Goal: Task Accomplishment & Management: Manage account settings

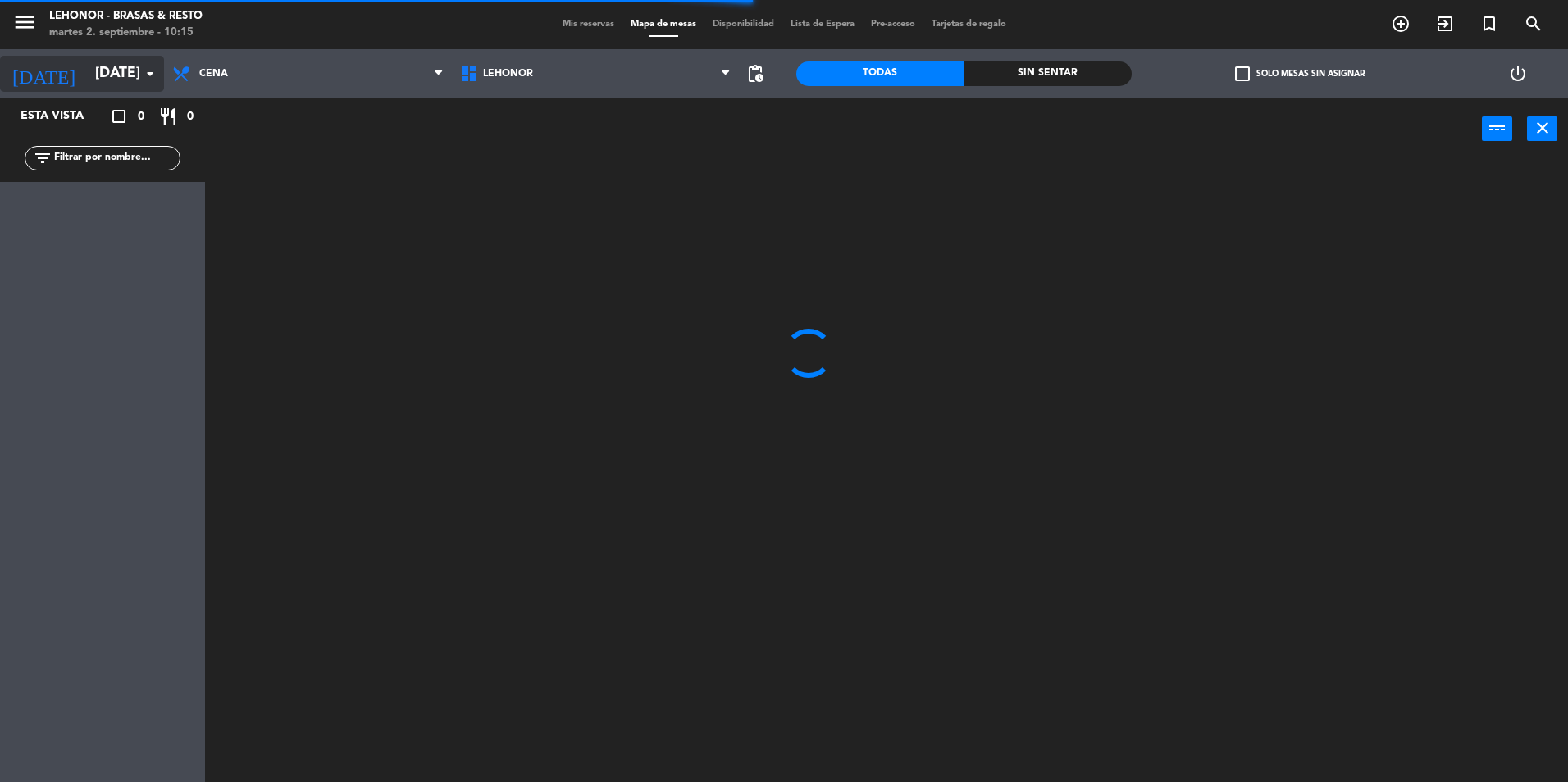
click at [121, 74] on input "[DATE]" at bounding box center [182, 74] width 190 height 33
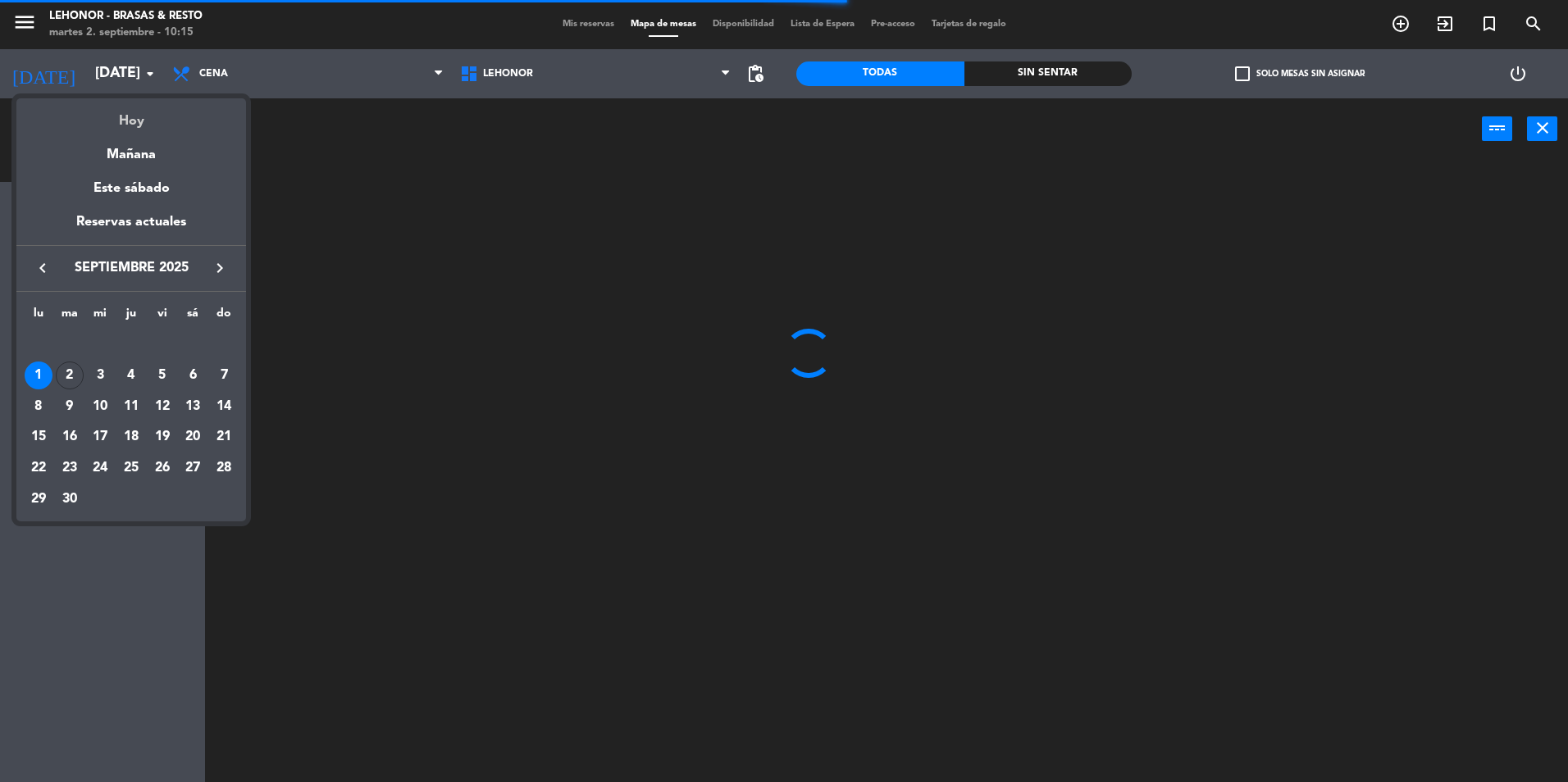
click at [127, 123] on div "Hoy" at bounding box center [131, 115] width 230 height 34
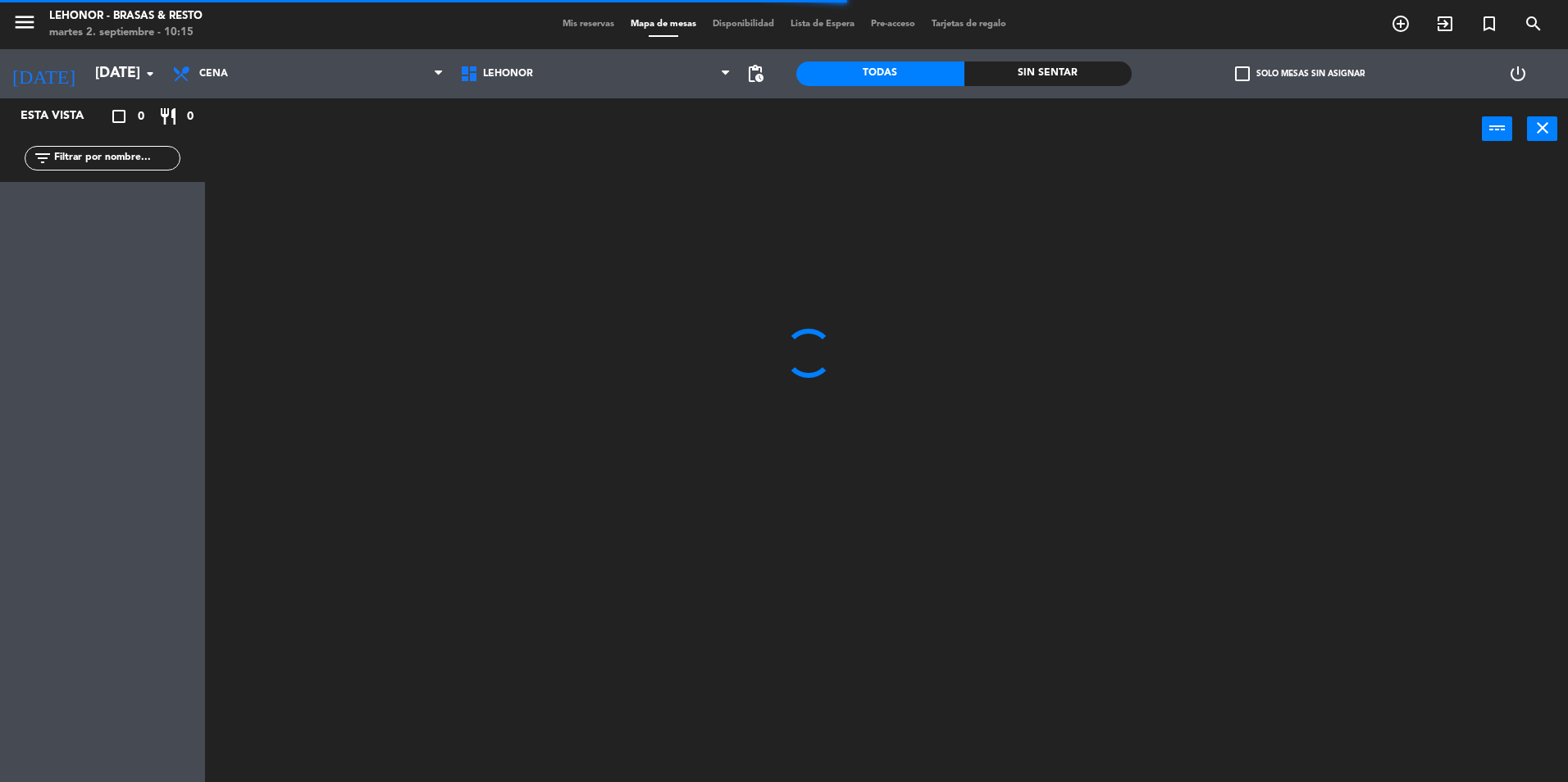
type input "[DATE]"
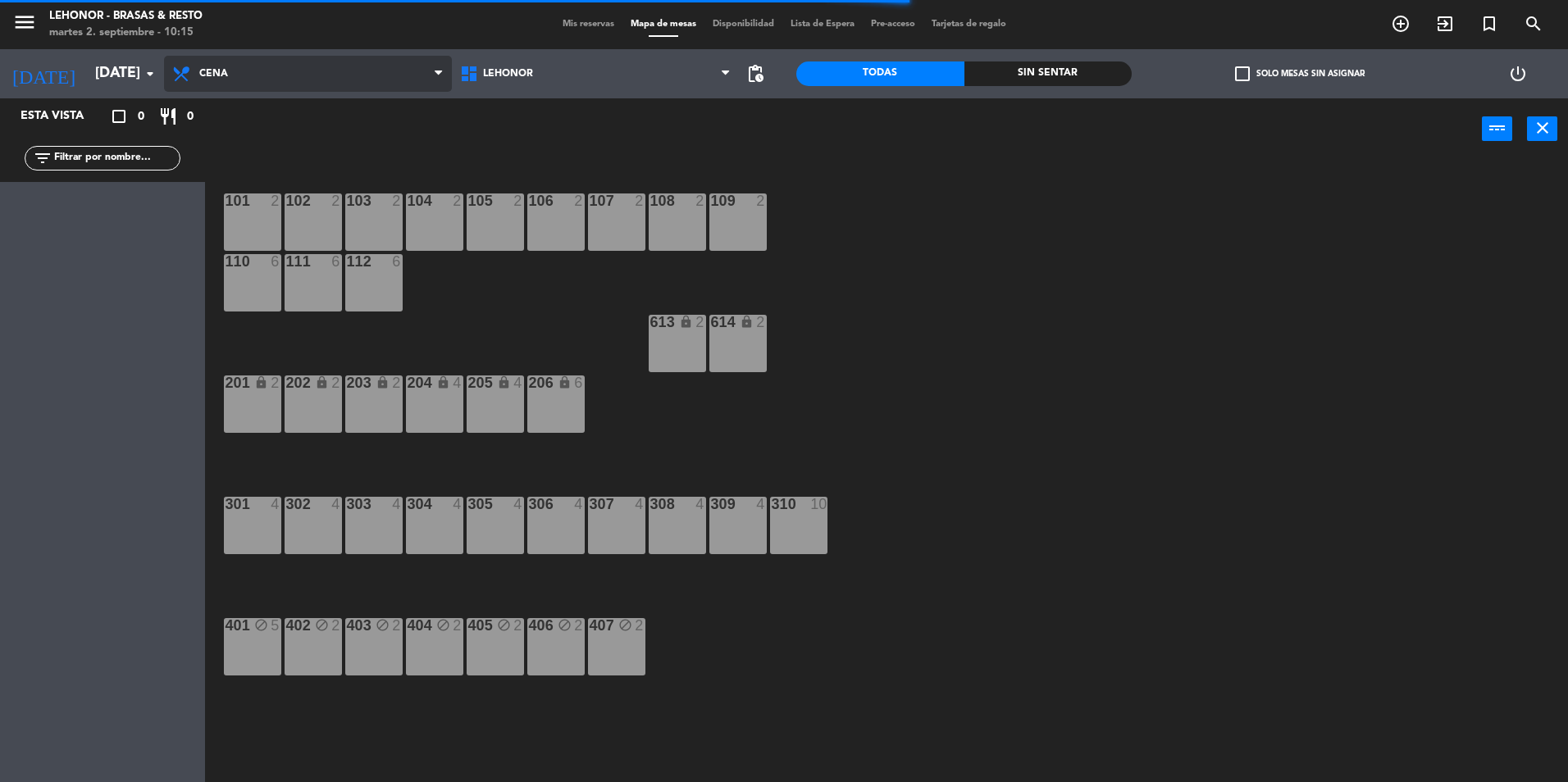
click at [209, 81] on span "Cena" at bounding box center [307, 74] width 288 height 36
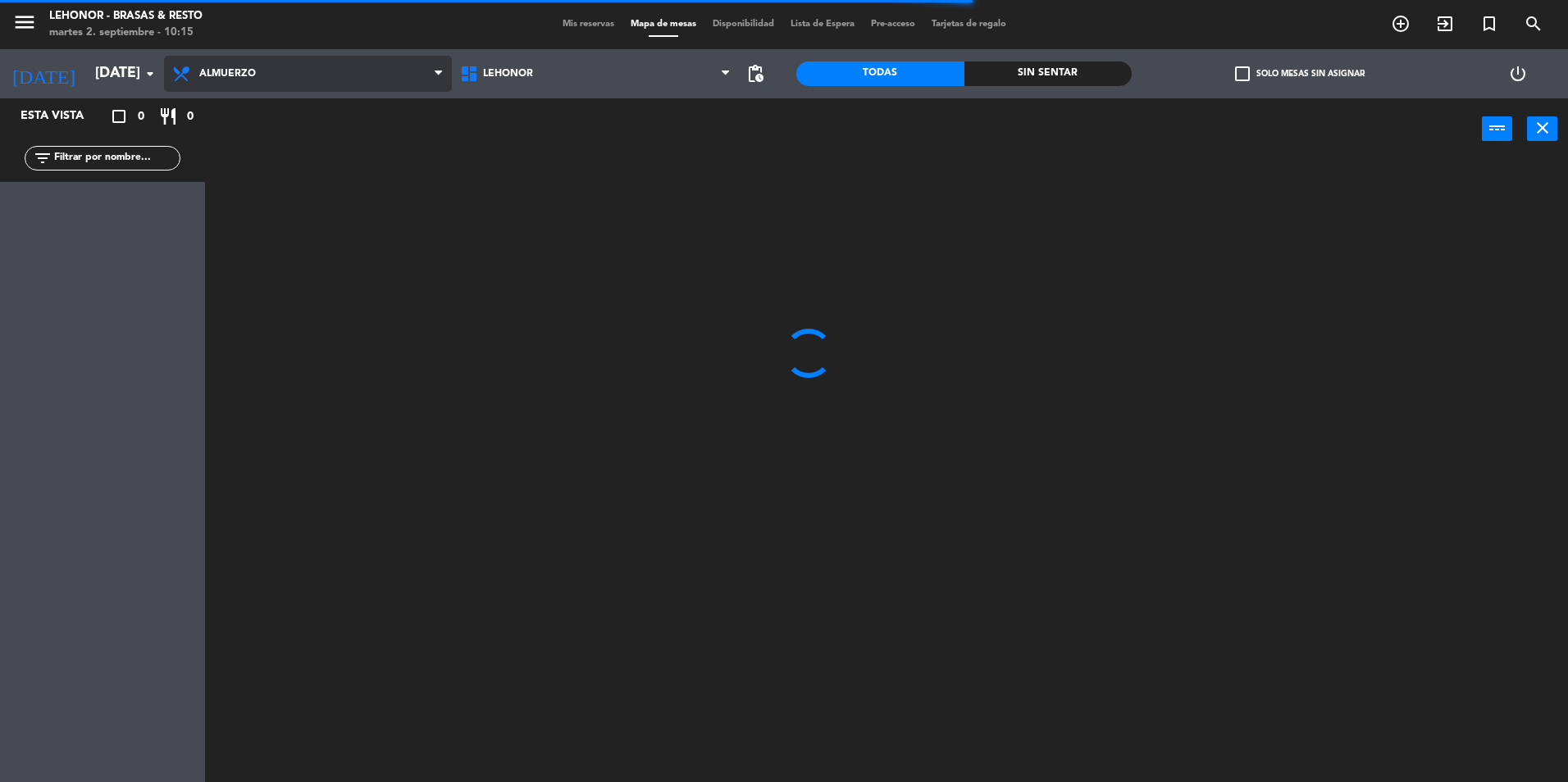
click at [231, 122] on ng-component "menu [PERSON_NAME] - Brasas & Resto [DATE] 2. septiembre - 10:15 Mis reservas M…" at bounding box center [784, 393] width 1568 height 786
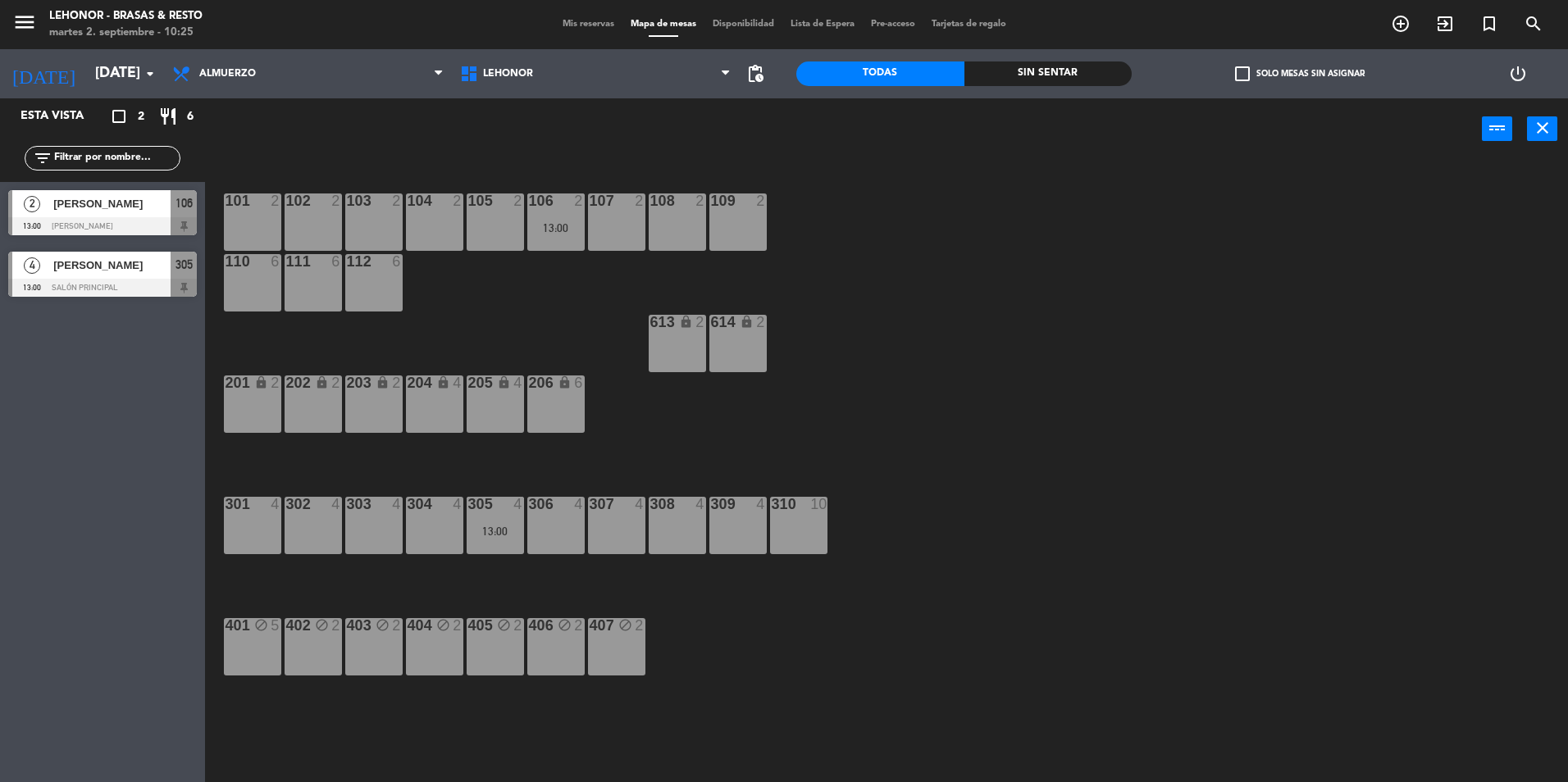
click at [602, 22] on span "Mis reservas" at bounding box center [589, 24] width 68 height 9
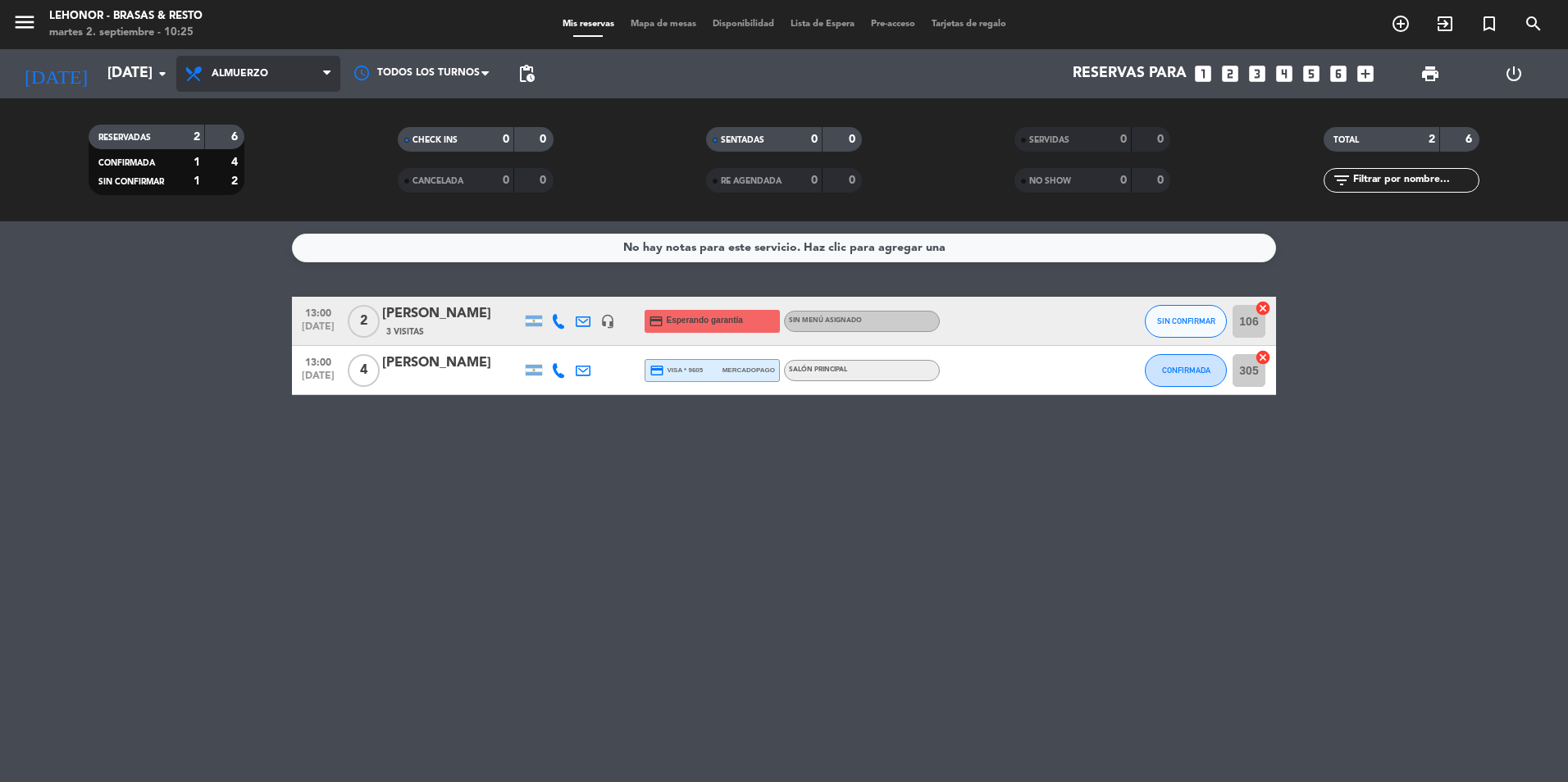
click at [237, 82] on span "Almuerzo" at bounding box center [258, 74] width 164 height 36
click at [225, 177] on div "menu [PERSON_NAME] - Brasas & Resto [DATE] 2. septiembre - 10:25 Mis reservas M…" at bounding box center [784, 111] width 1568 height 222
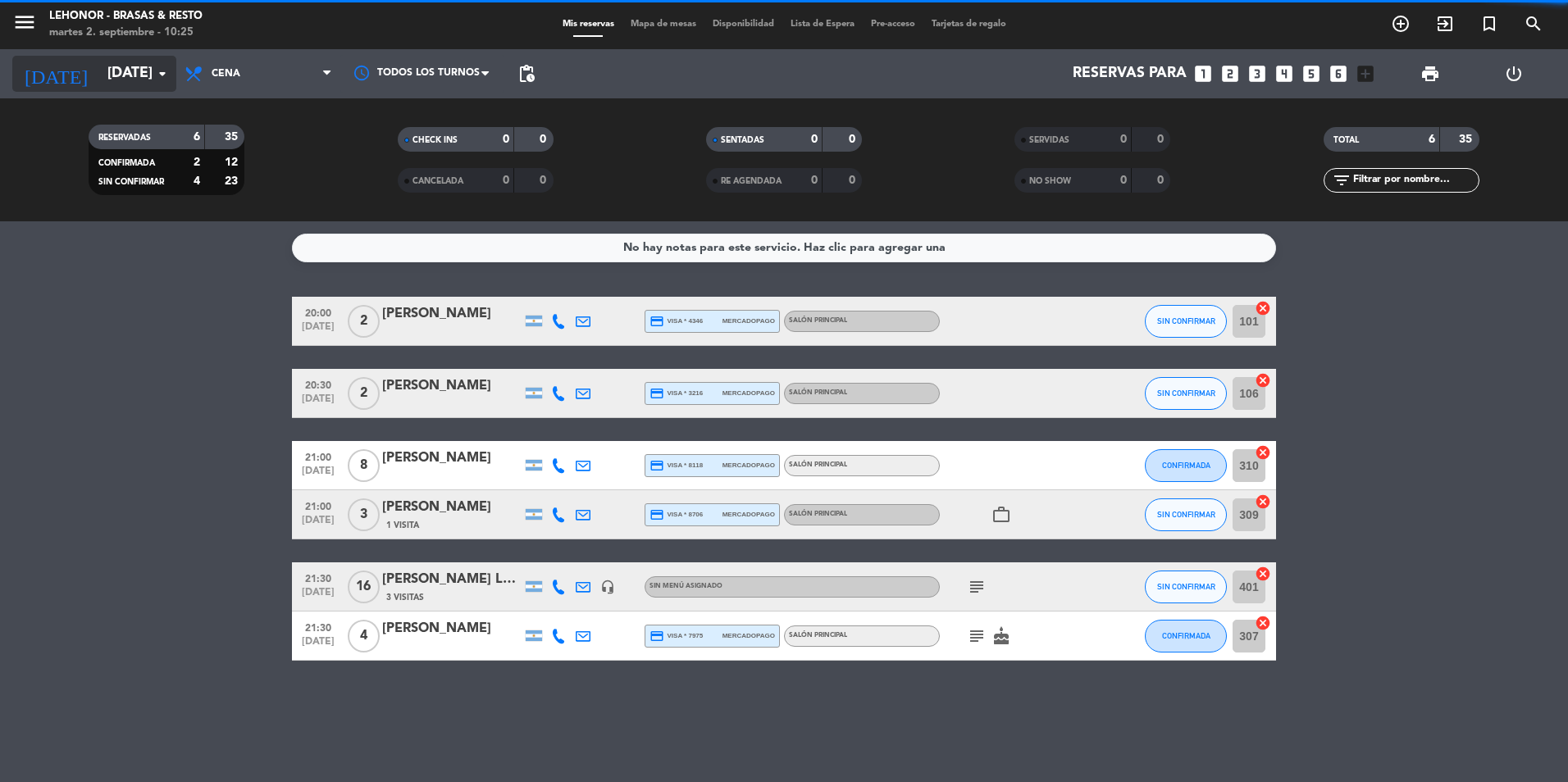
click at [126, 80] on input "[DATE]" at bounding box center [194, 74] width 190 height 33
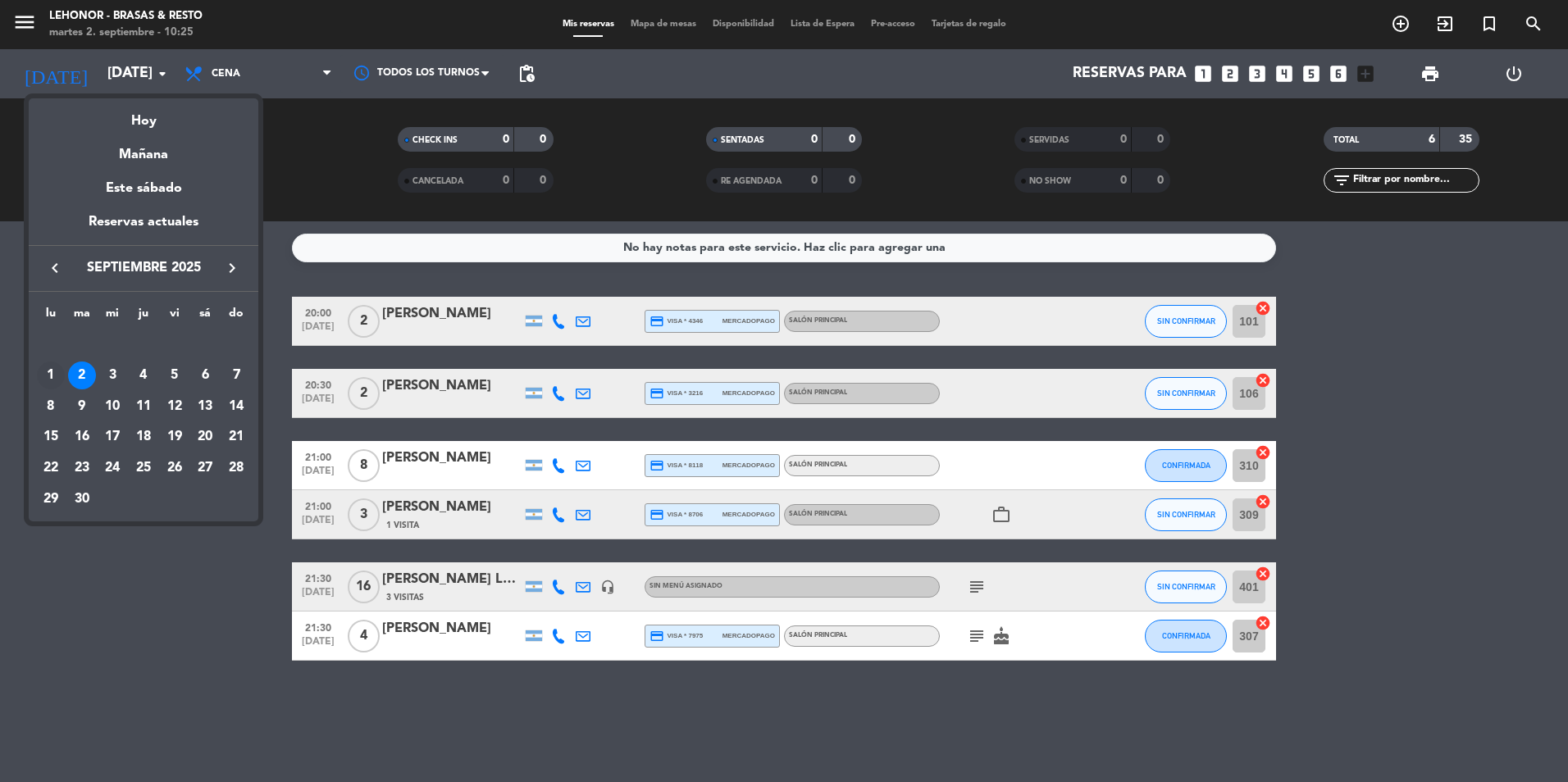
click at [46, 374] on div "1" at bounding box center [51, 375] width 28 height 28
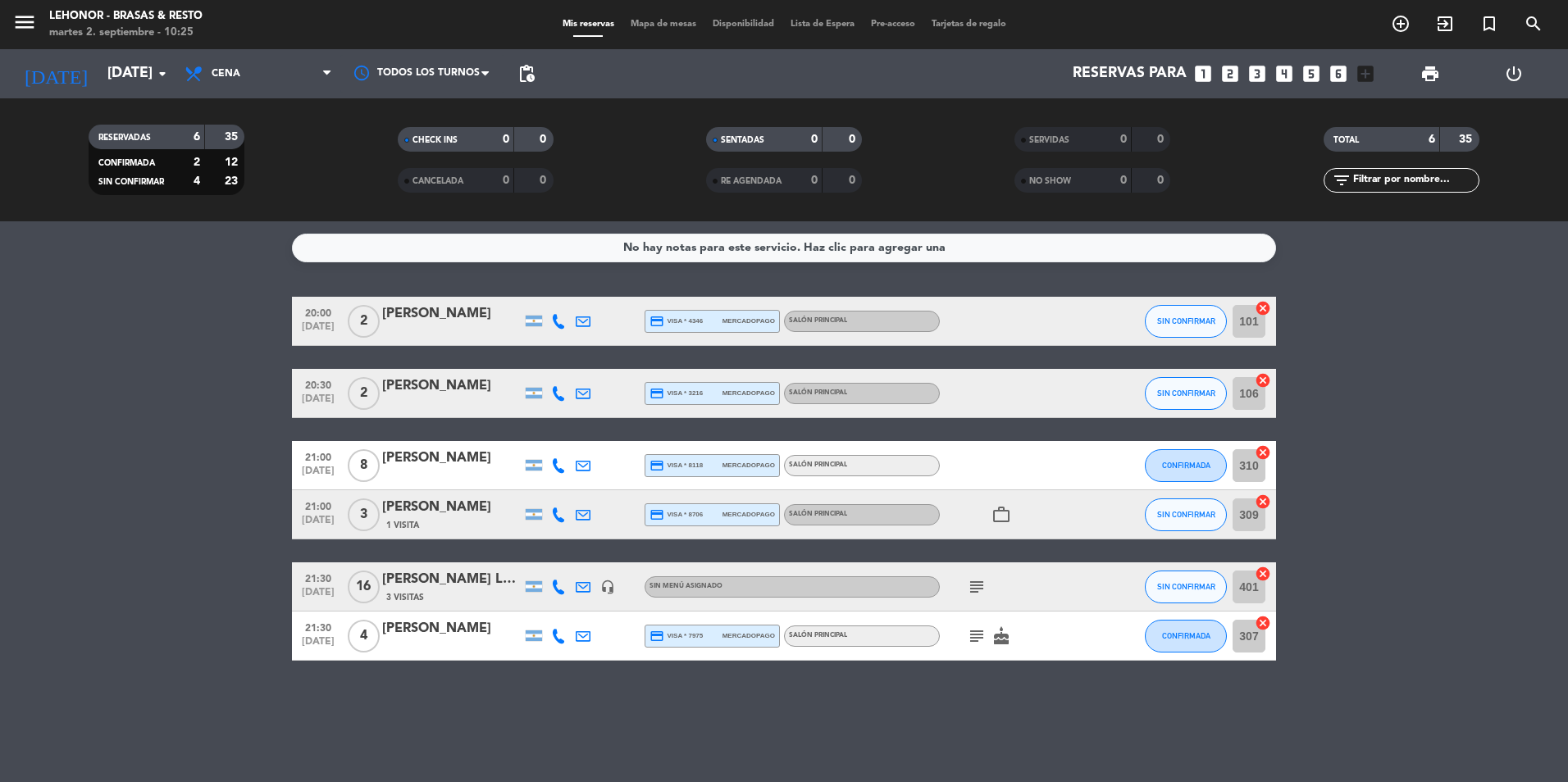
type input "[DATE]"
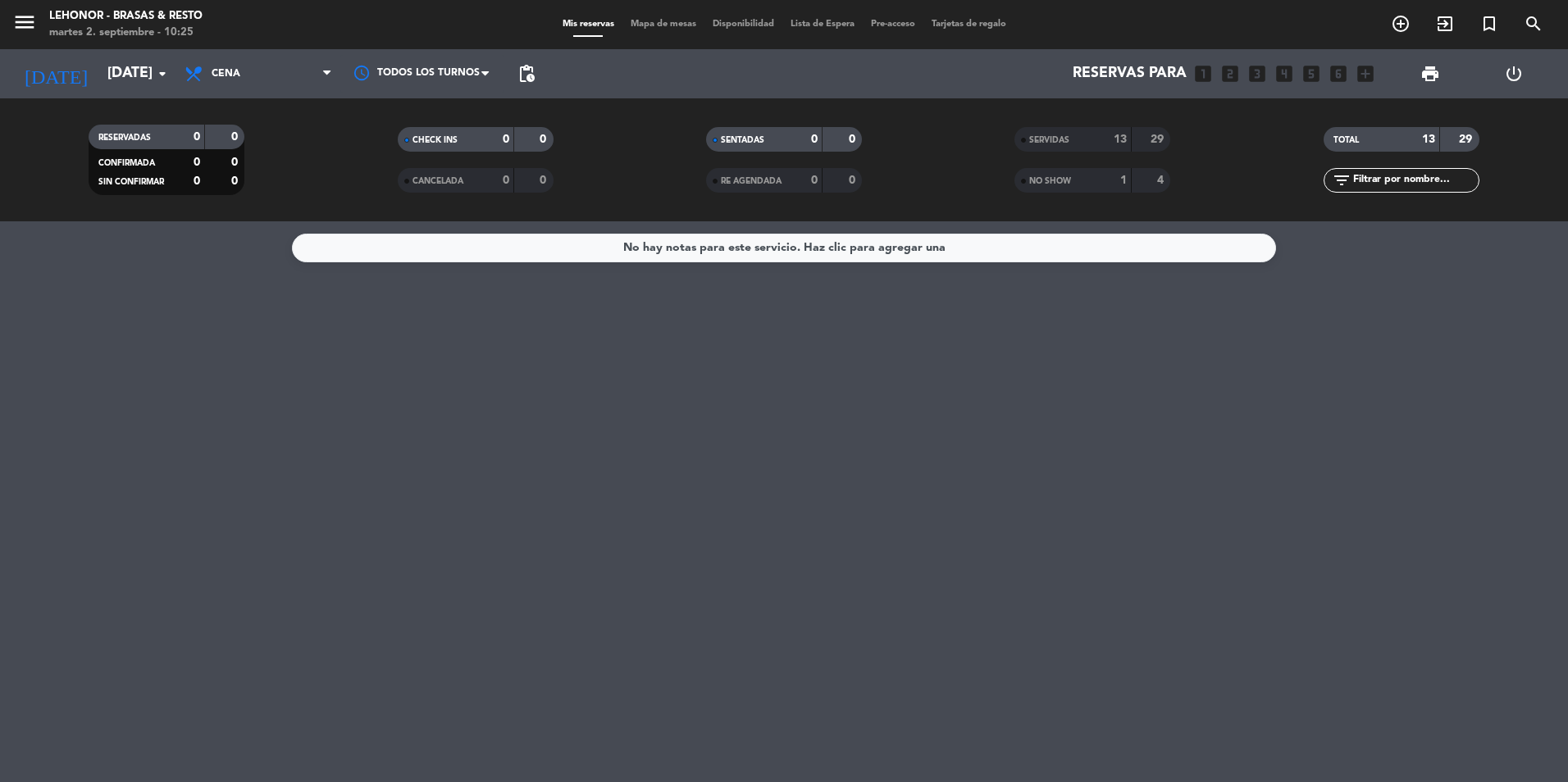
click at [655, 24] on span "Mapa de mesas" at bounding box center [663, 24] width 82 height 9
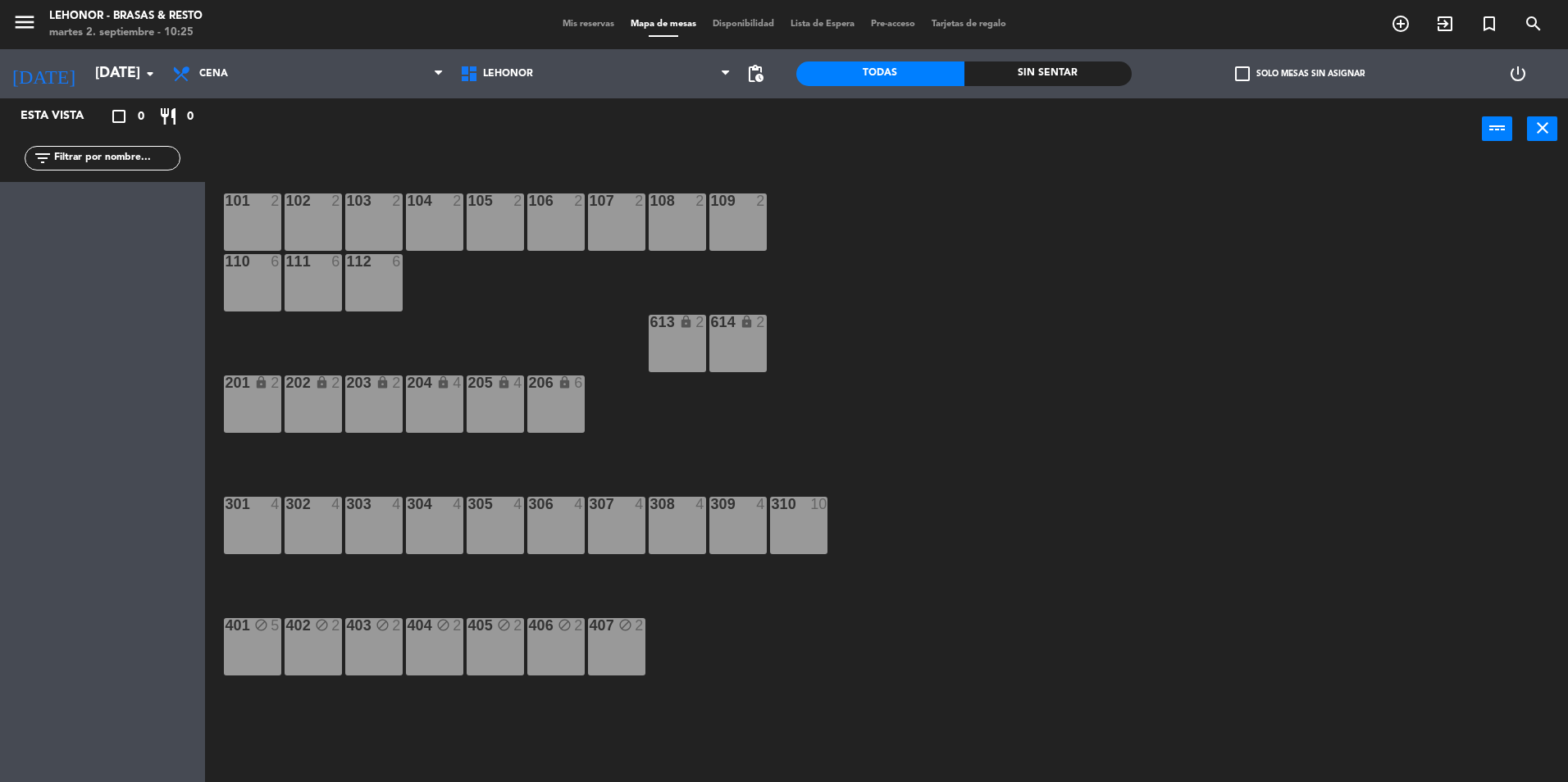
click at [589, 22] on span "Mis reservas" at bounding box center [589, 24] width 68 height 9
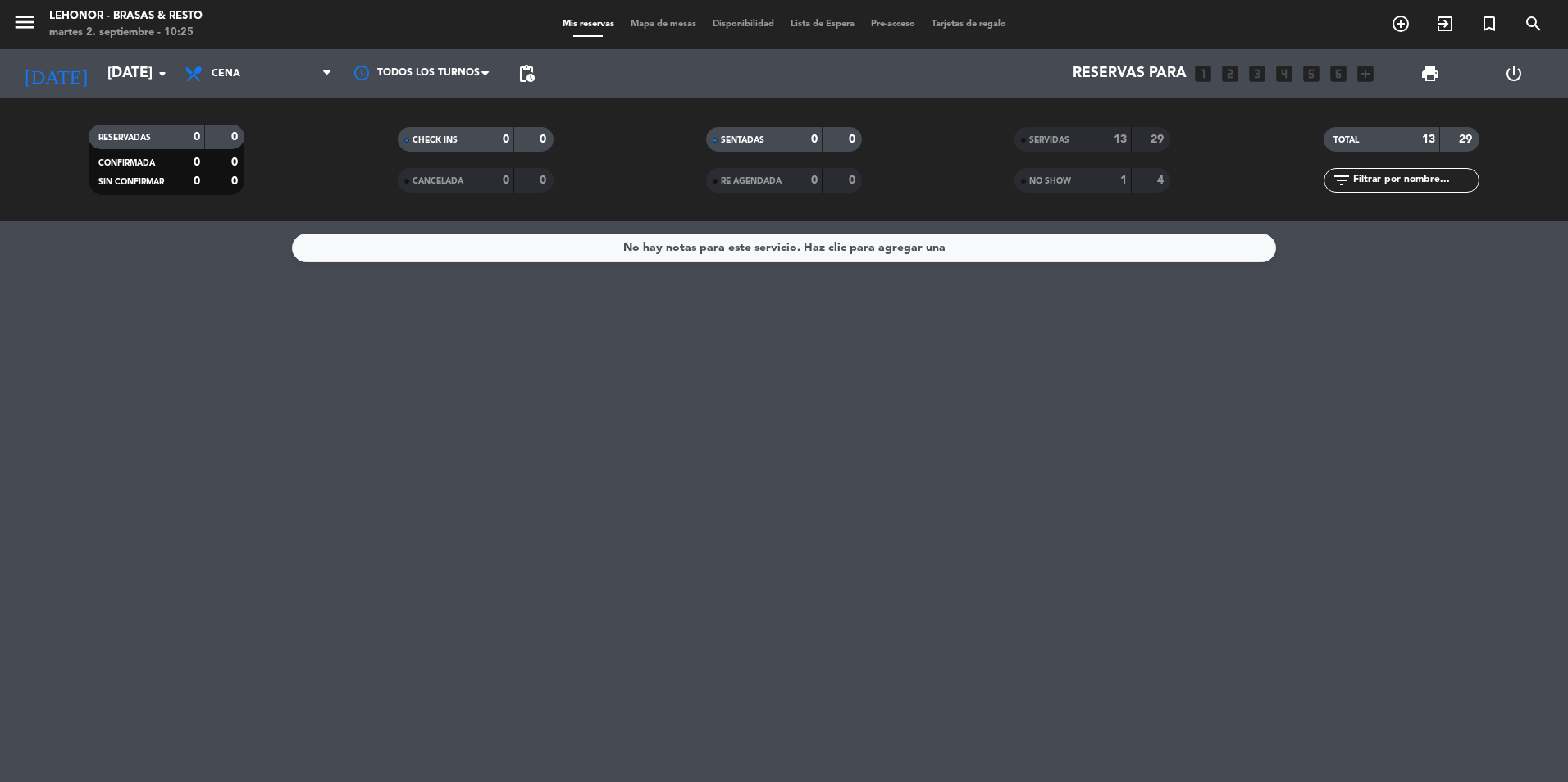
click at [1442, 139] on div "TOTAL 13 29" at bounding box center [1401, 140] width 155 height 25
click at [1110, 184] on div "1" at bounding box center [1110, 180] width 33 height 19
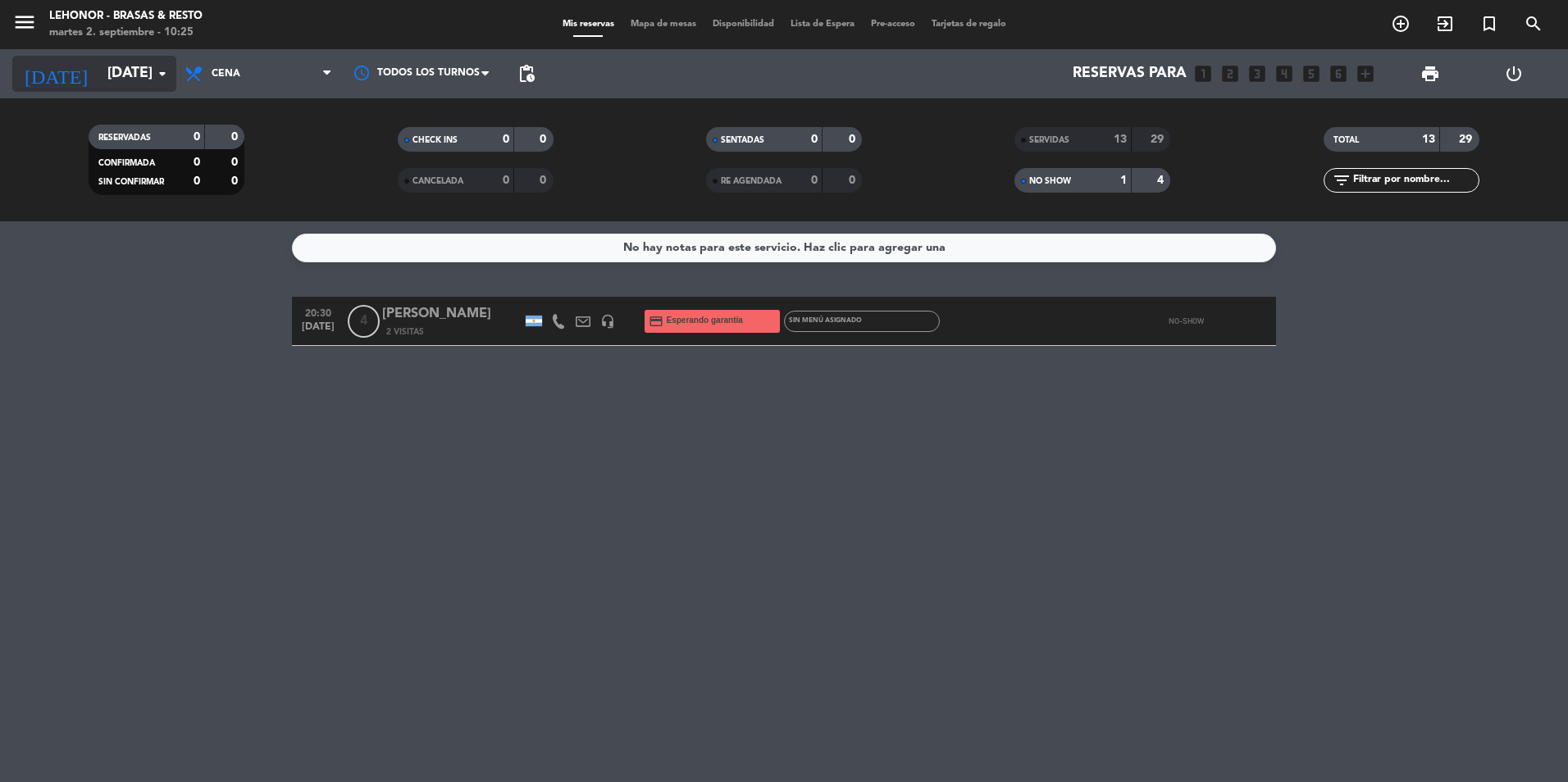
click at [99, 81] on input "[DATE]" at bounding box center [194, 74] width 190 height 33
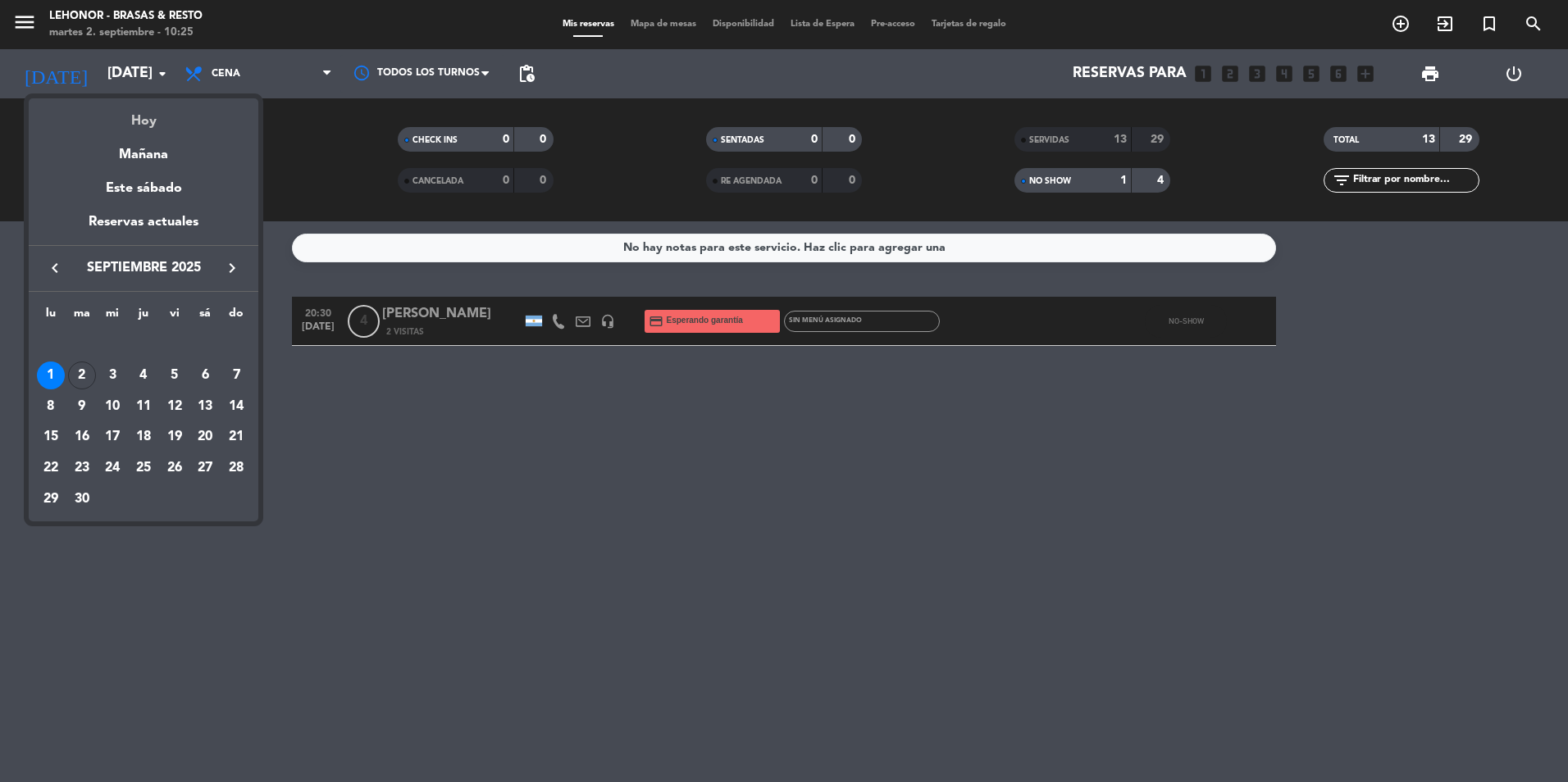
click at [103, 117] on div "Hoy" at bounding box center [144, 115] width 230 height 34
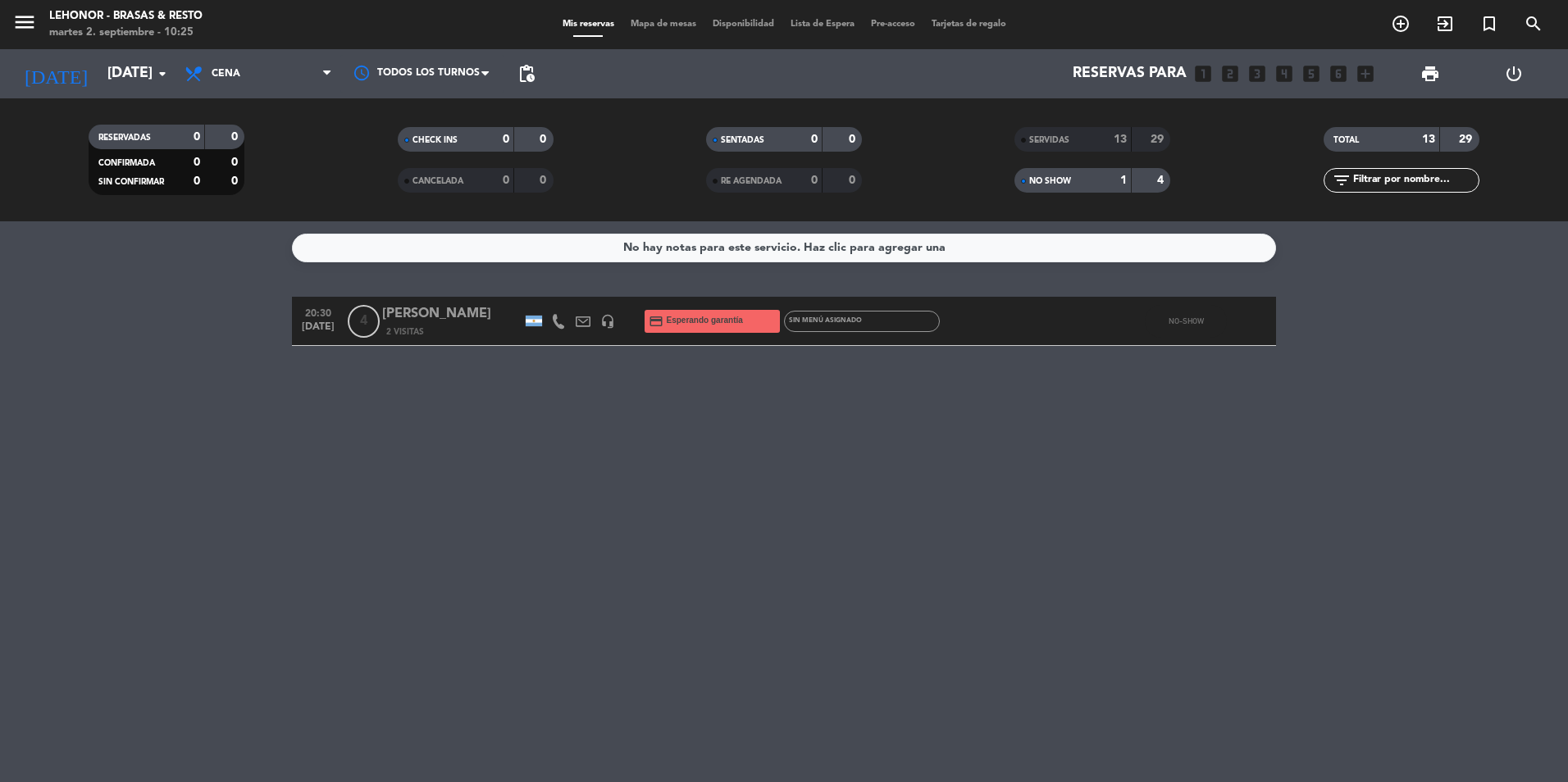
type input "[DATE]"
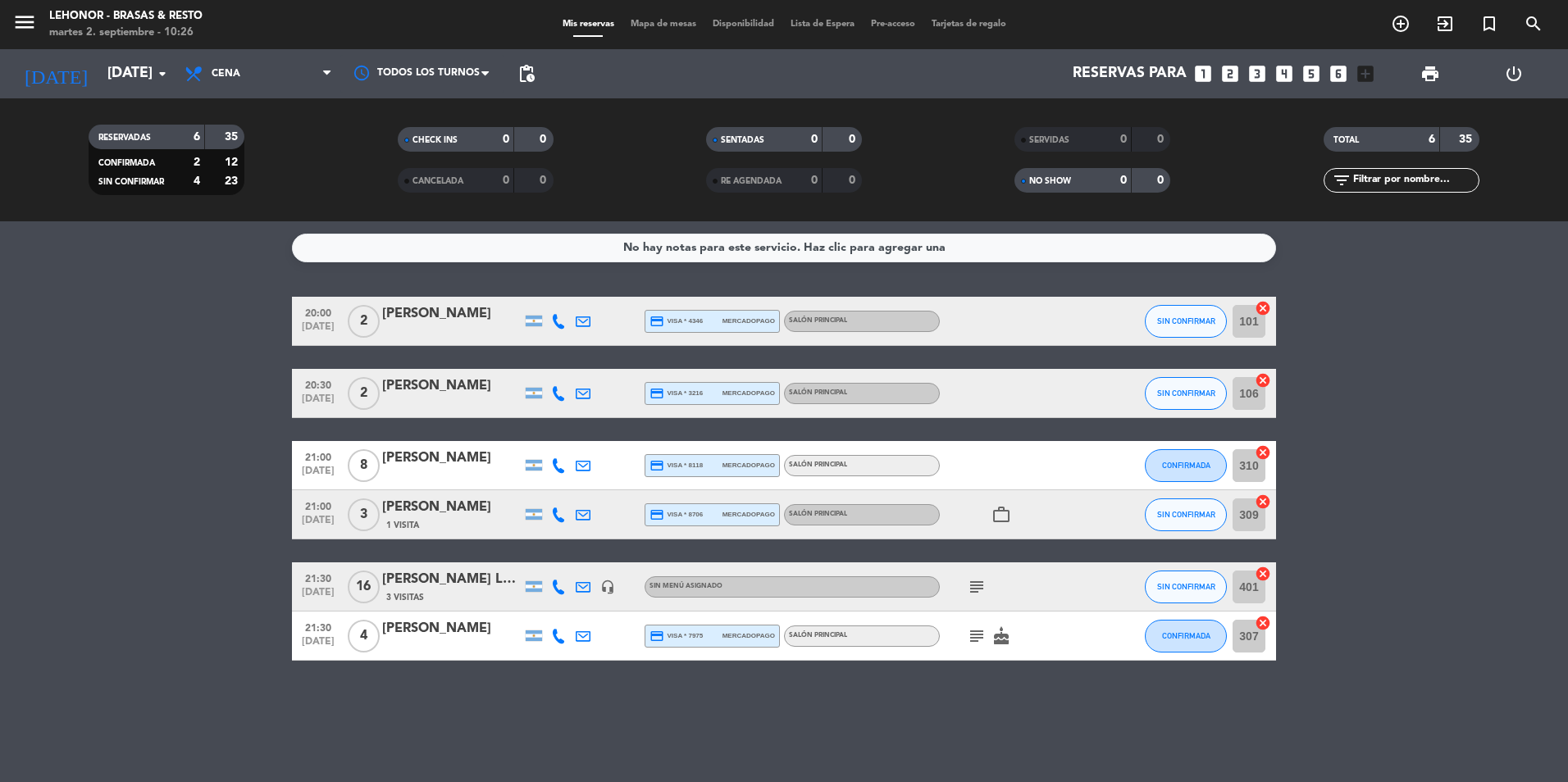
click at [409, 309] on div "[PERSON_NAME]" at bounding box center [451, 314] width 140 height 21
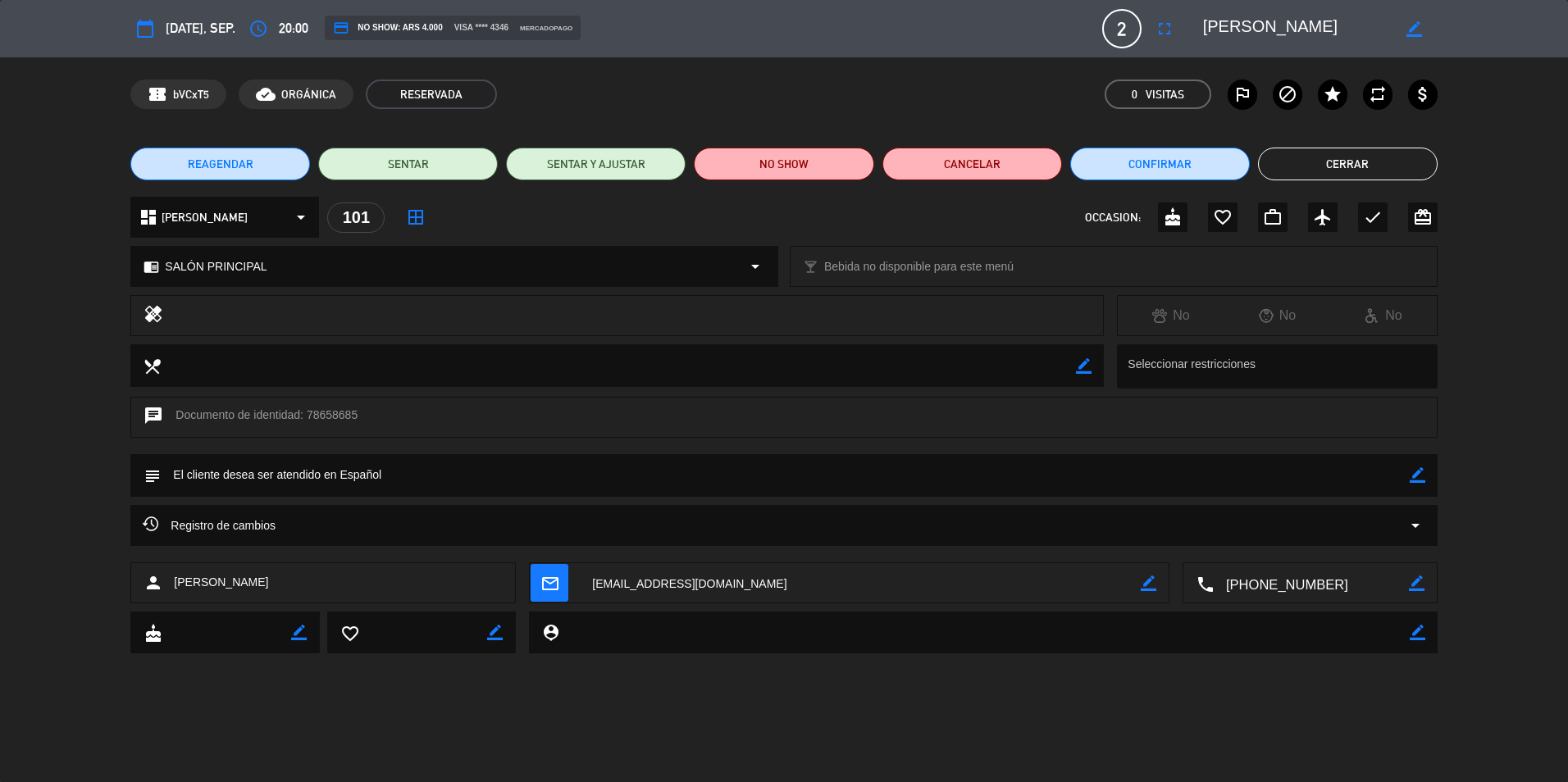
click at [1370, 170] on button "Cerrar" at bounding box center [1347, 165] width 179 height 33
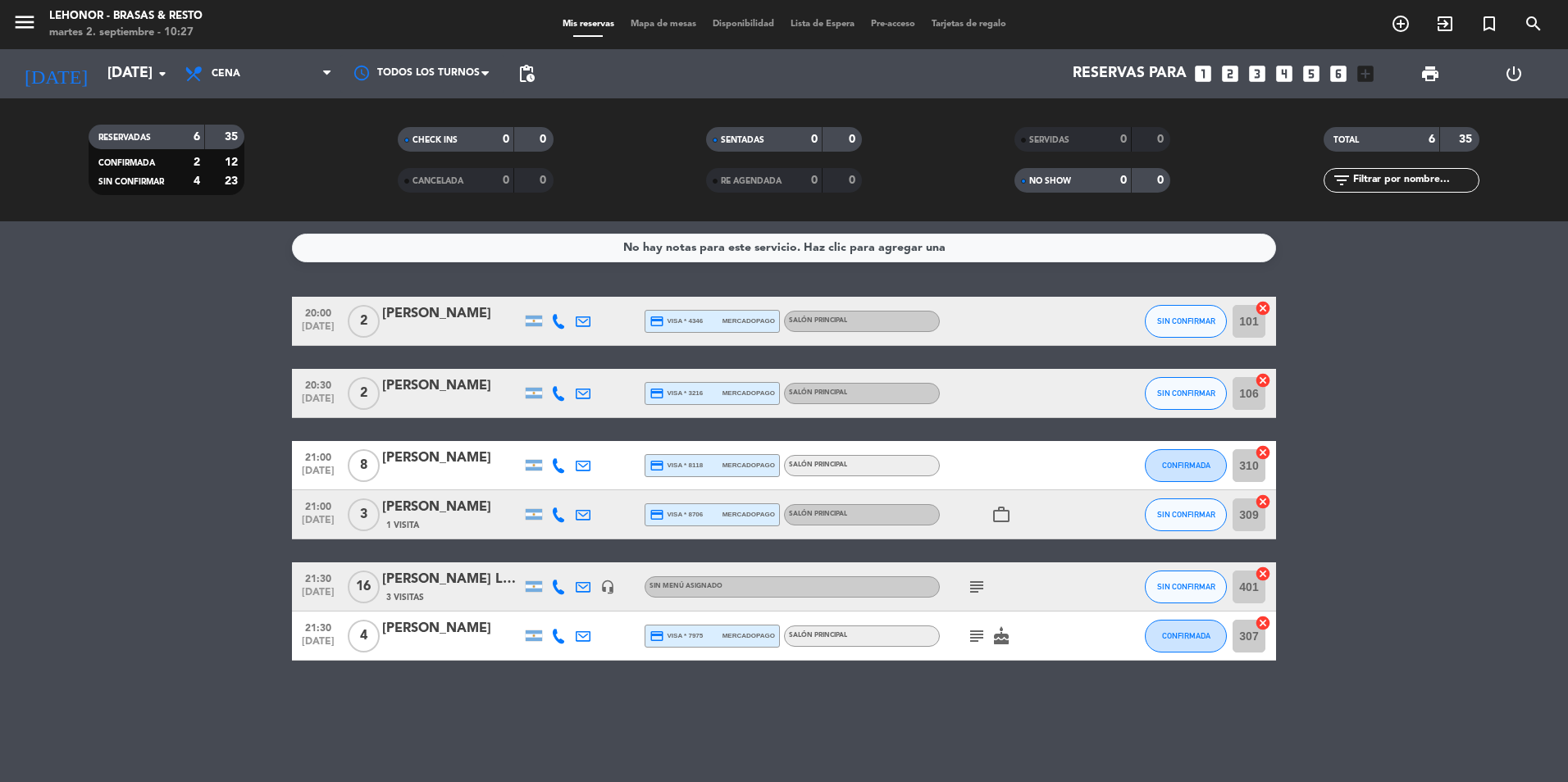
click at [979, 589] on icon "subject" at bounding box center [976, 587] width 20 height 20
click at [977, 637] on icon "subject" at bounding box center [976, 637] width 20 height 20
click at [217, 80] on span "Cena" at bounding box center [258, 74] width 164 height 36
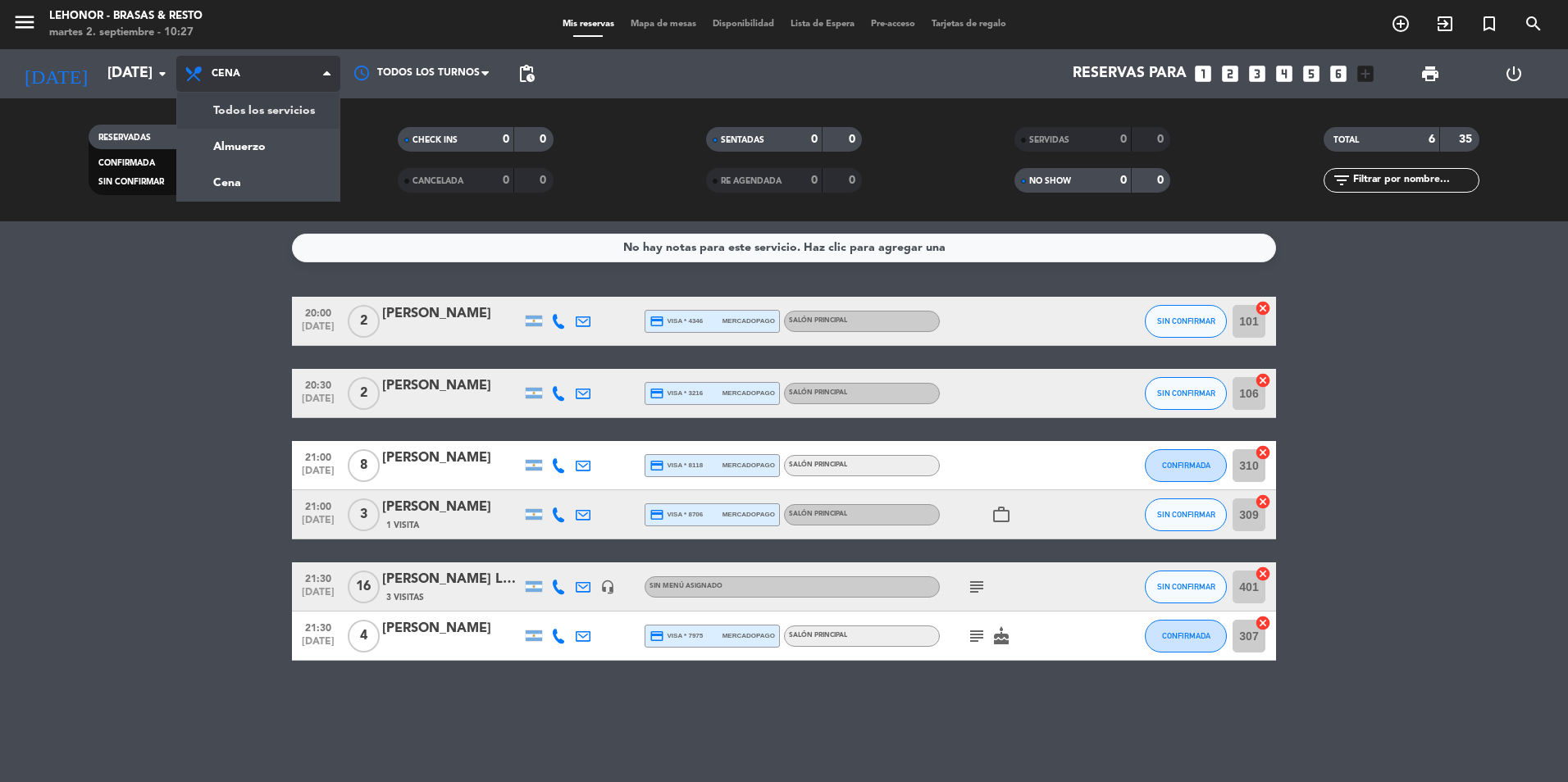
click at [235, 112] on div "menu [PERSON_NAME] - Brasas & Resto [DATE] 2. septiembre - 10:27 Mis reservas M…" at bounding box center [784, 111] width 1568 height 222
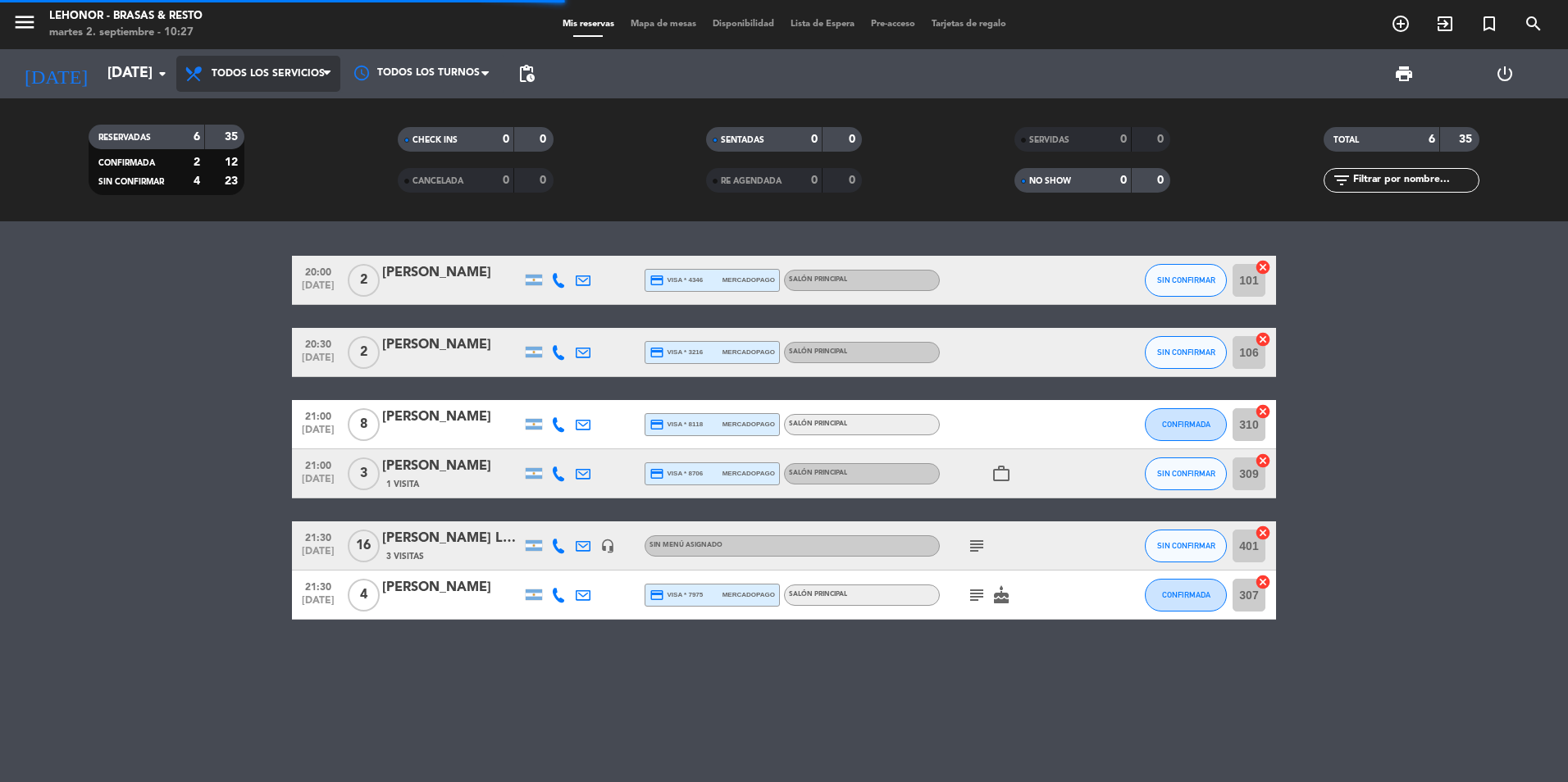
click at [246, 69] on span "Todos los servicios" at bounding box center [268, 74] width 113 height 12
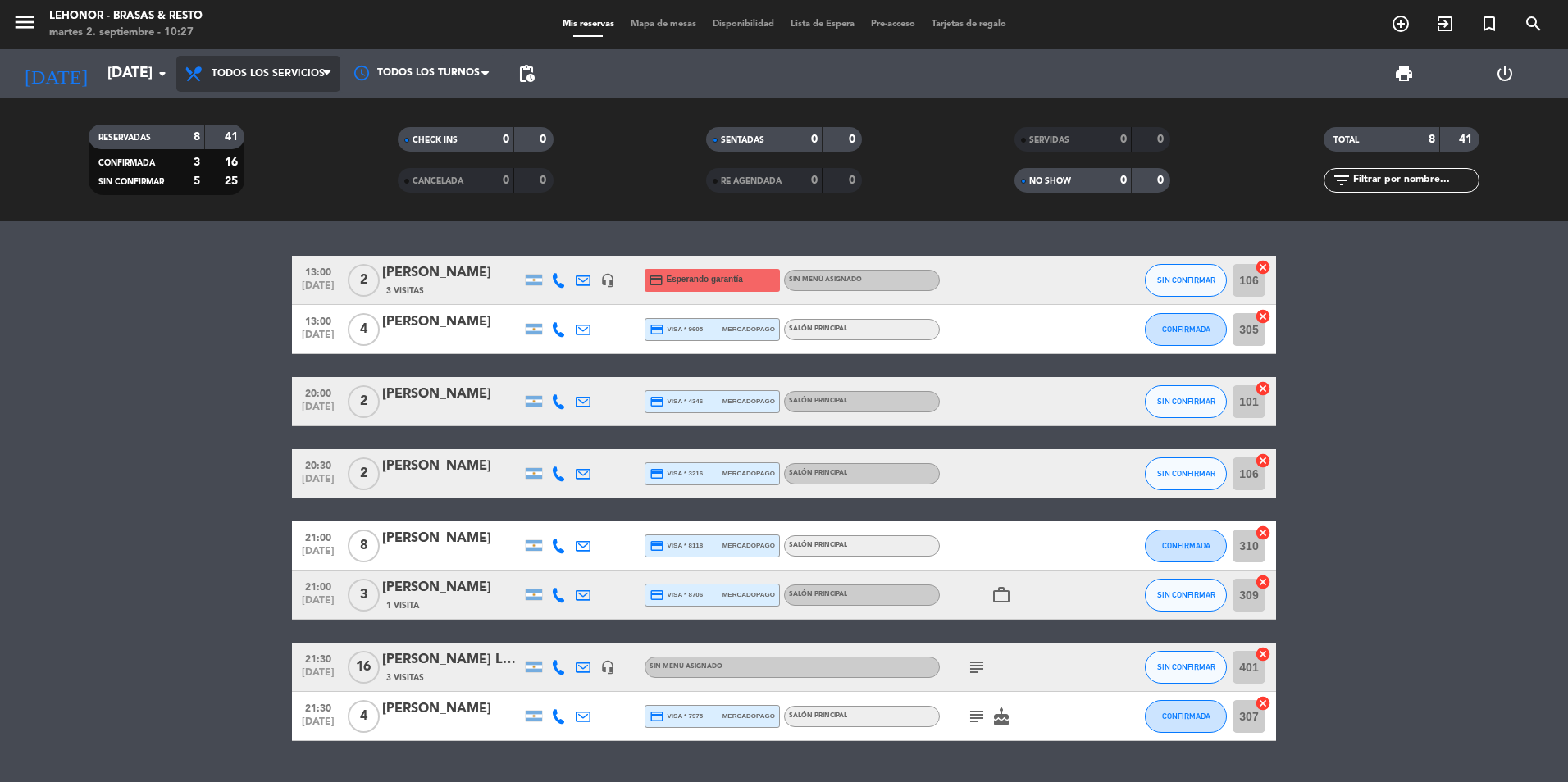
click at [252, 83] on span "Todos los servicios" at bounding box center [258, 74] width 164 height 36
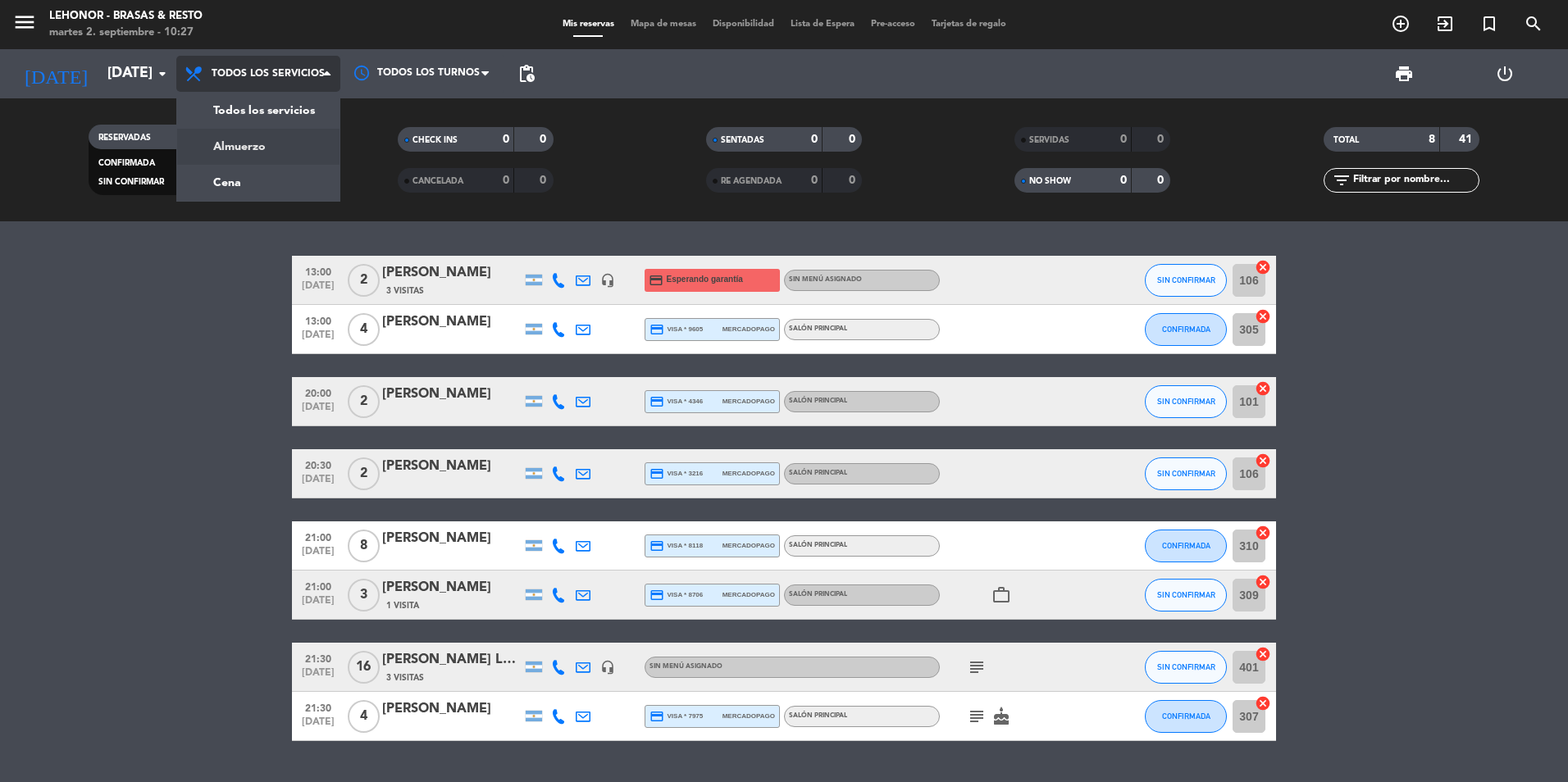
click at [255, 145] on div "menu [PERSON_NAME] - Brasas & Resto [DATE] 2. septiembre - 10:27 Mis reservas M…" at bounding box center [784, 111] width 1568 height 222
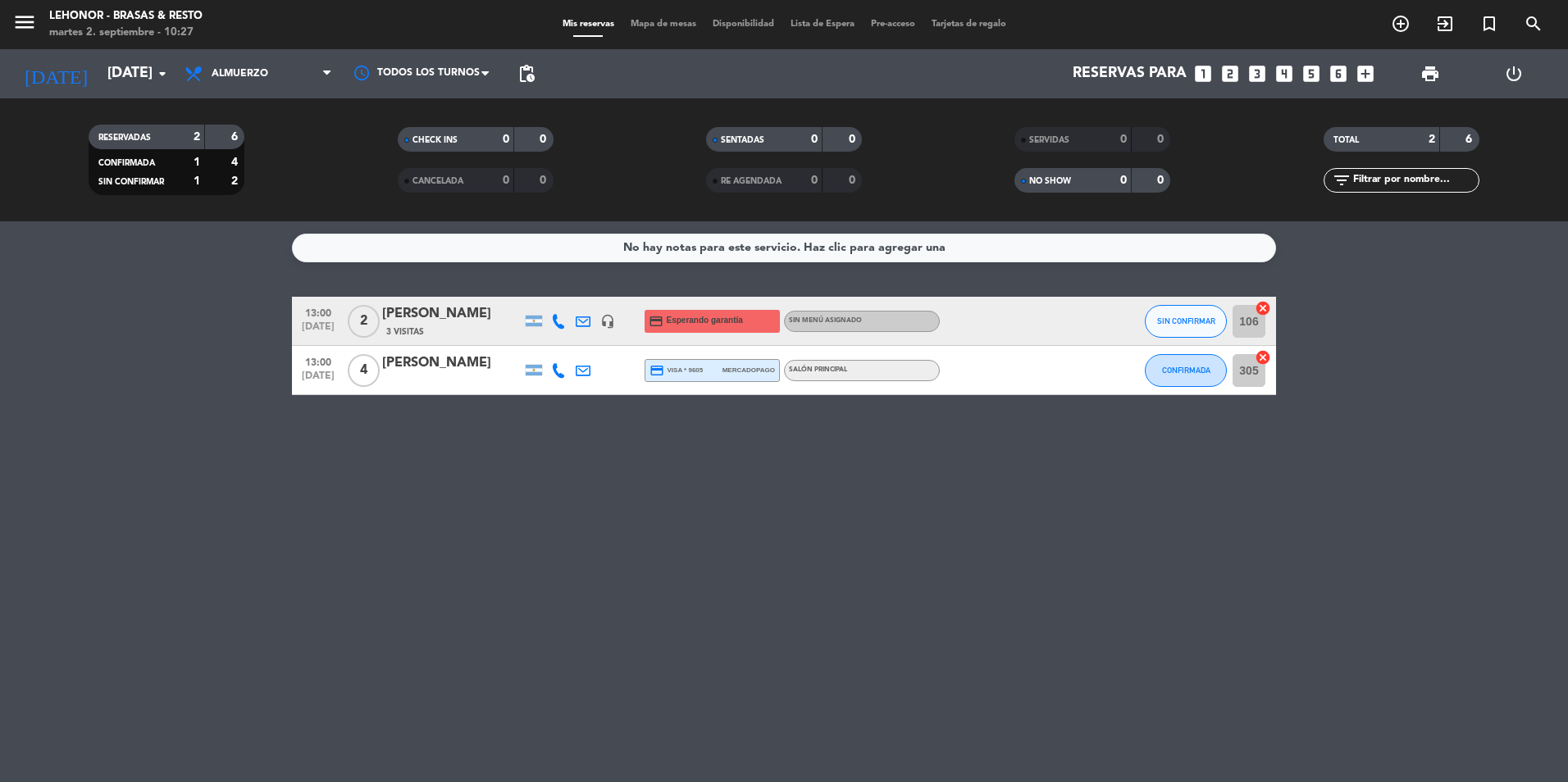
click at [423, 329] on span "3 Visitas" at bounding box center [405, 332] width 38 height 13
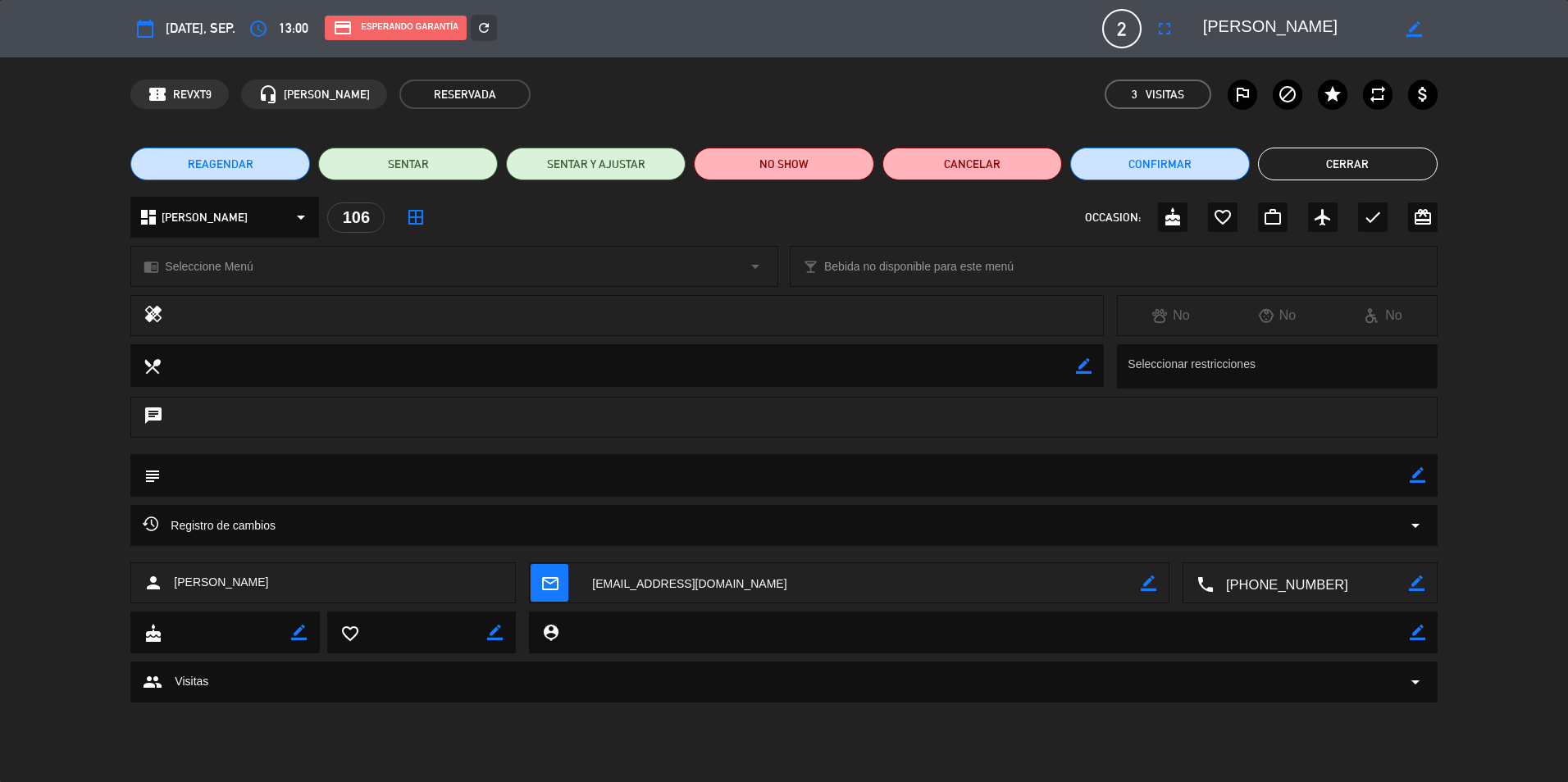
click at [1299, 169] on button "Cerrar" at bounding box center [1347, 165] width 179 height 33
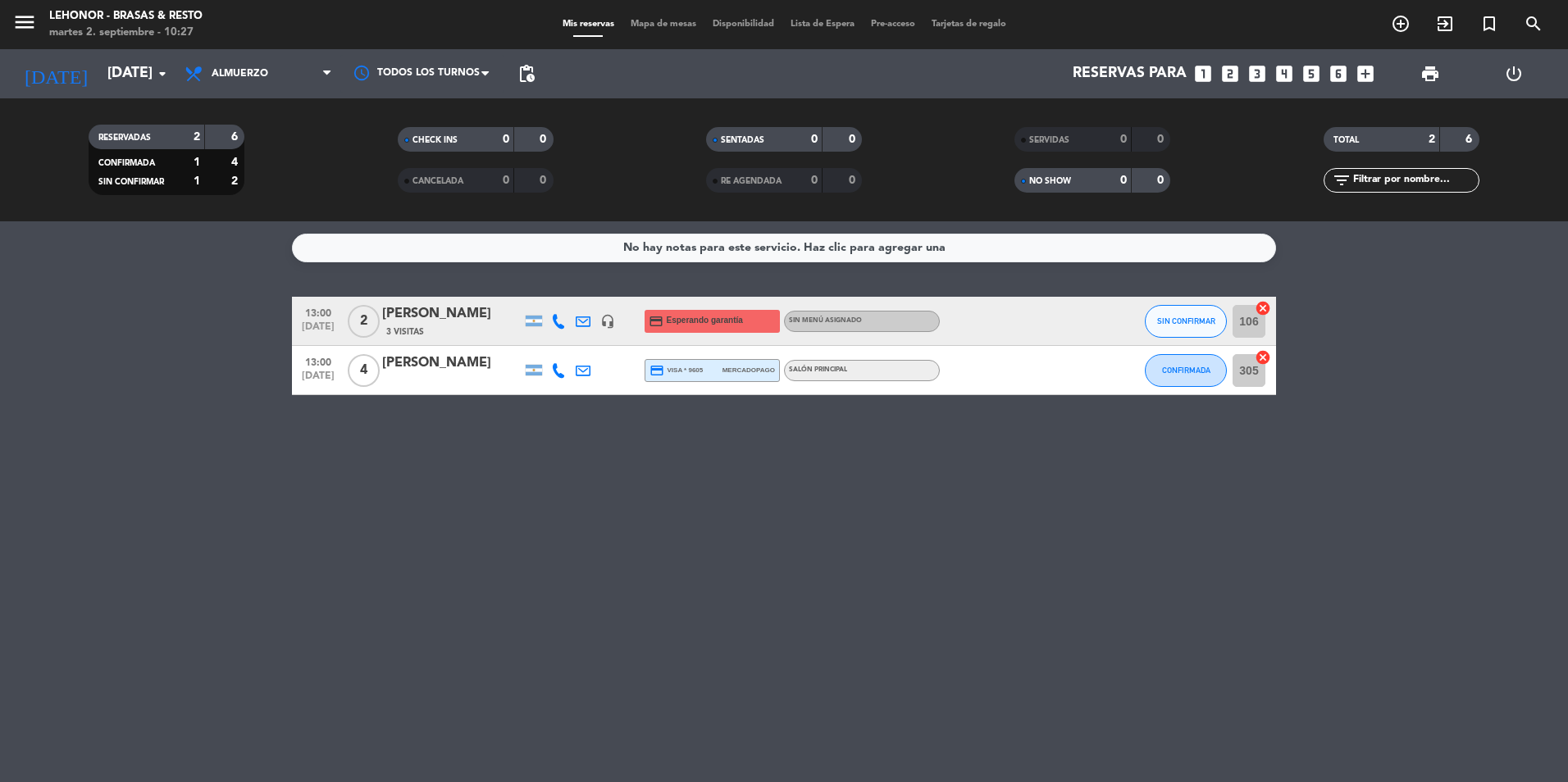
click at [410, 374] on div "[PERSON_NAME]" at bounding box center [451, 364] width 140 height 21
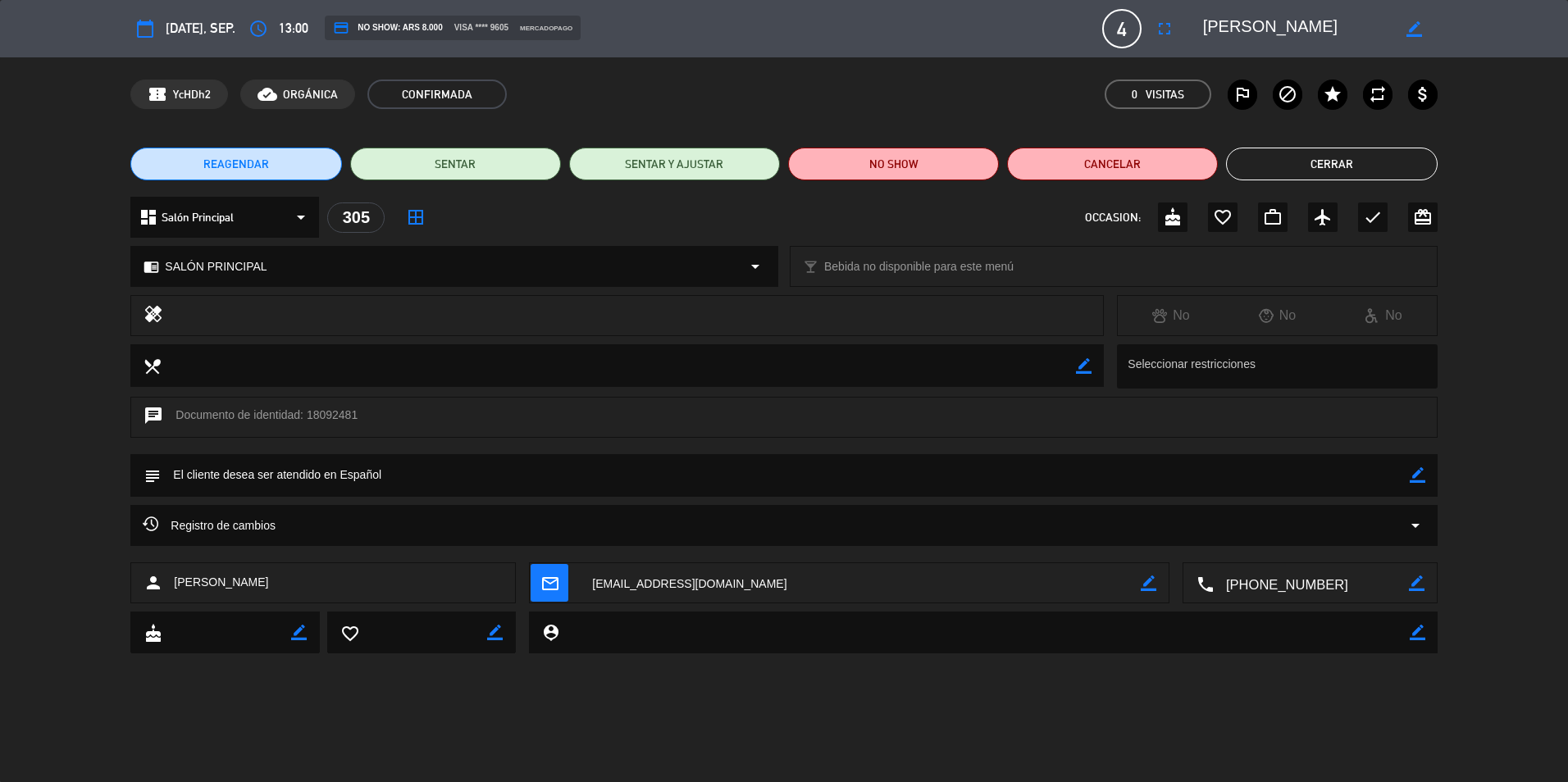
click at [1302, 160] on button "Cerrar" at bounding box center [1331, 165] width 211 height 33
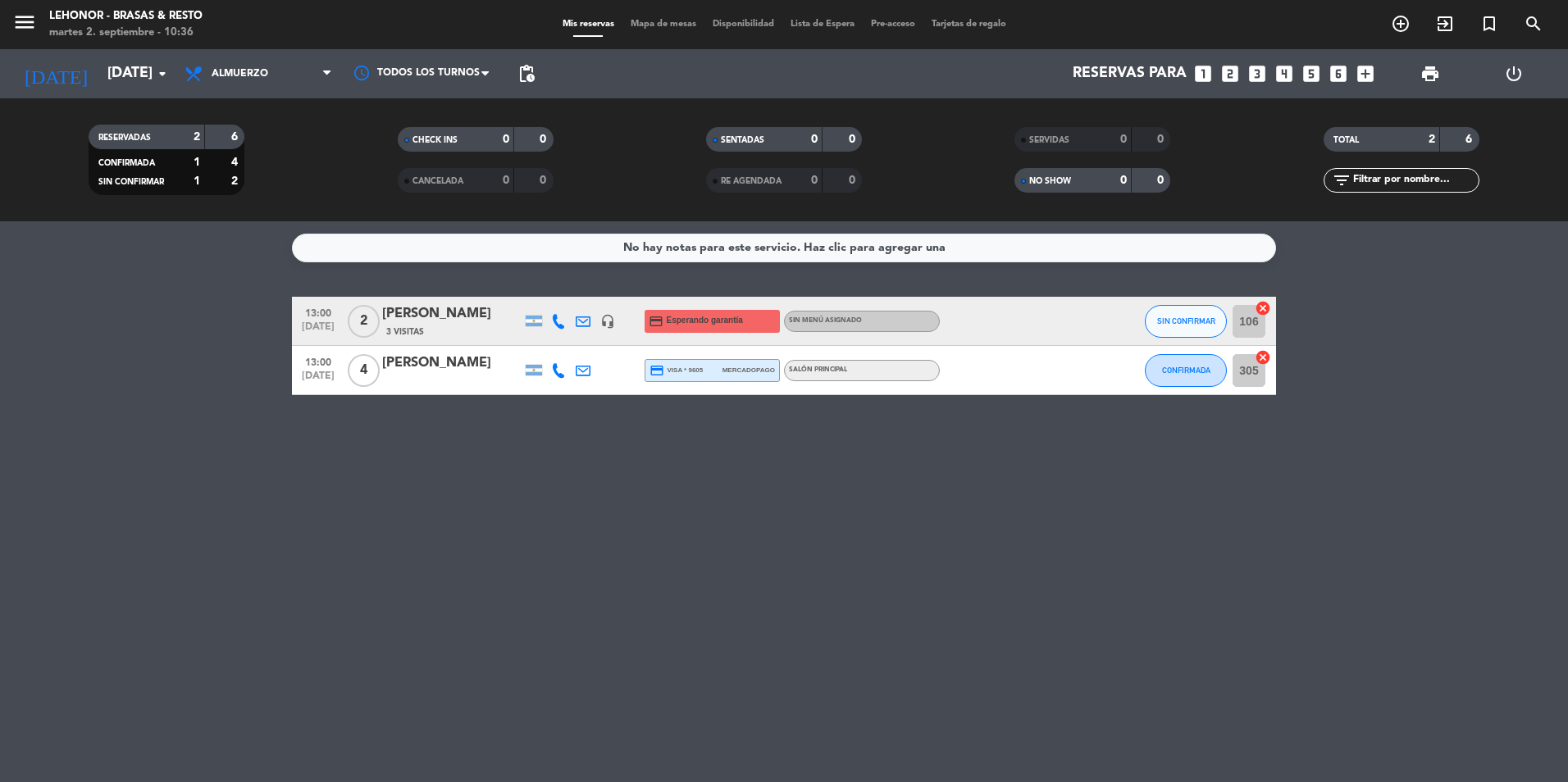
click at [660, 21] on span "Mapa de mesas" at bounding box center [663, 24] width 82 height 9
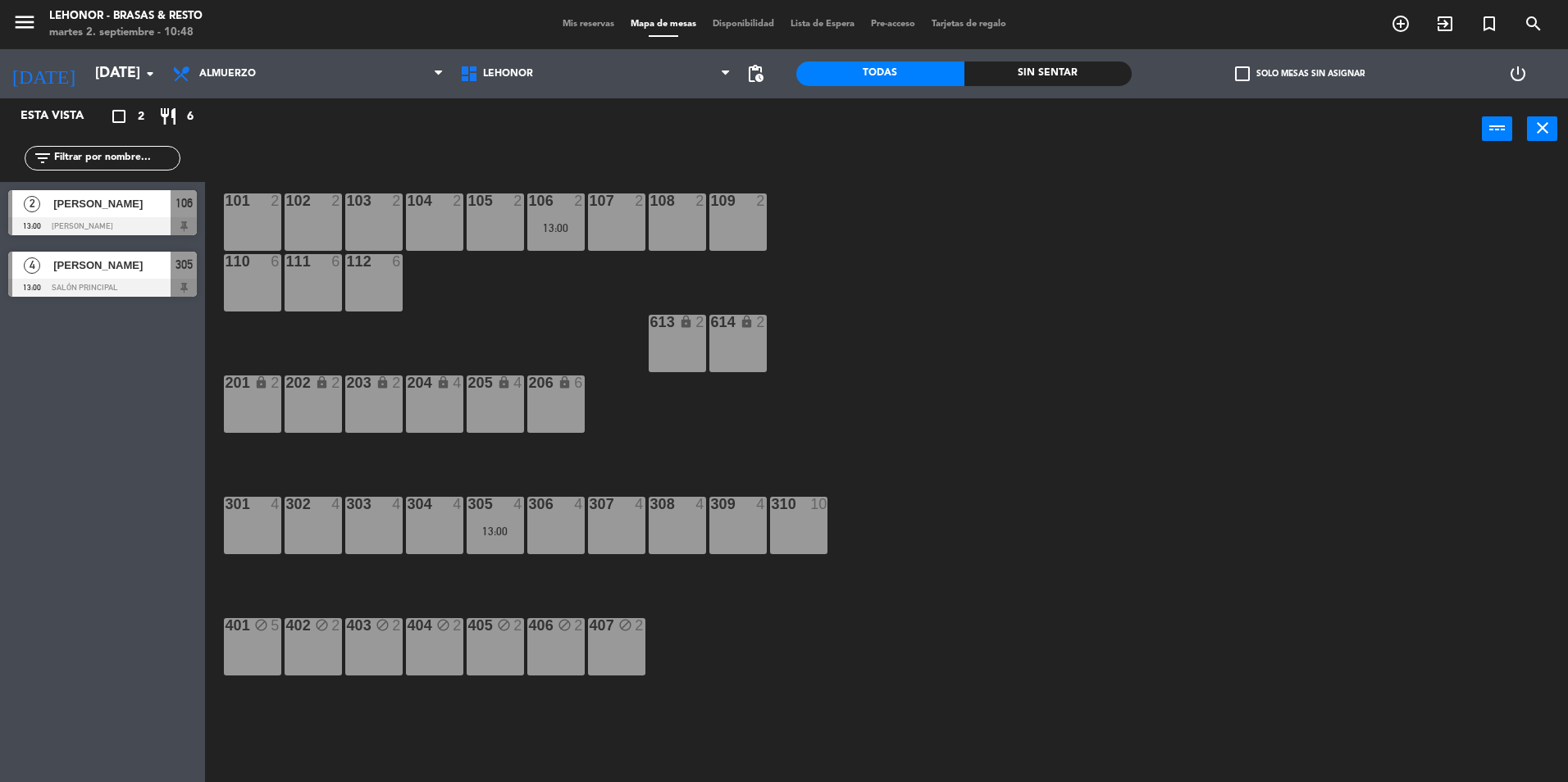
click at [1296, 422] on div "101 2 102 2 103 2 104 2 105 2 106 2 13:00 107 2 108 2 109 2 110 6 111 6 112 6 6…" at bounding box center [894, 474] width 1347 height 622
click at [102, 76] on input "[DATE]" at bounding box center [182, 74] width 190 height 33
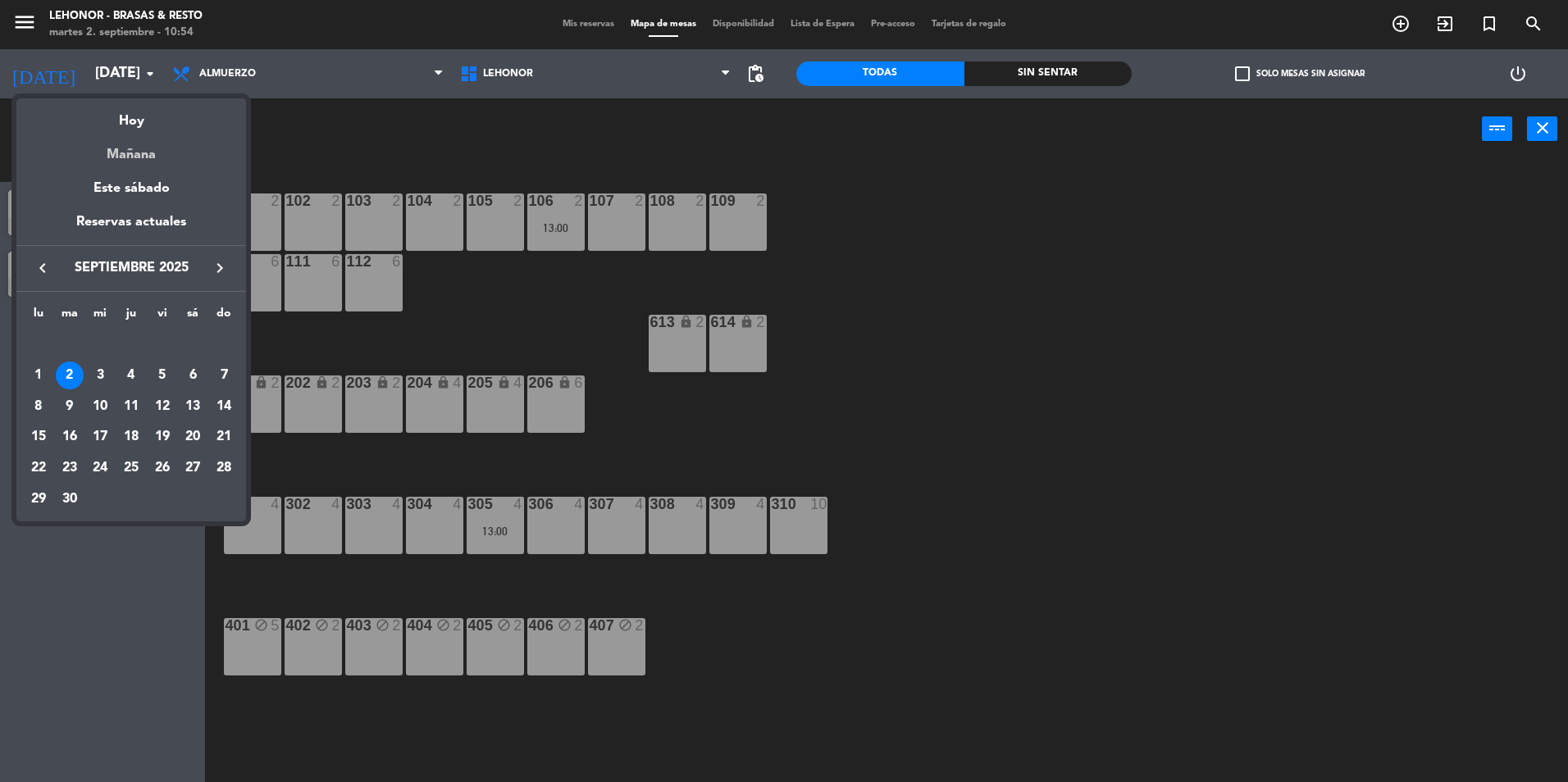
click at [138, 152] on div "Mañana" at bounding box center [131, 149] width 230 height 34
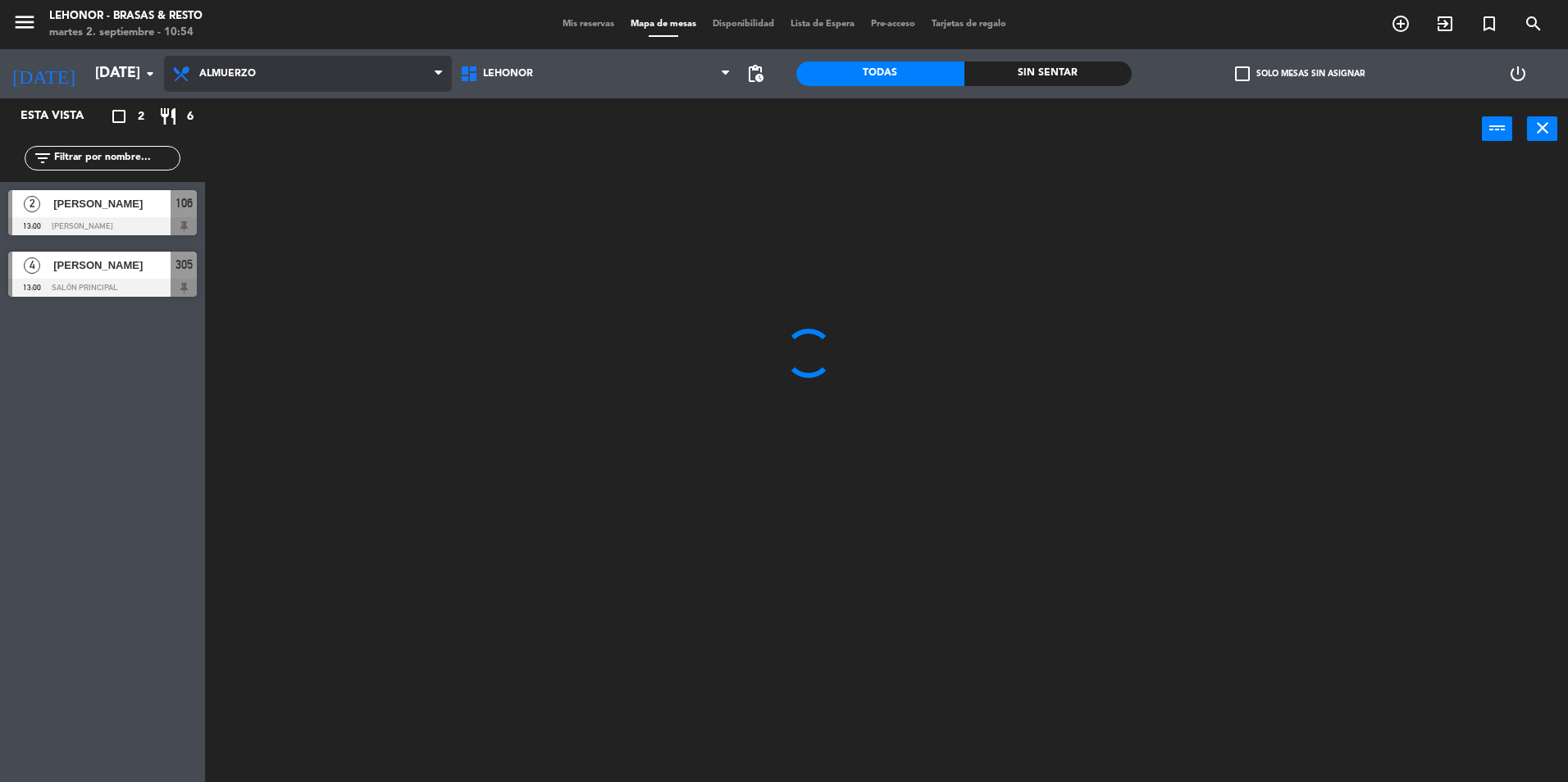
click at [234, 74] on span "Almuerzo" at bounding box center [227, 74] width 56 height 12
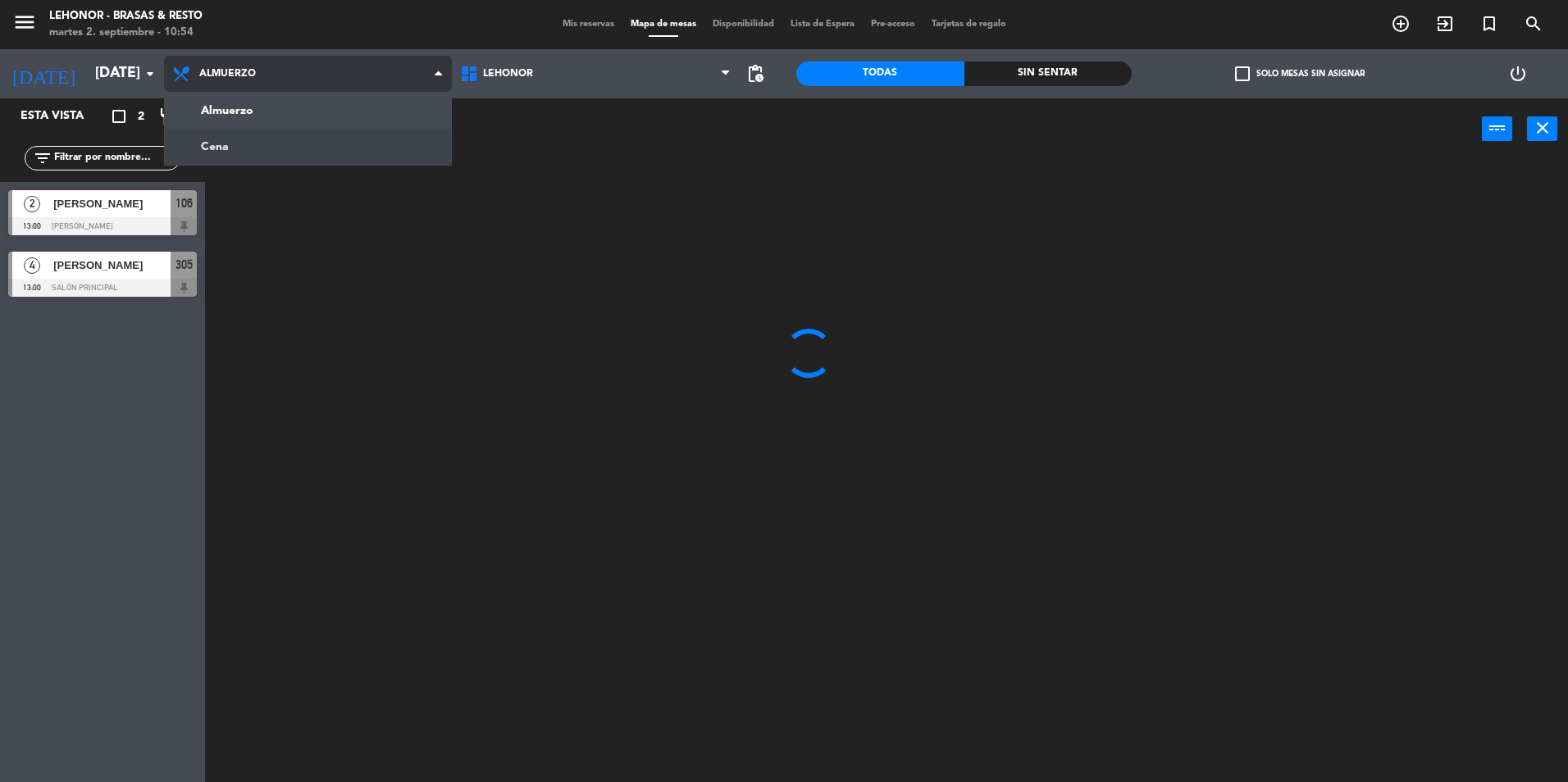
click at [235, 141] on ng-component "menu [PERSON_NAME] - Brasas & Resto [DATE] 2. septiembre - 10:54 Mis reservas M…" at bounding box center [784, 393] width 1568 height 786
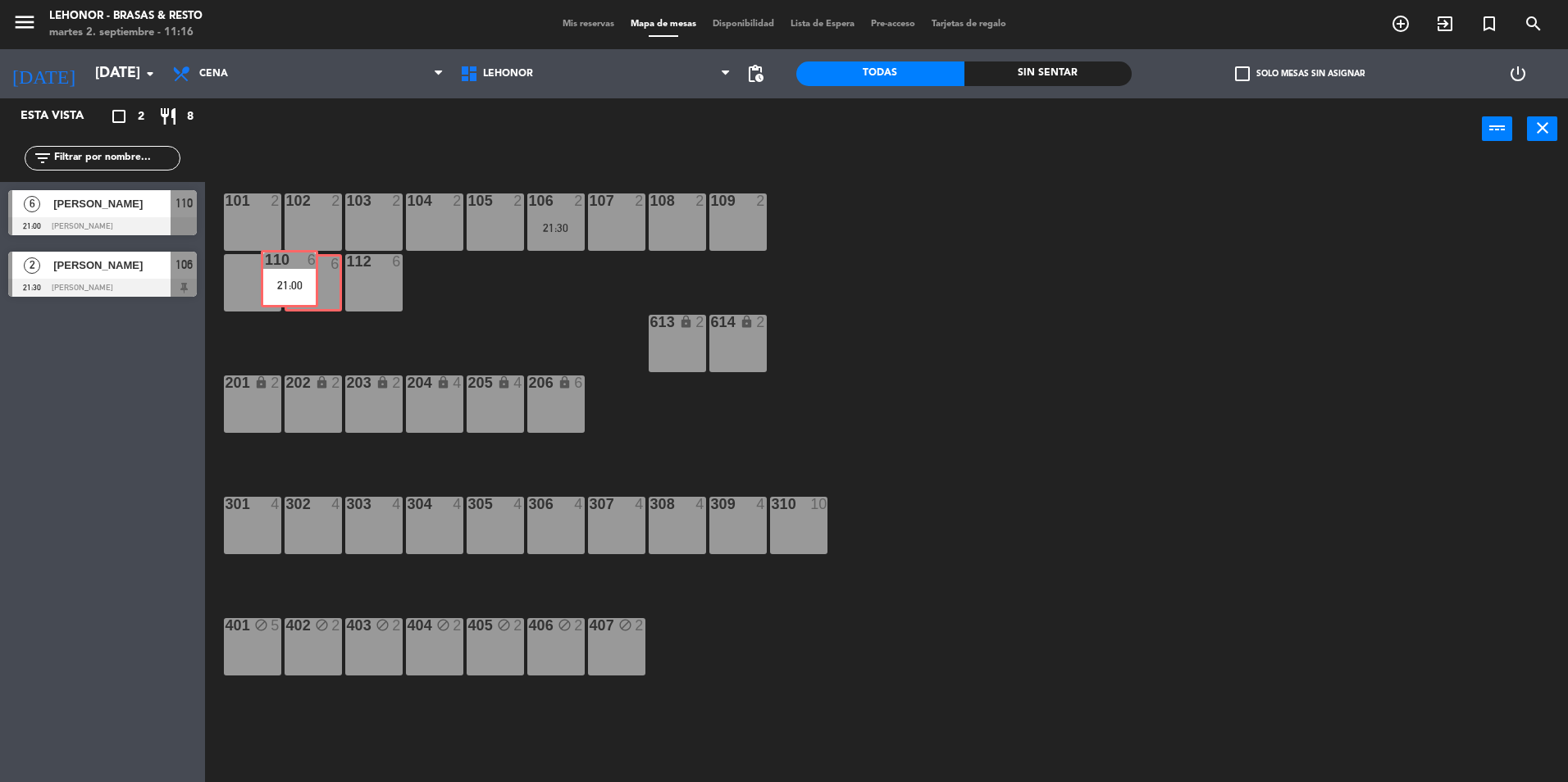
drag, startPoint x: 266, startPoint y: 300, endPoint x: 303, endPoint y: 296, distance: 37.2
click at [303, 296] on div "101 2 102 2 103 2 104 2 105 2 106 2 21:30 107 2 108 2 109 2 110 6 21:00 110 6 2…" at bounding box center [894, 474] width 1347 height 622
click at [244, 274] on div "110 6 21:00" at bounding box center [252, 282] width 57 height 57
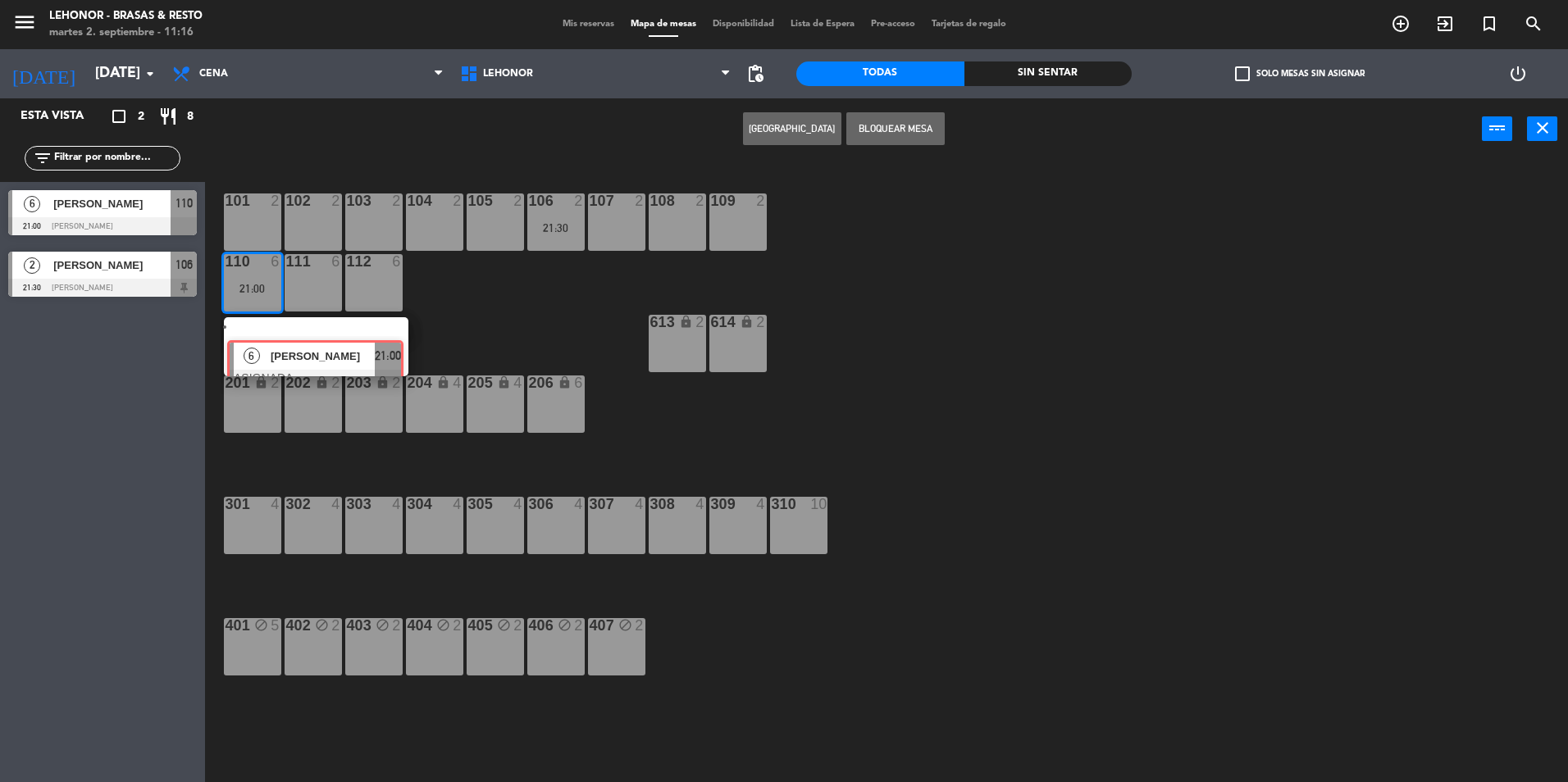
click at [274, 327] on div "6 [PERSON_NAME] ASIGNADA 21:00" at bounding box center [316, 346] width 209 height 59
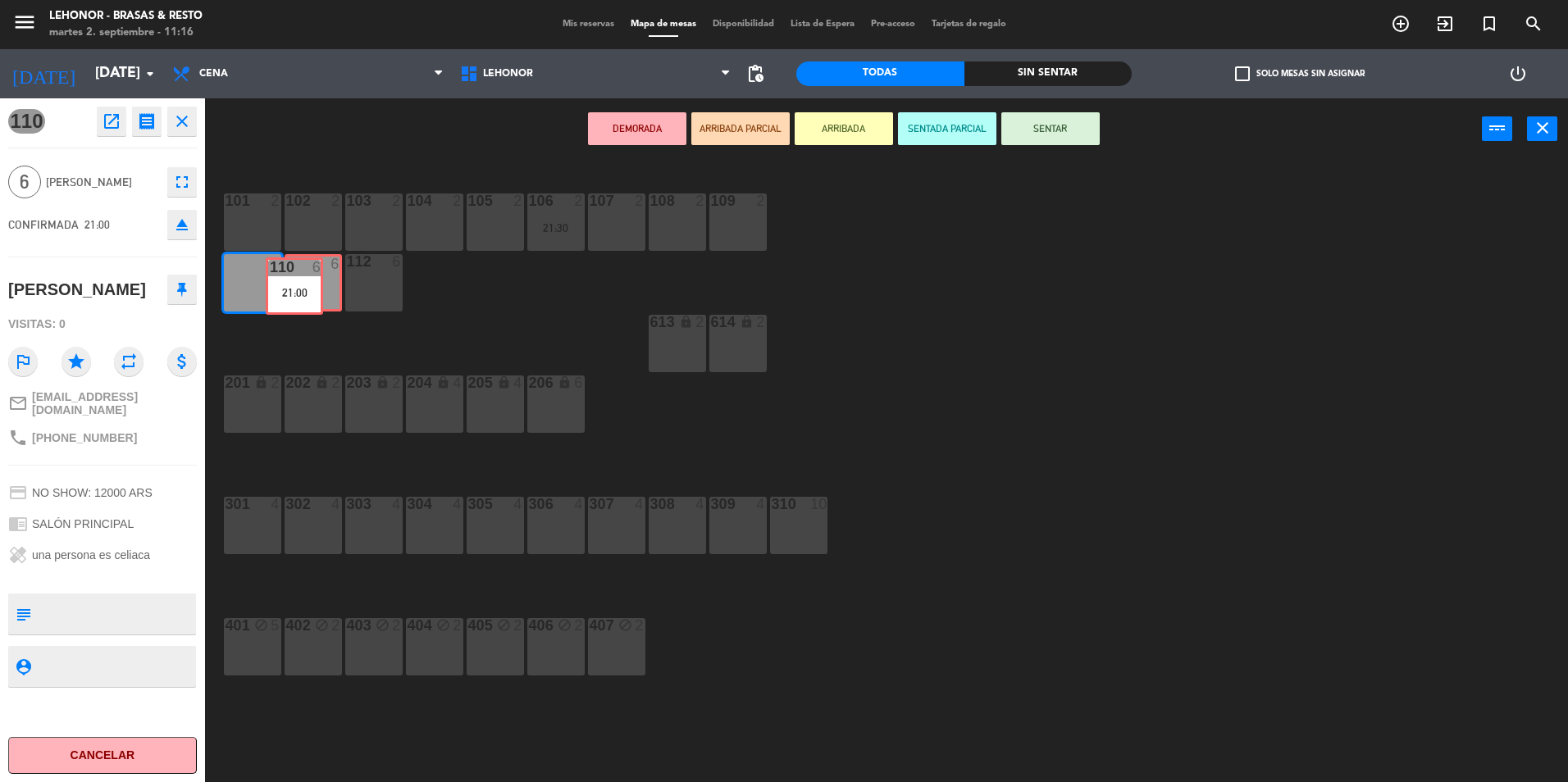
drag, startPoint x: 263, startPoint y: 288, endPoint x: 306, endPoint y: 292, distance: 43.2
click at [306, 292] on div "101 2 102 2 103 2 104 2 105 2 106 2 21:30 107 2 108 2 109 2 110 6 21:00 110 6 2…" at bounding box center [894, 474] width 1347 height 622
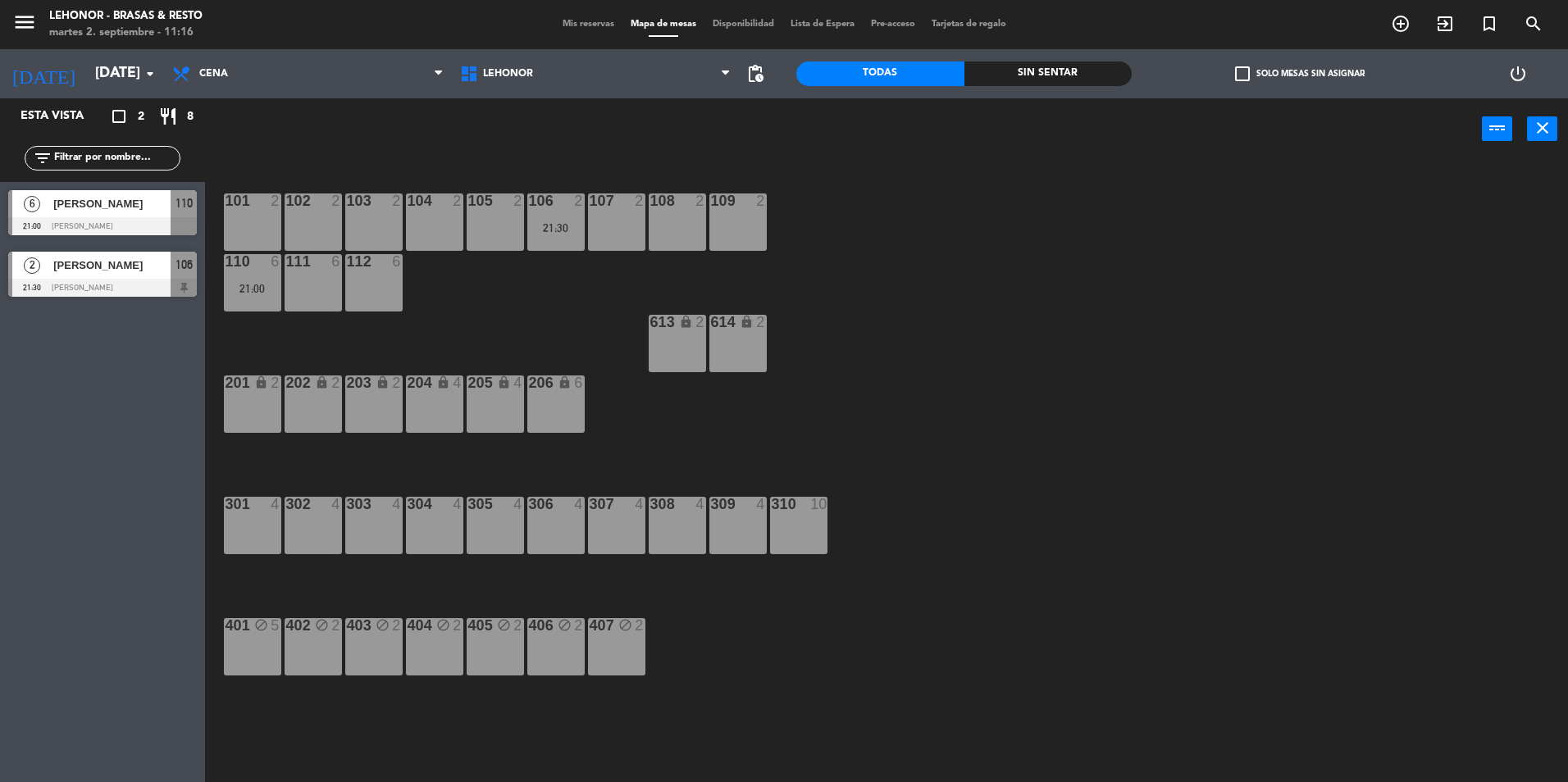
click at [269, 293] on div "21:00" at bounding box center [252, 288] width 57 height 12
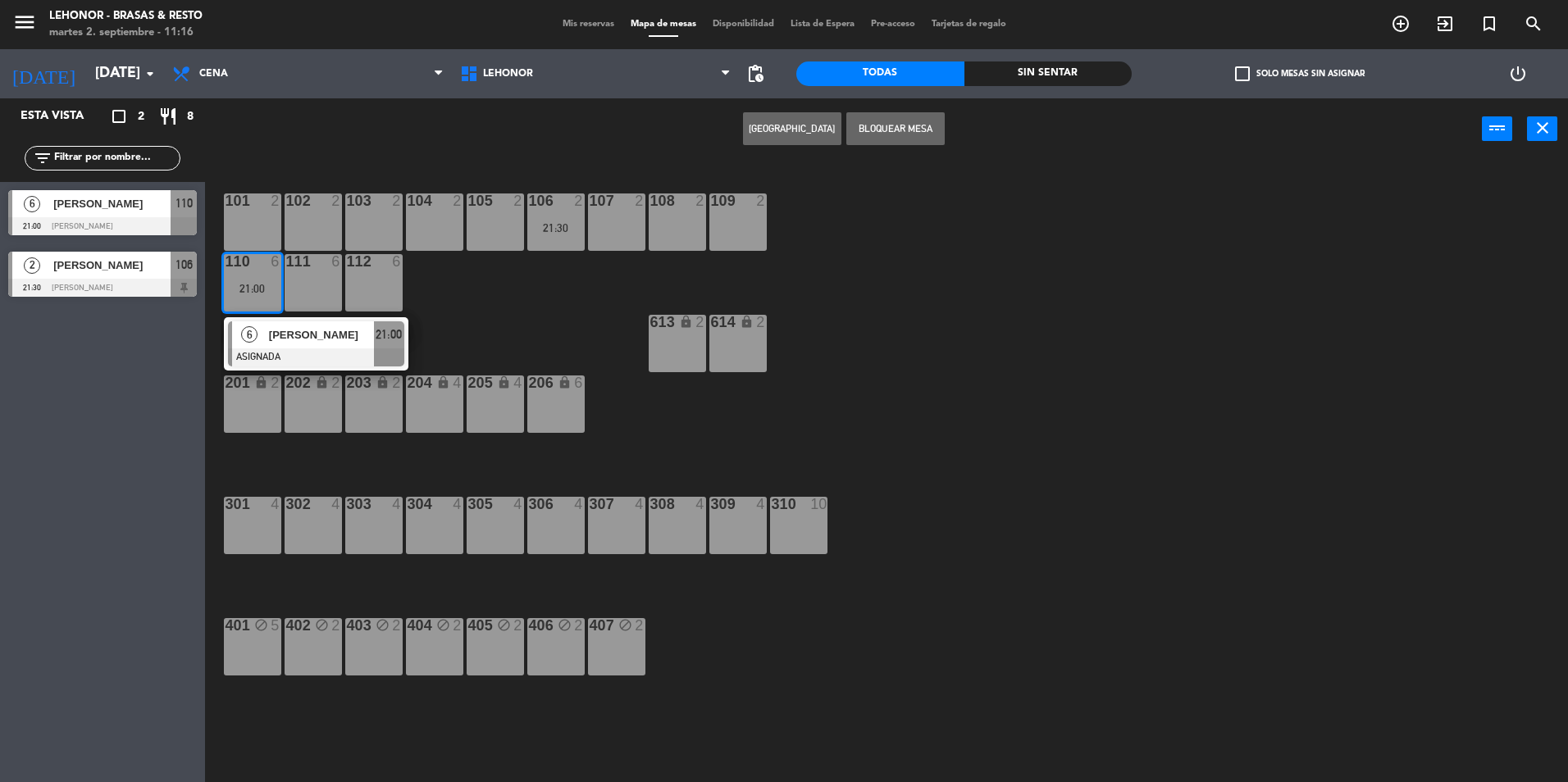
click at [308, 347] on div "6 [PERSON_NAME] ASIGNADA 21:00" at bounding box center [316, 344] width 209 height 53
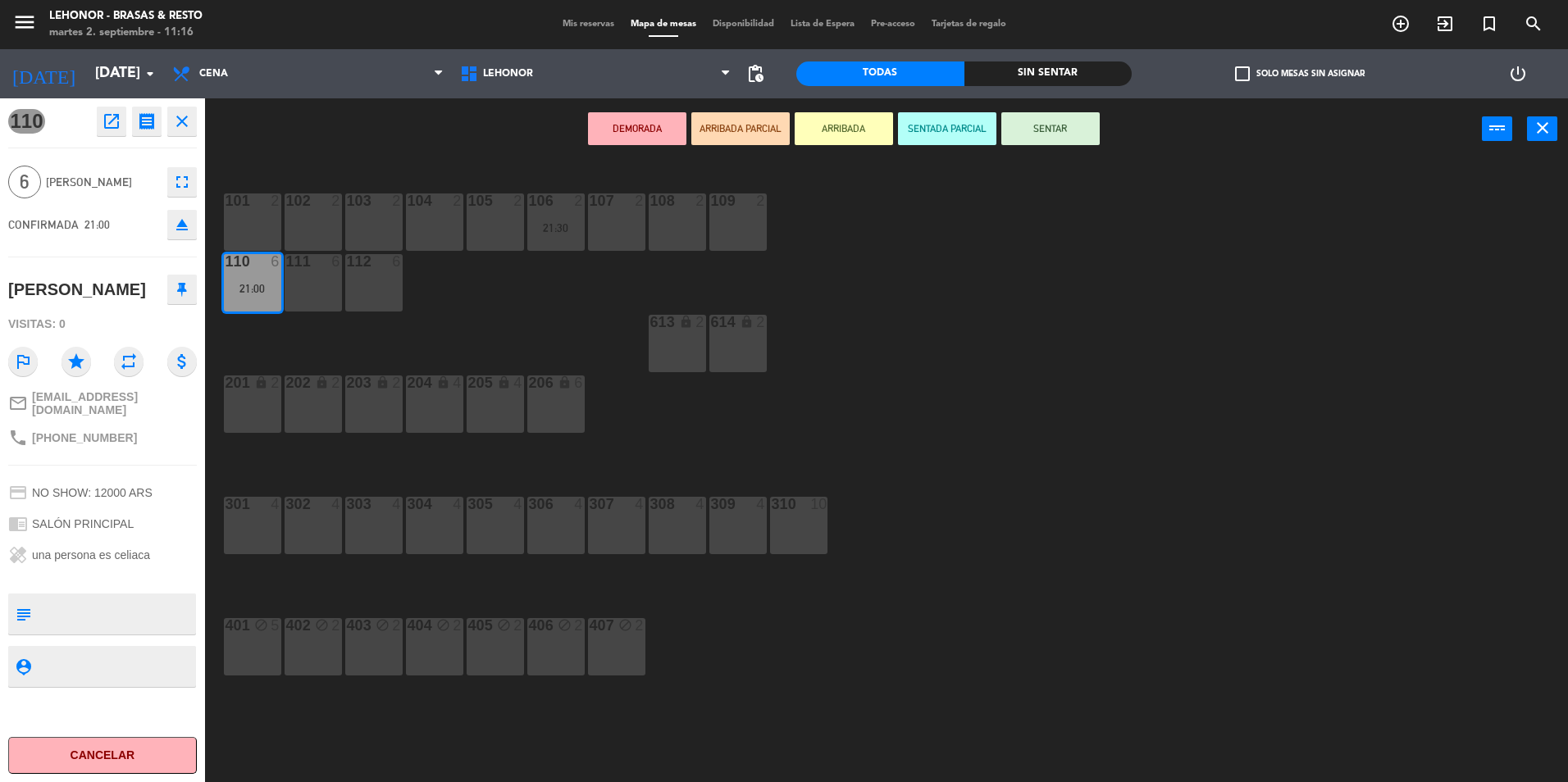
click at [303, 283] on div "111 6" at bounding box center [312, 282] width 57 height 57
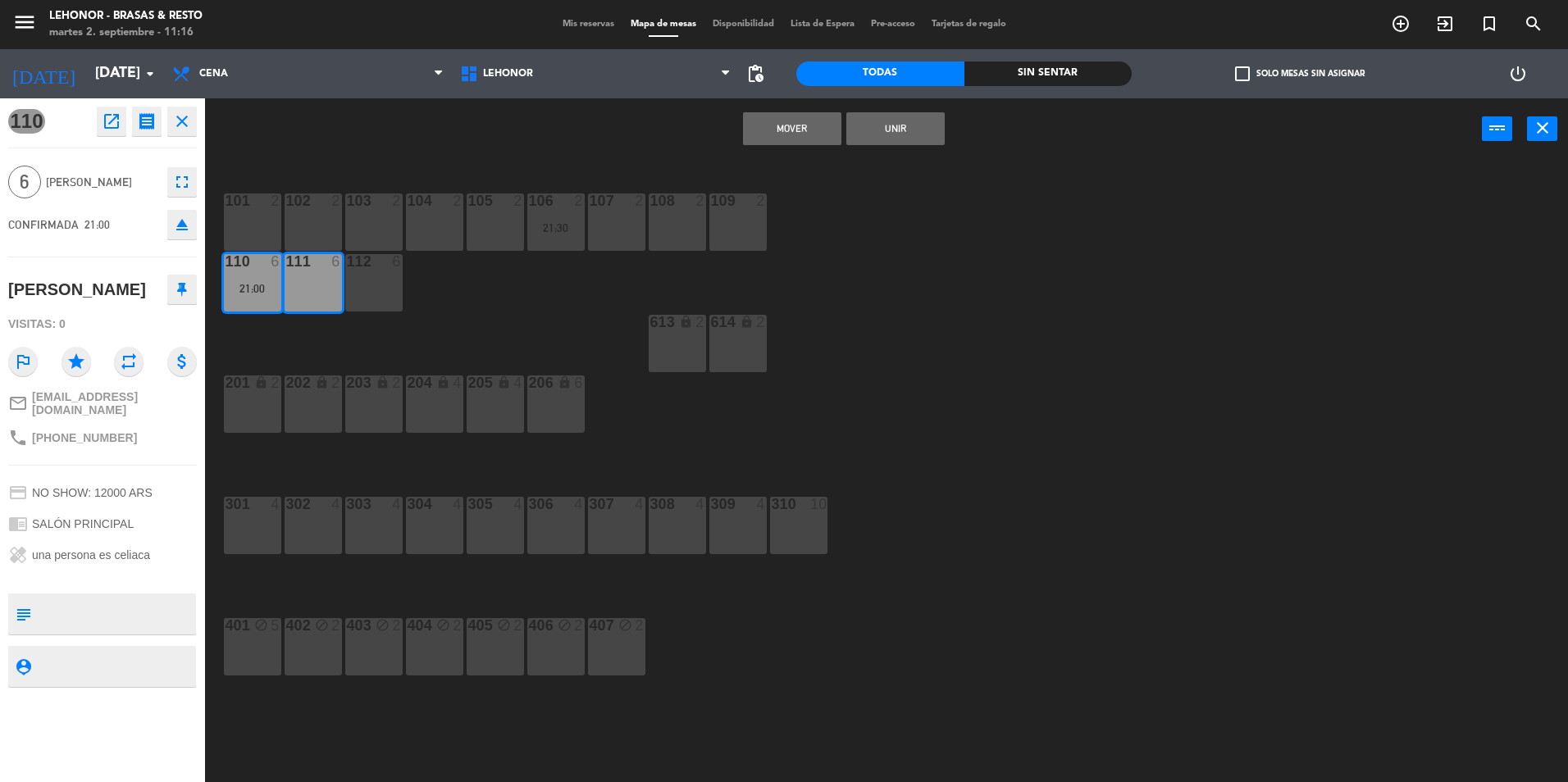
click at [794, 134] on button "Mover" at bounding box center [792, 129] width 98 height 33
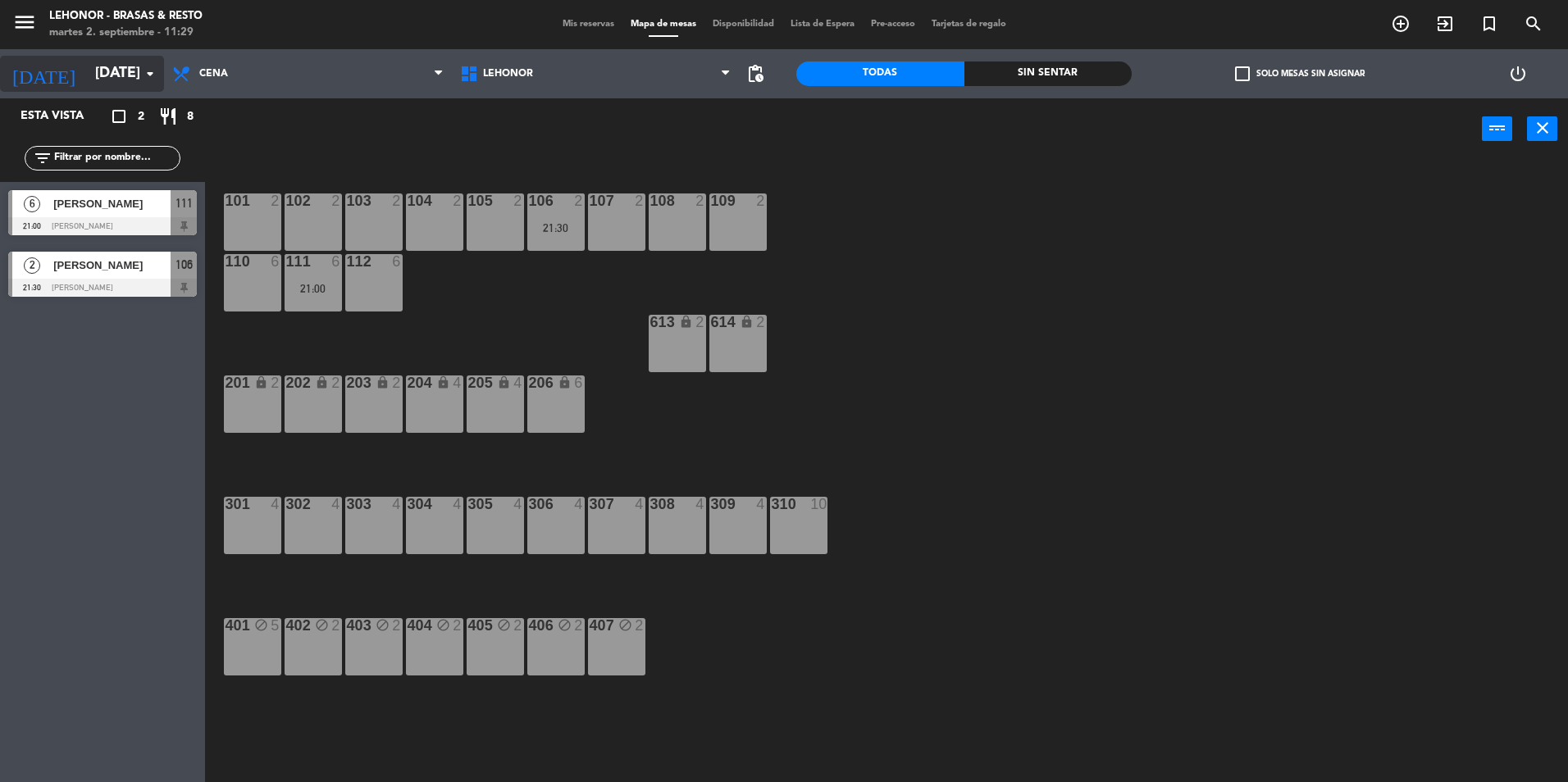
click at [147, 74] on icon "arrow_drop_down" at bounding box center [150, 74] width 20 height 20
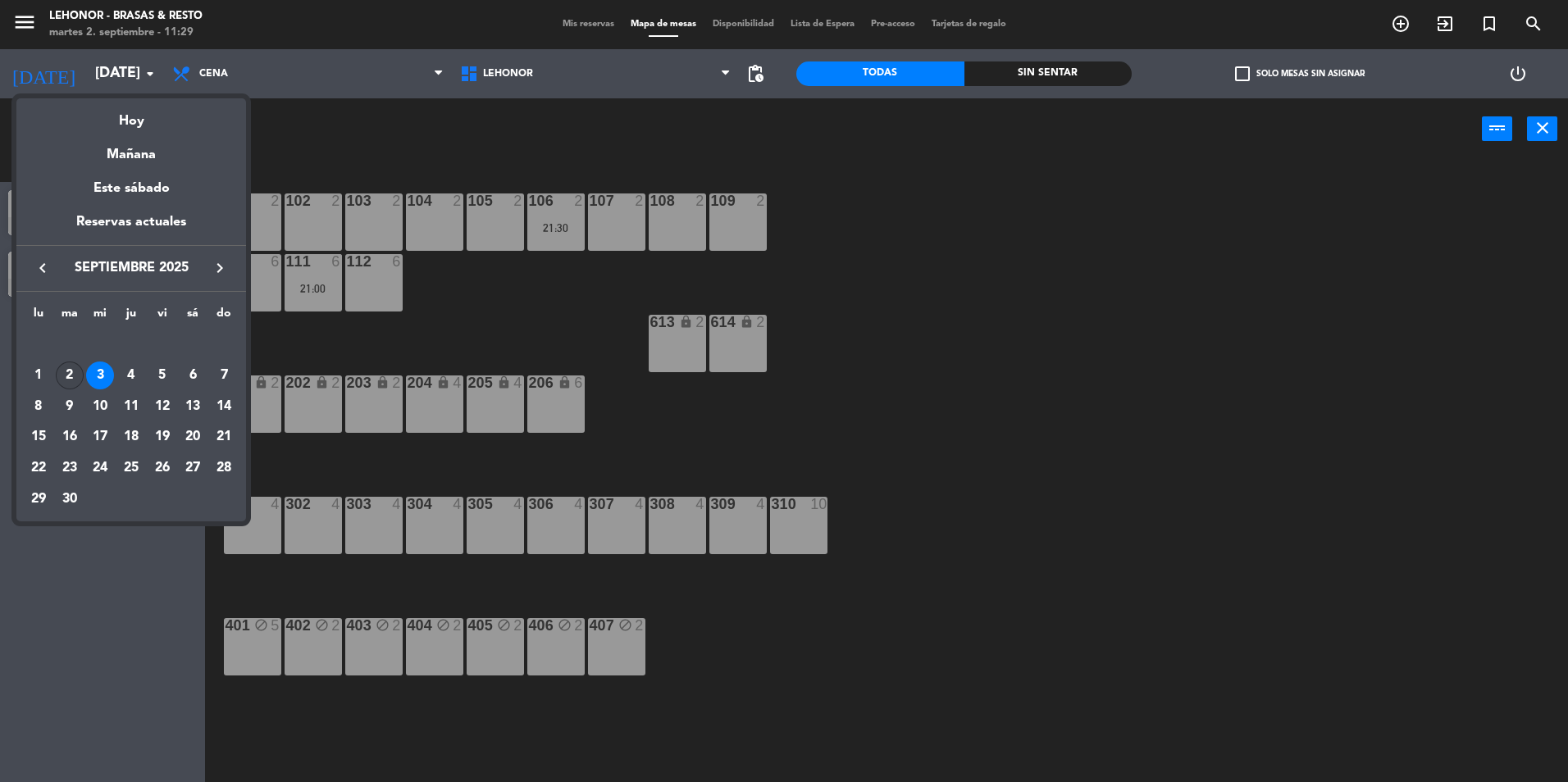
click at [70, 372] on div "2" at bounding box center [69, 375] width 28 height 28
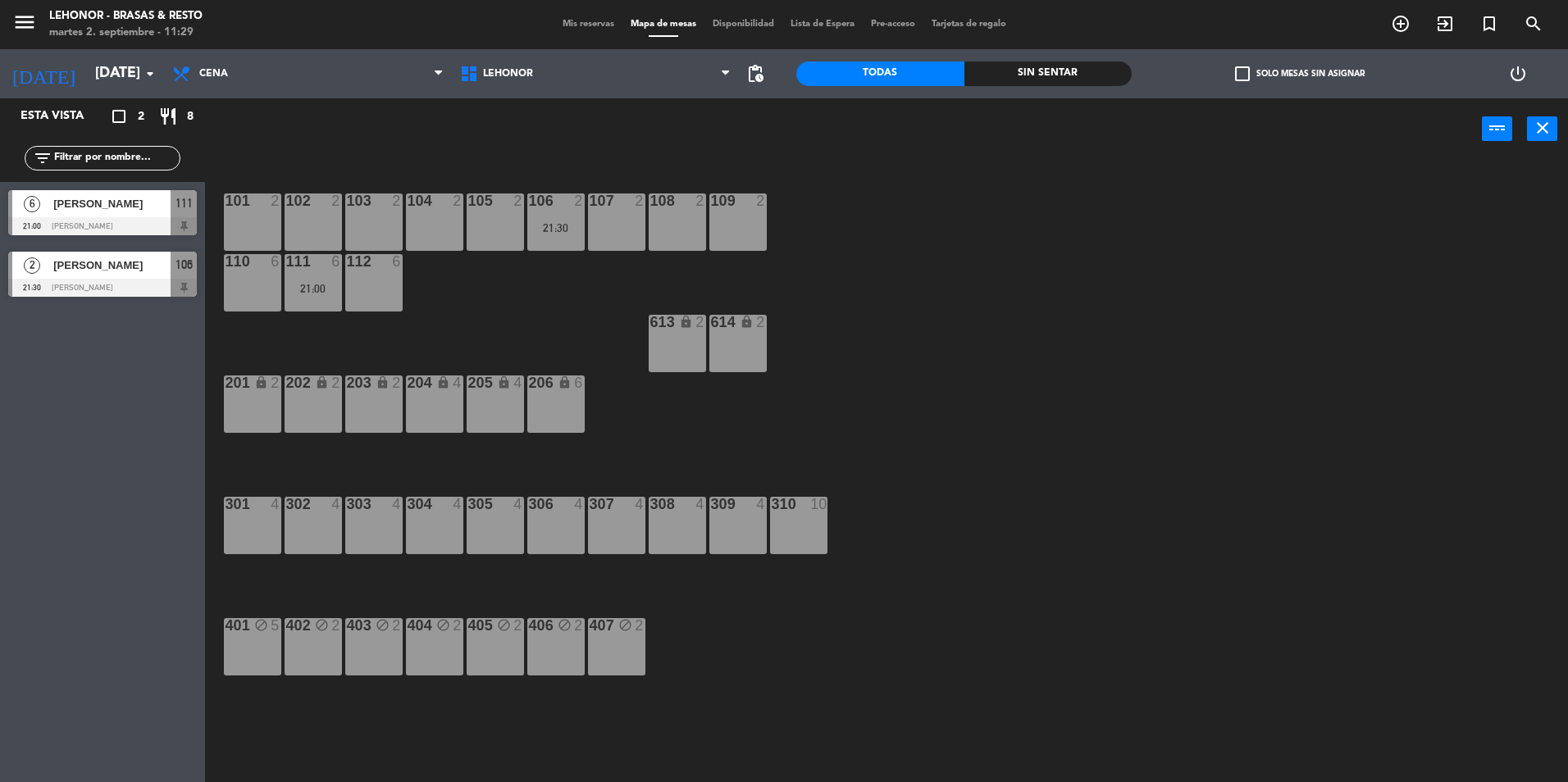
type input "[DATE]"
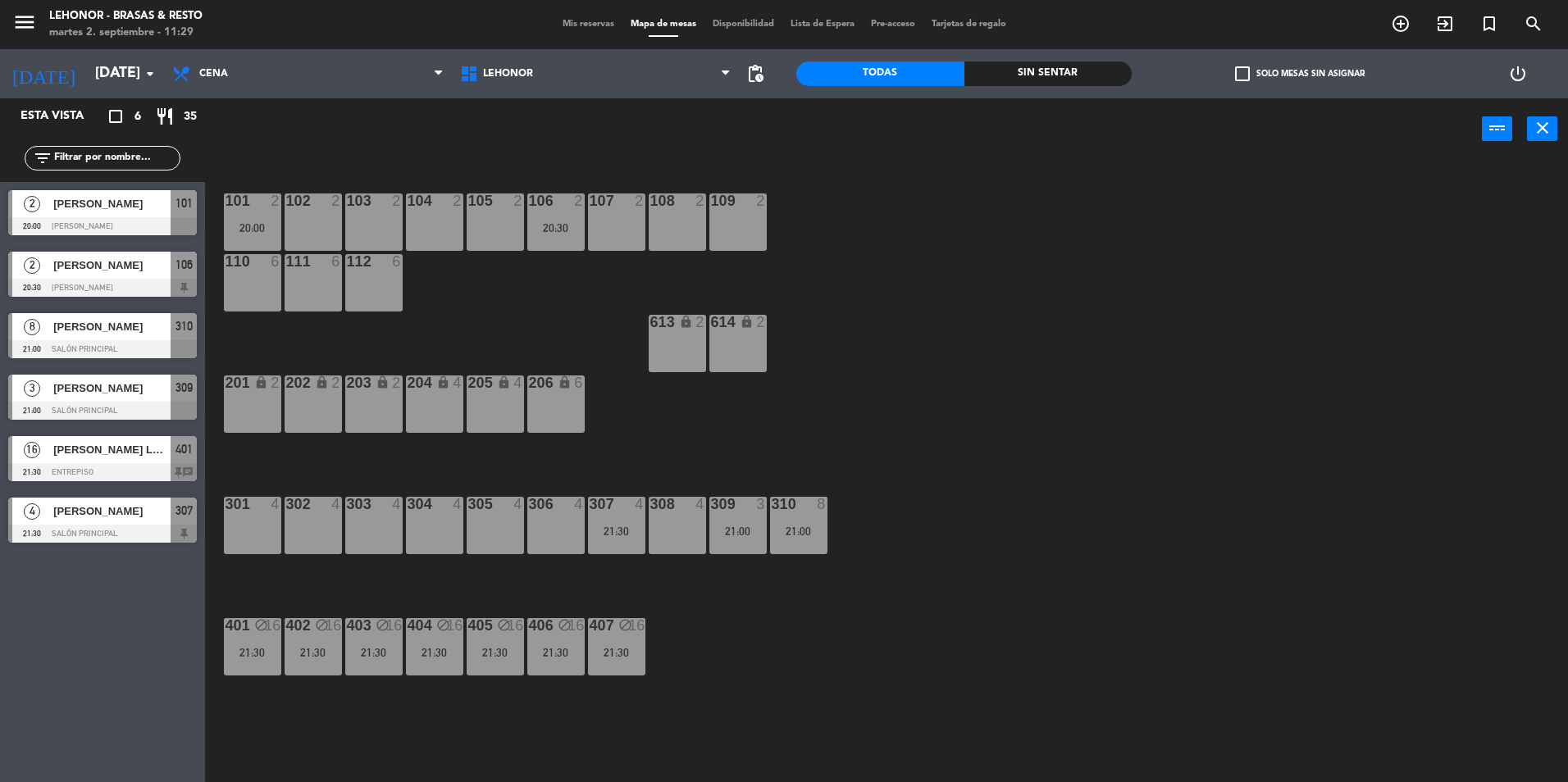
click at [121, 455] on span "[PERSON_NAME] LAB. [GEOGRAPHIC_DATA]" at bounding box center [112, 450] width 117 height 17
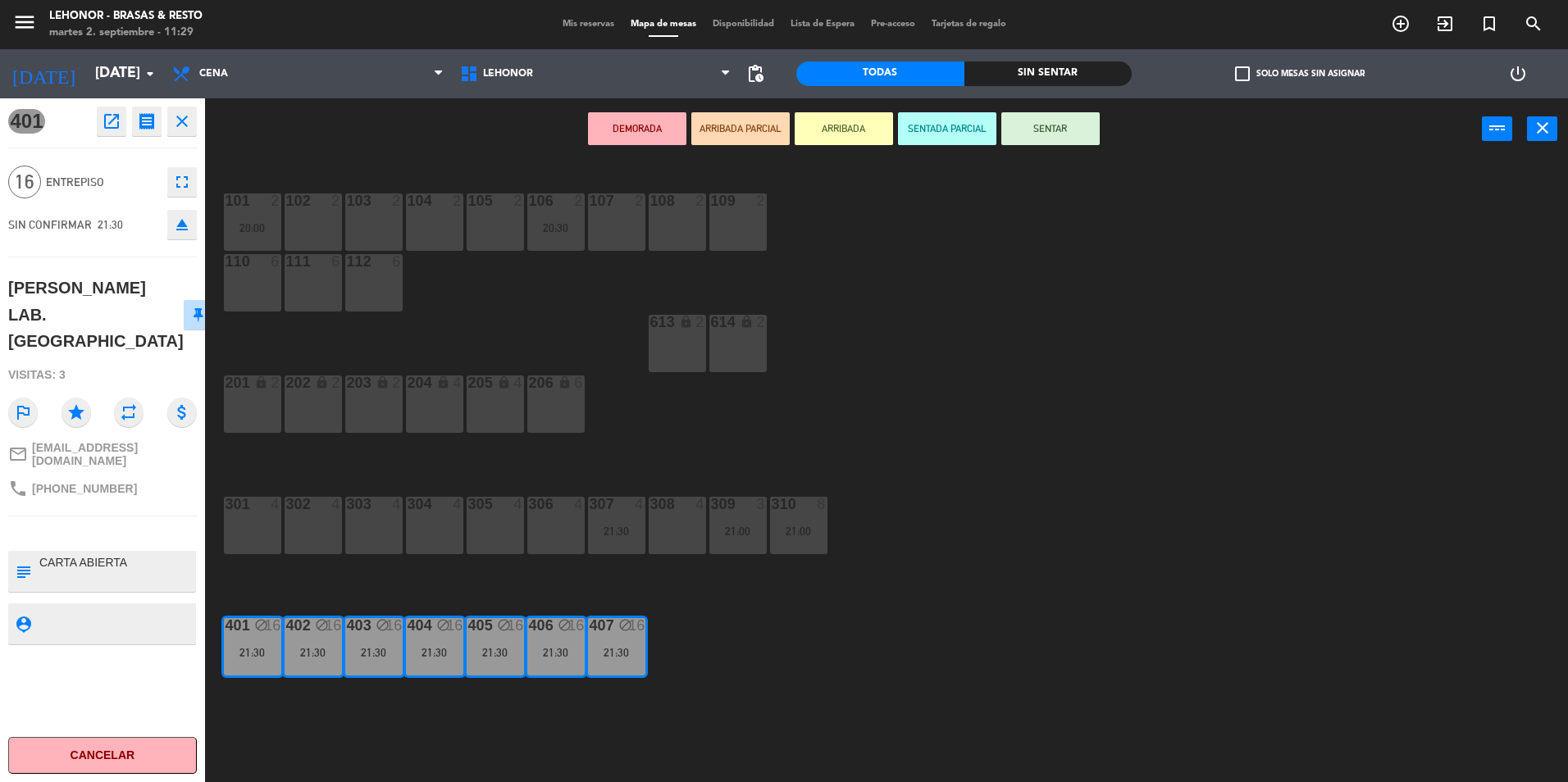
click at [186, 127] on icon "close" at bounding box center [182, 122] width 20 height 20
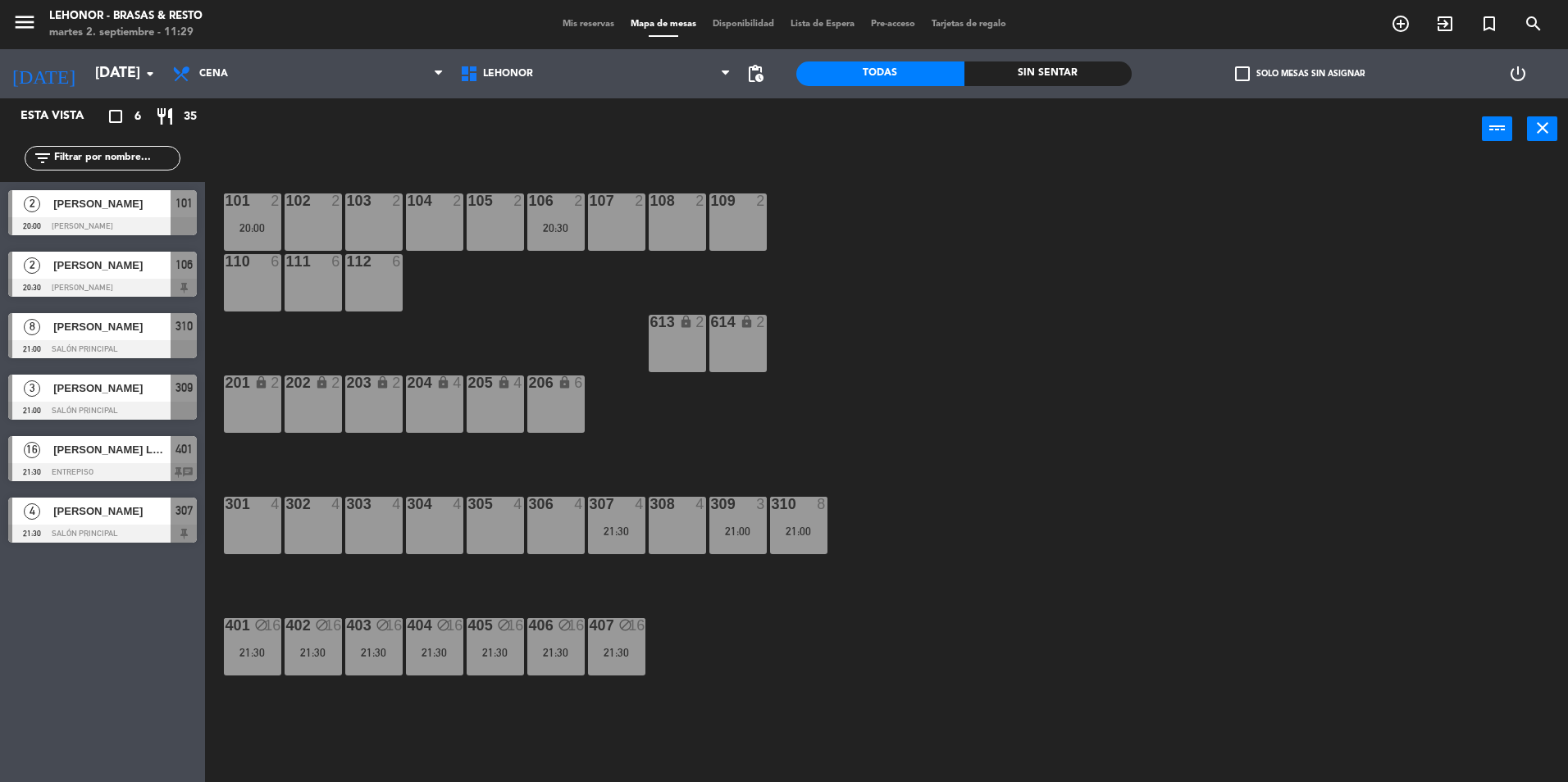
click at [124, 510] on span "[PERSON_NAME]" at bounding box center [112, 511] width 117 height 17
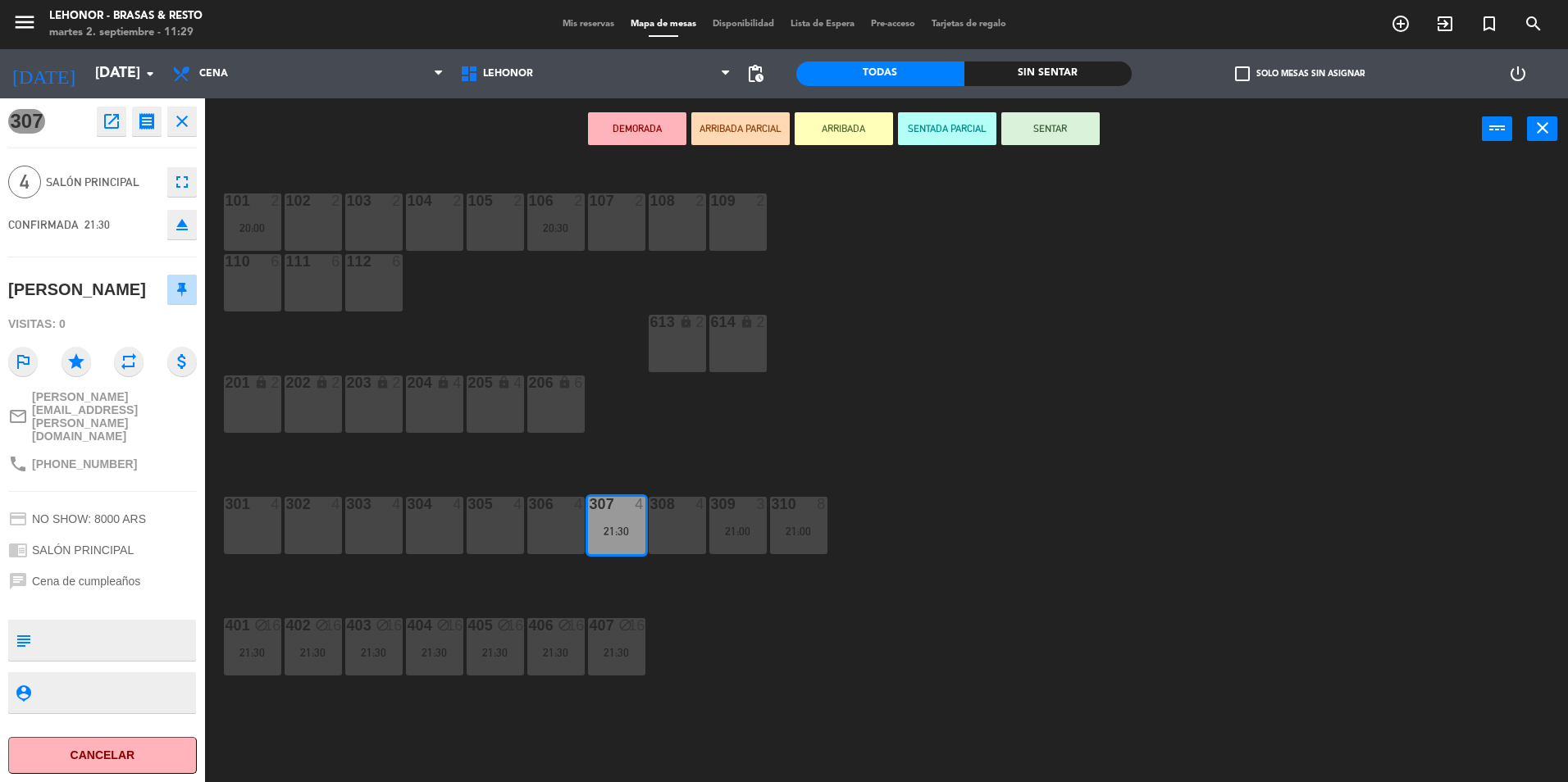
click at [180, 120] on icon "close" at bounding box center [182, 122] width 20 height 20
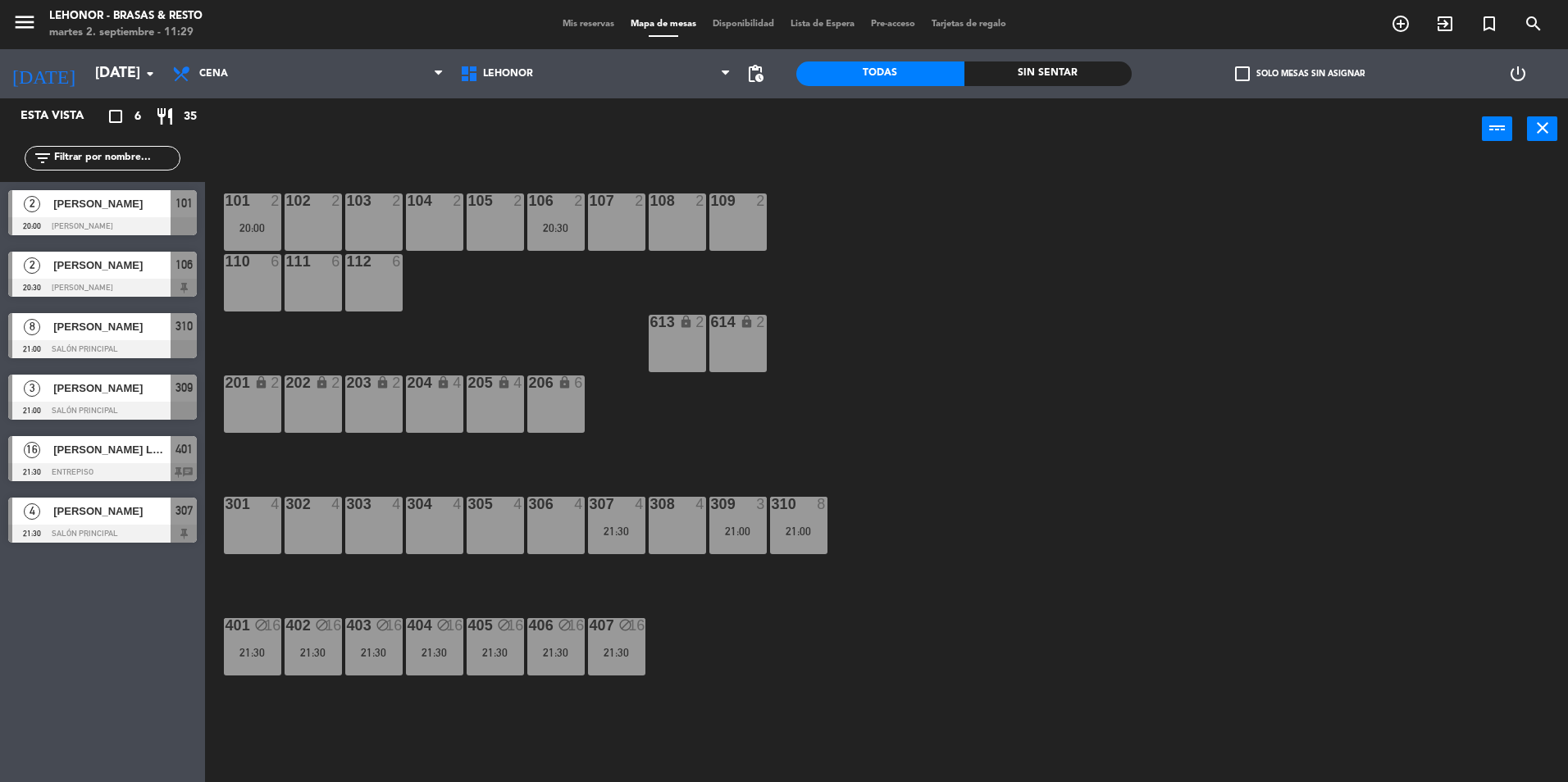
click at [88, 403] on div at bounding box center [102, 411] width 188 height 18
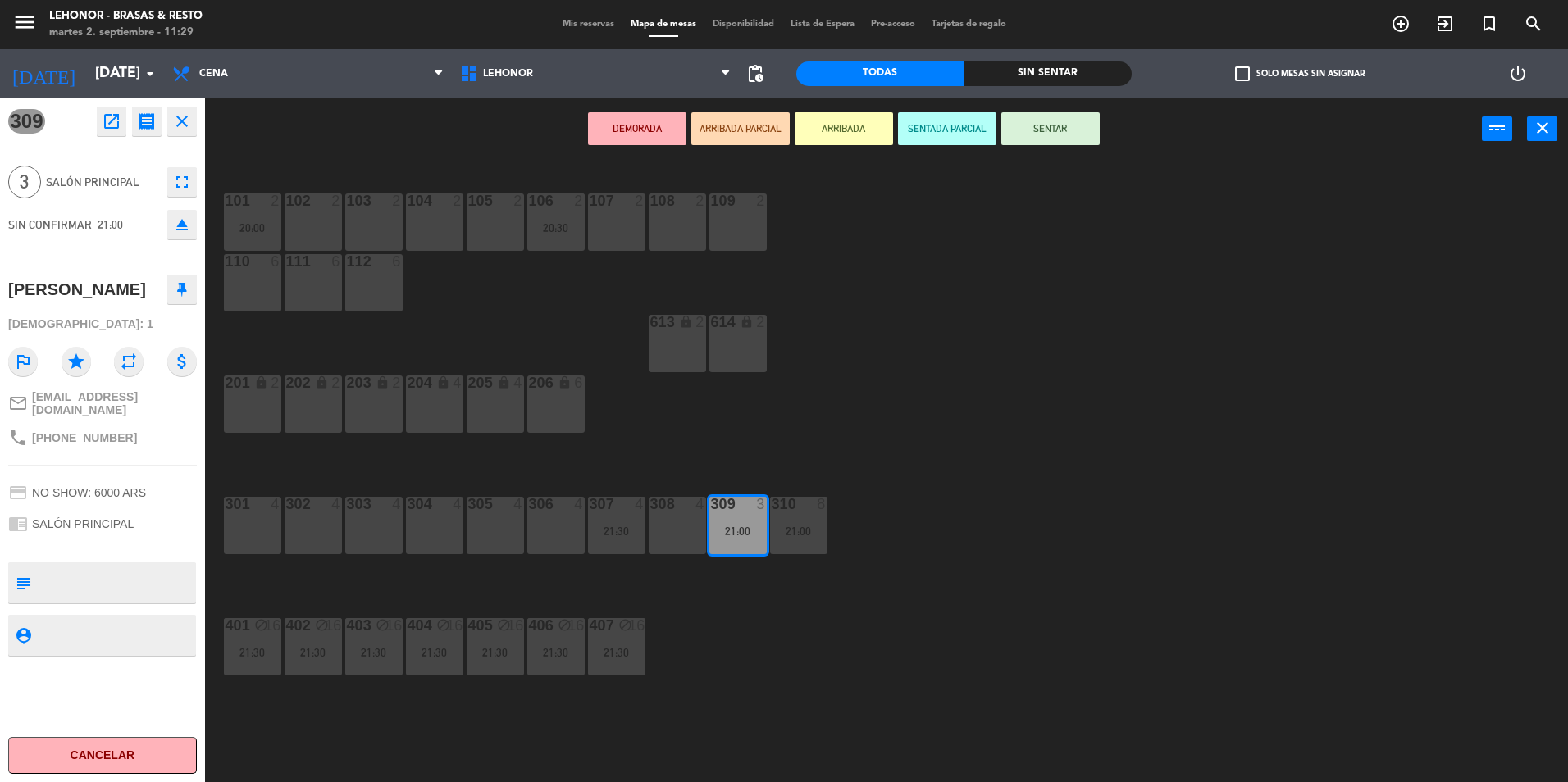
click at [183, 128] on icon "close" at bounding box center [182, 122] width 20 height 20
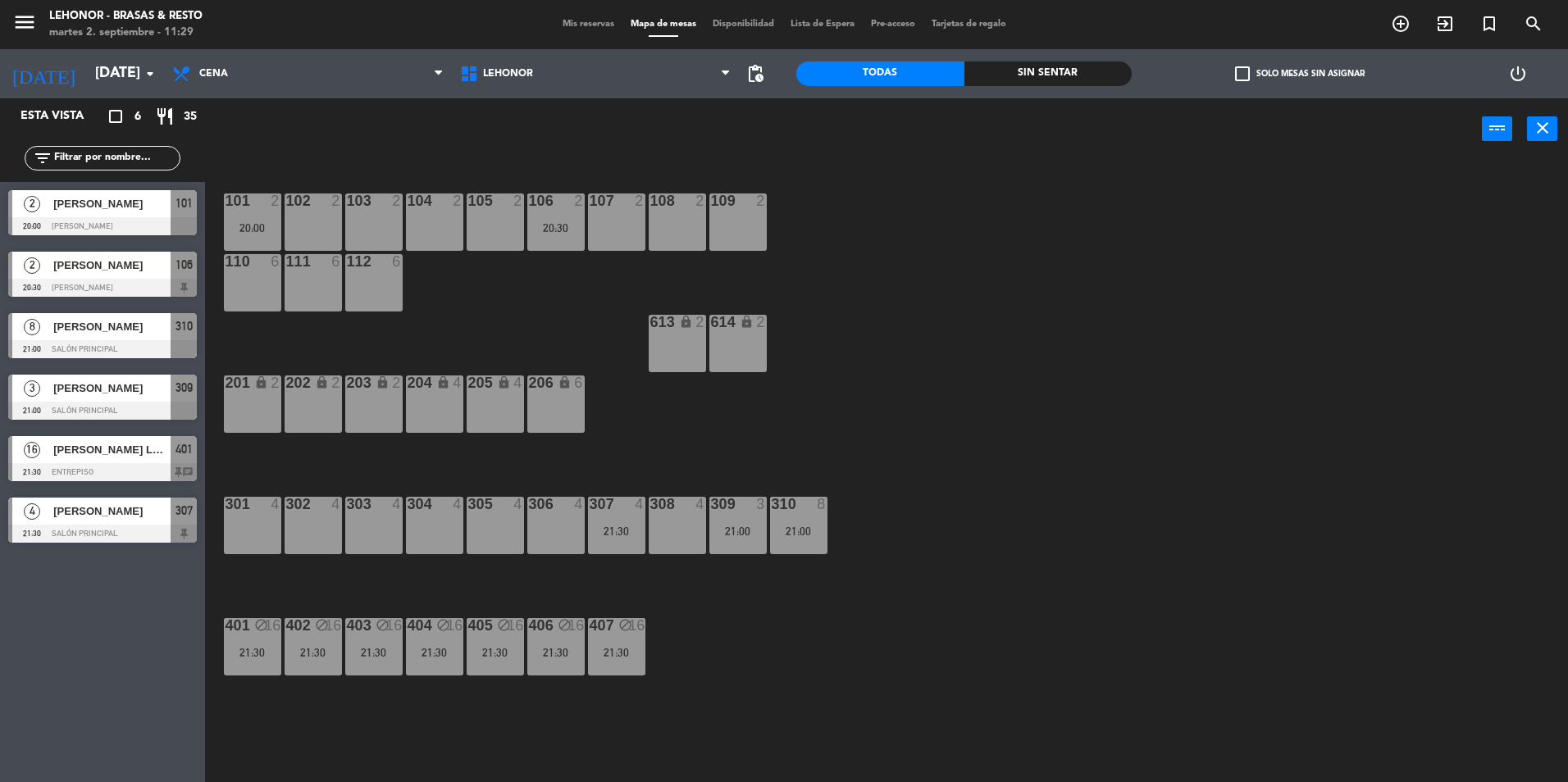
click at [85, 327] on span "[PERSON_NAME]" at bounding box center [112, 327] width 117 height 17
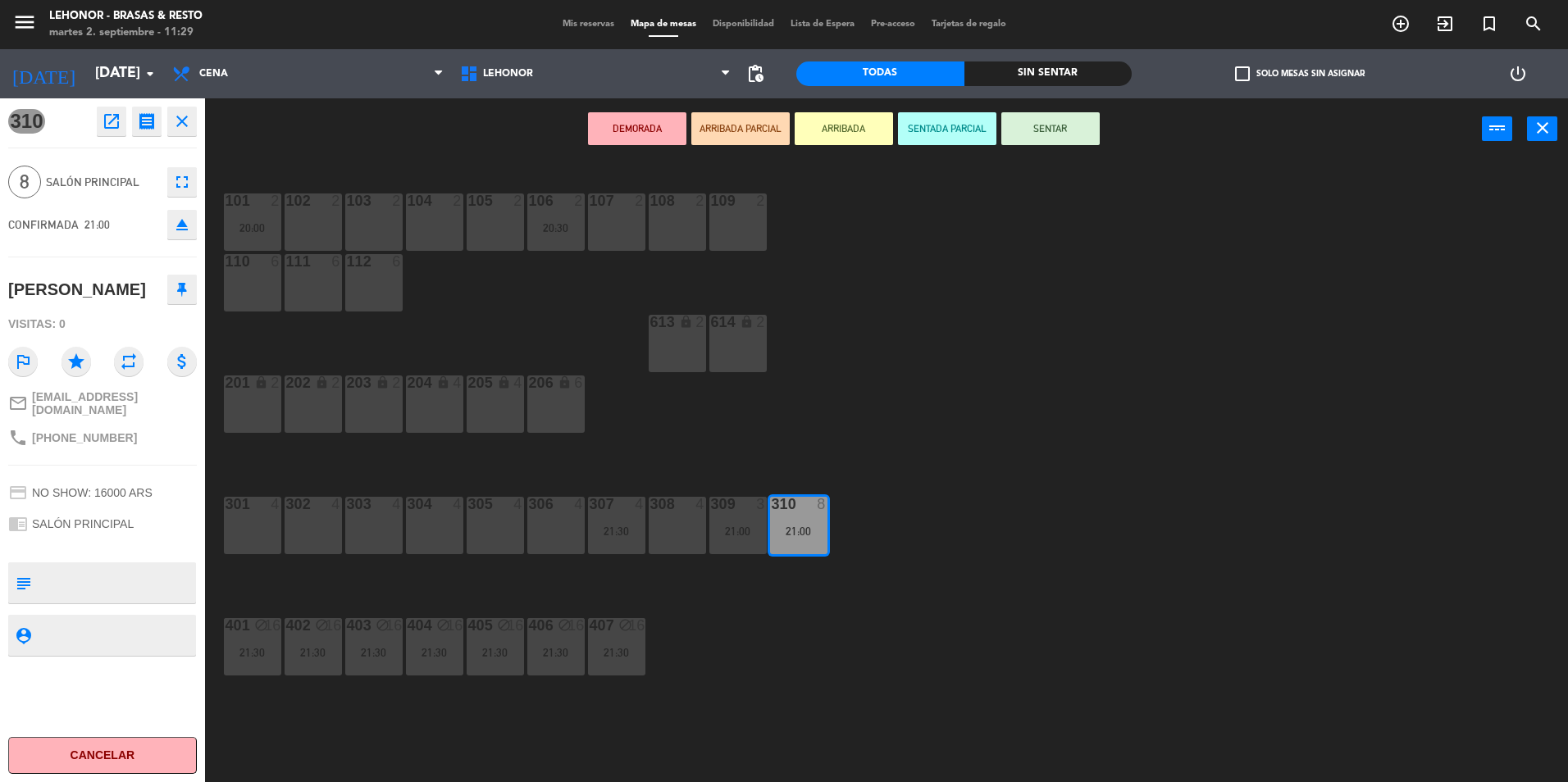
click at [178, 108] on button "close" at bounding box center [182, 122] width 30 height 30
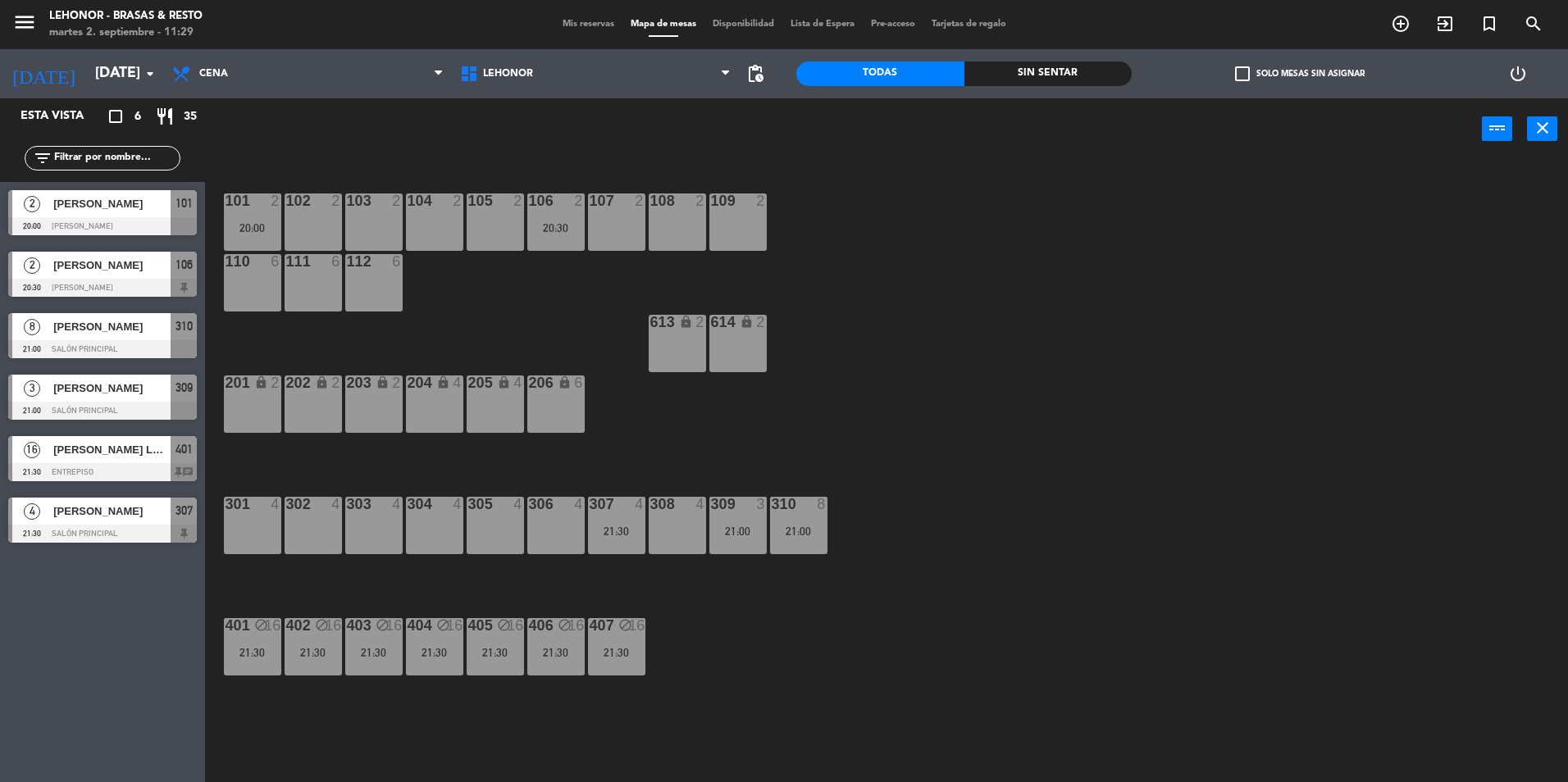
click at [88, 276] on div "[PERSON_NAME]" at bounding box center [111, 265] width 119 height 27
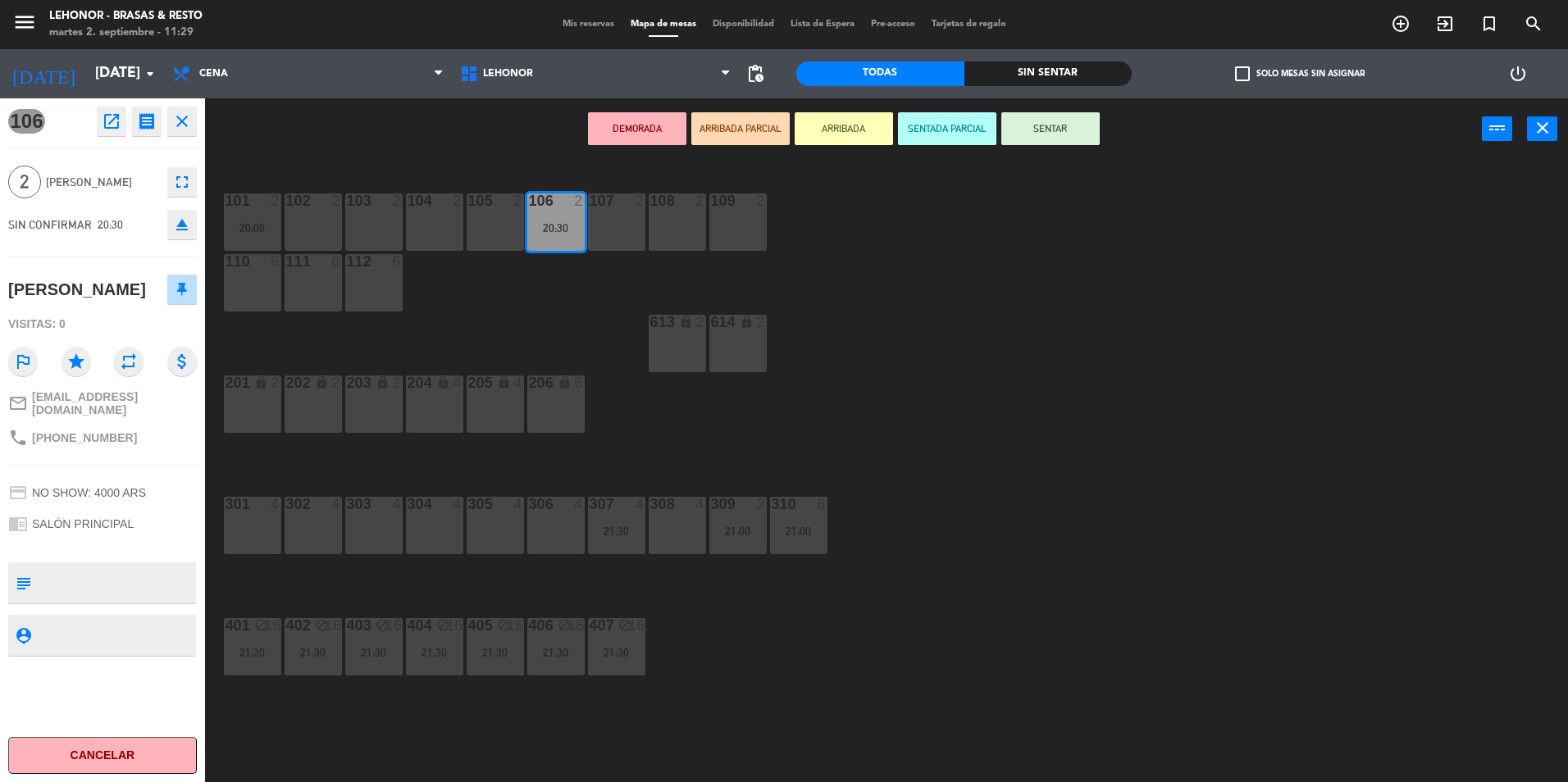
click at [180, 115] on icon "close" at bounding box center [182, 122] width 20 height 20
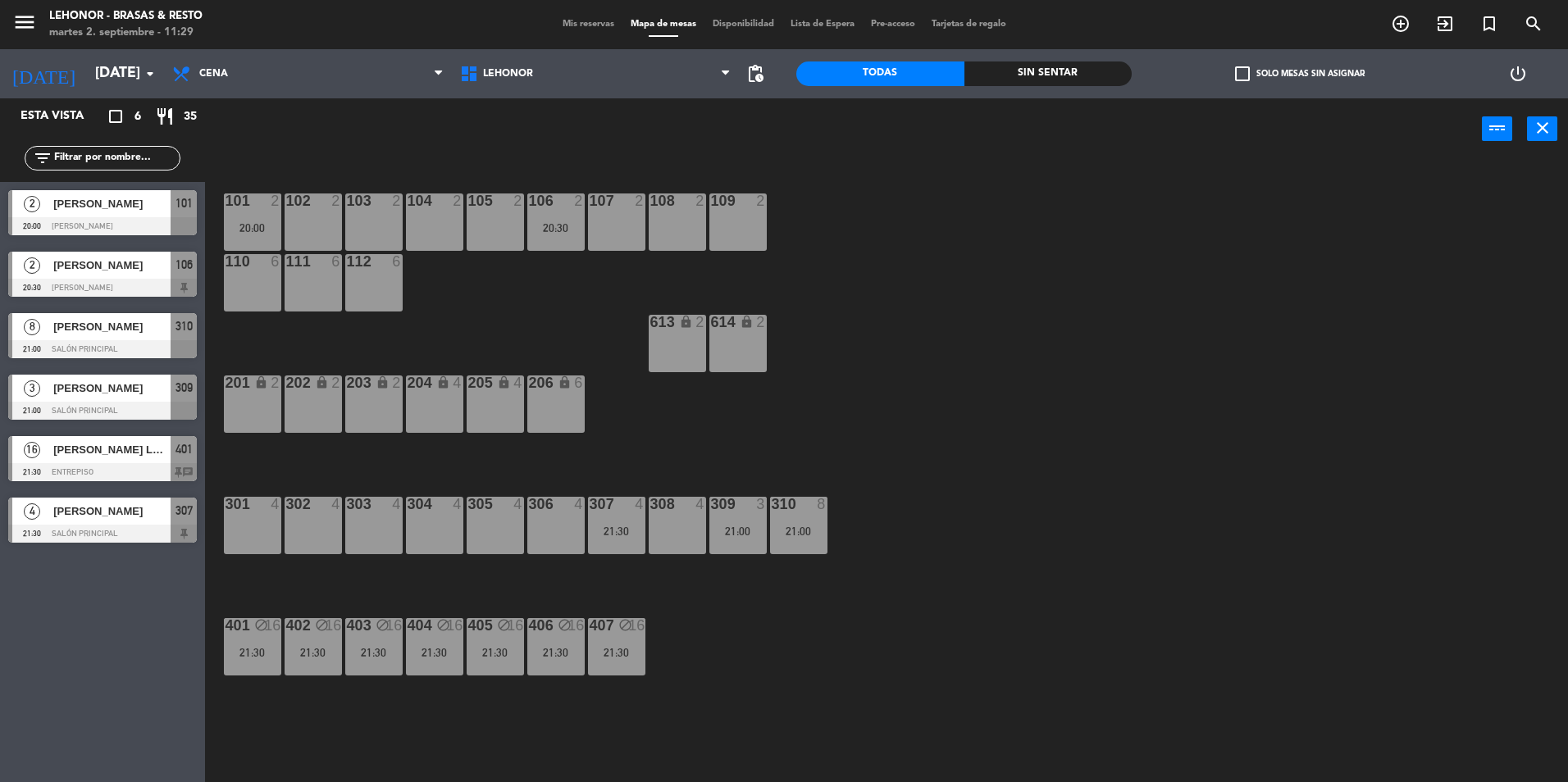
click at [79, 226] on div at bounding box center [102, 226] width 188 height 18
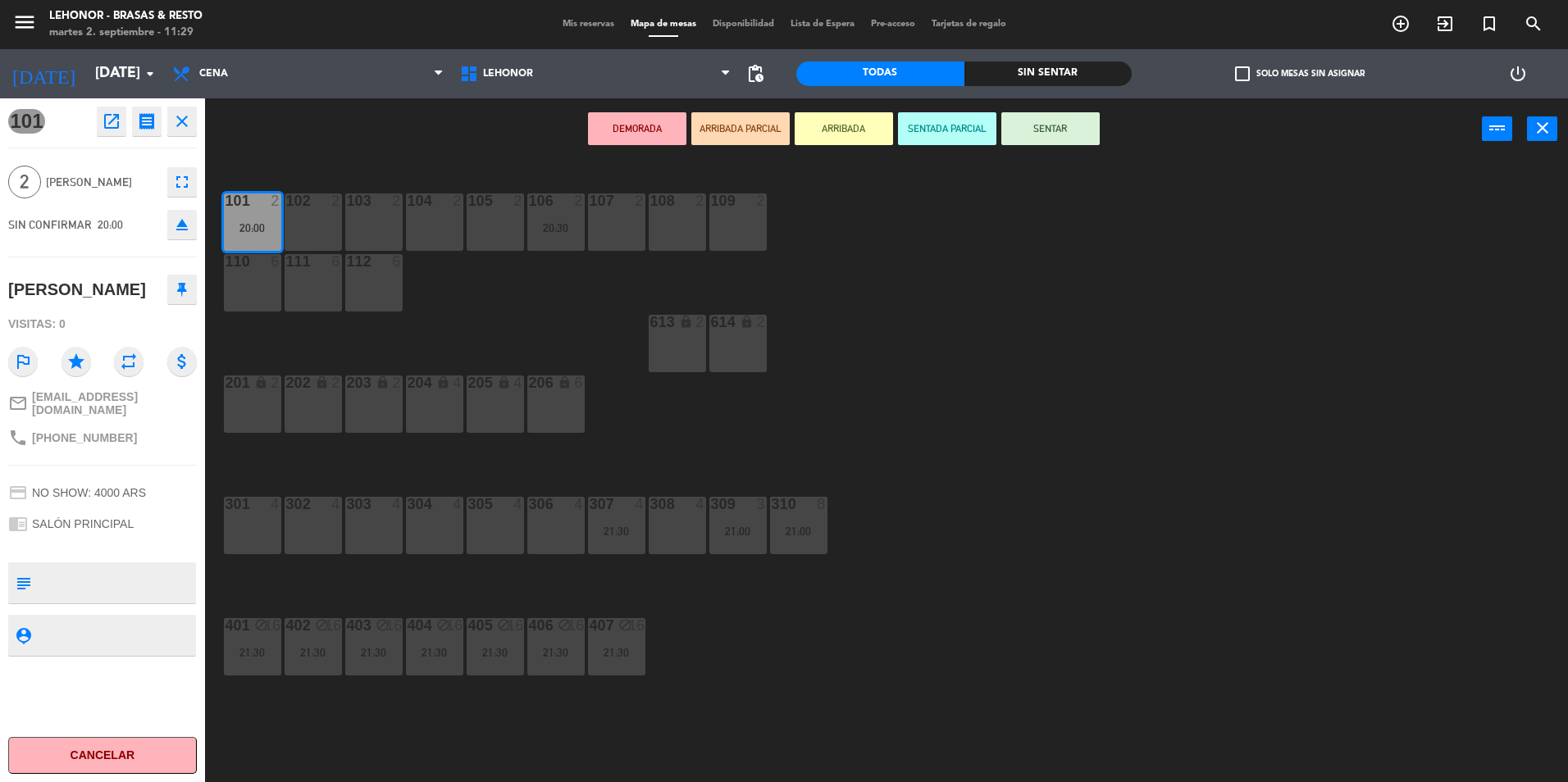
click at [181, 128] on icon "close" at bounding box center [182, 122] width 20 height 20
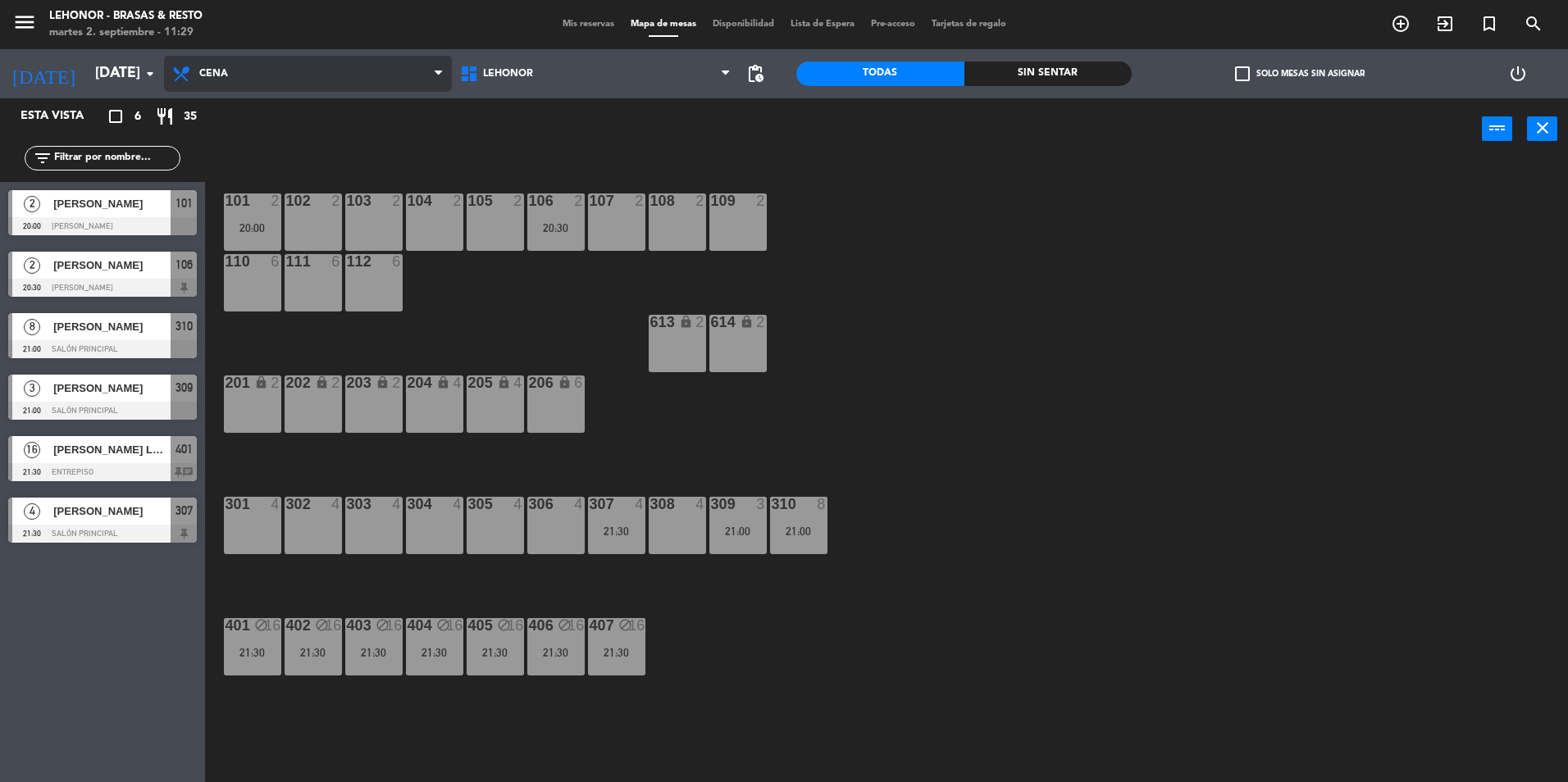
click at [183, 81] on icon at bounding box center [183, 74] width 24 height 20
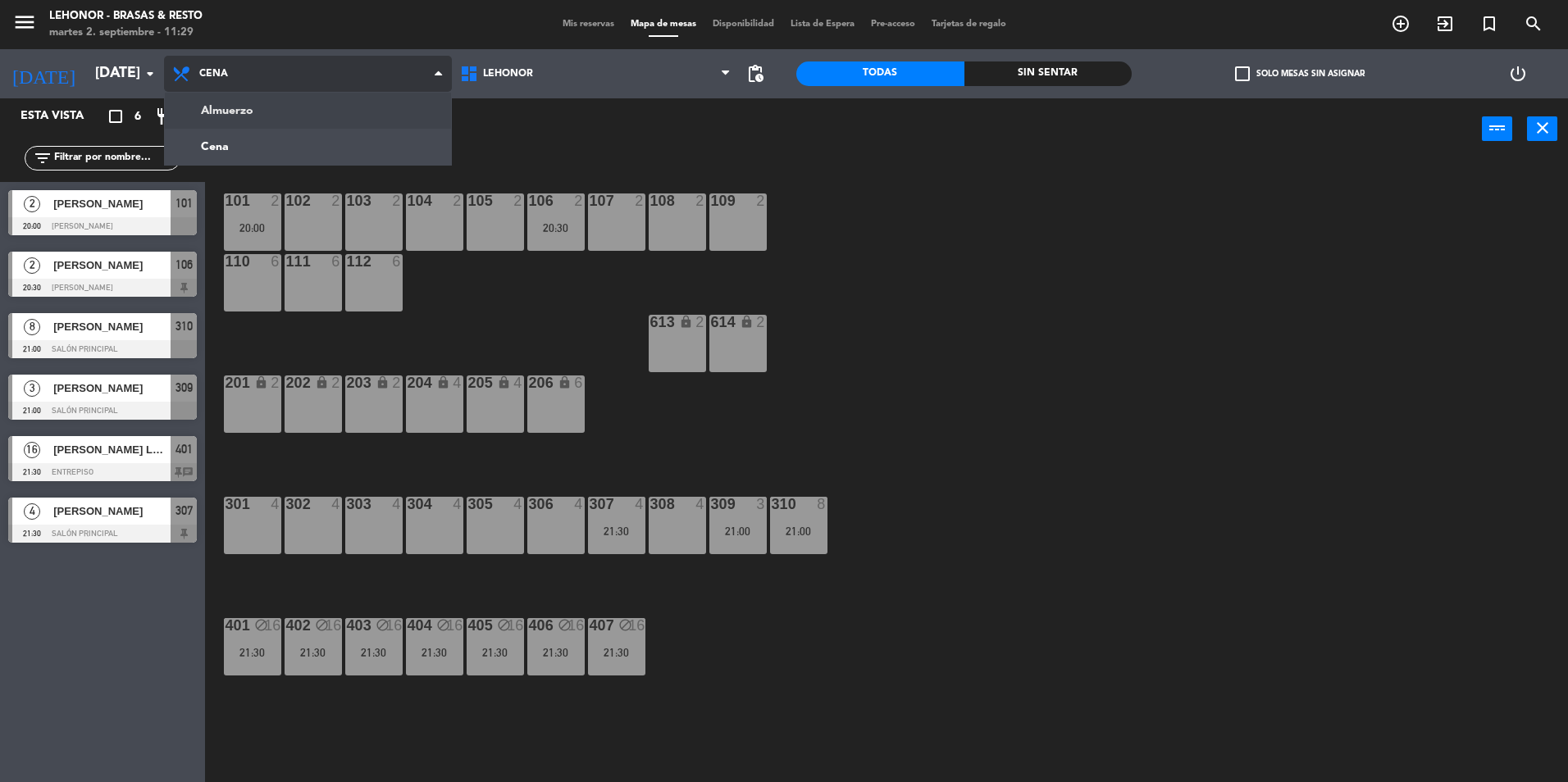
click at [241, 98] on ng-component "menu [PERSON_NAME] - Brasas & Resto [DATE] 2. septiembre - 11:29 Mis reservas M…" at bounding box center [784, 393] width 1568 height 786
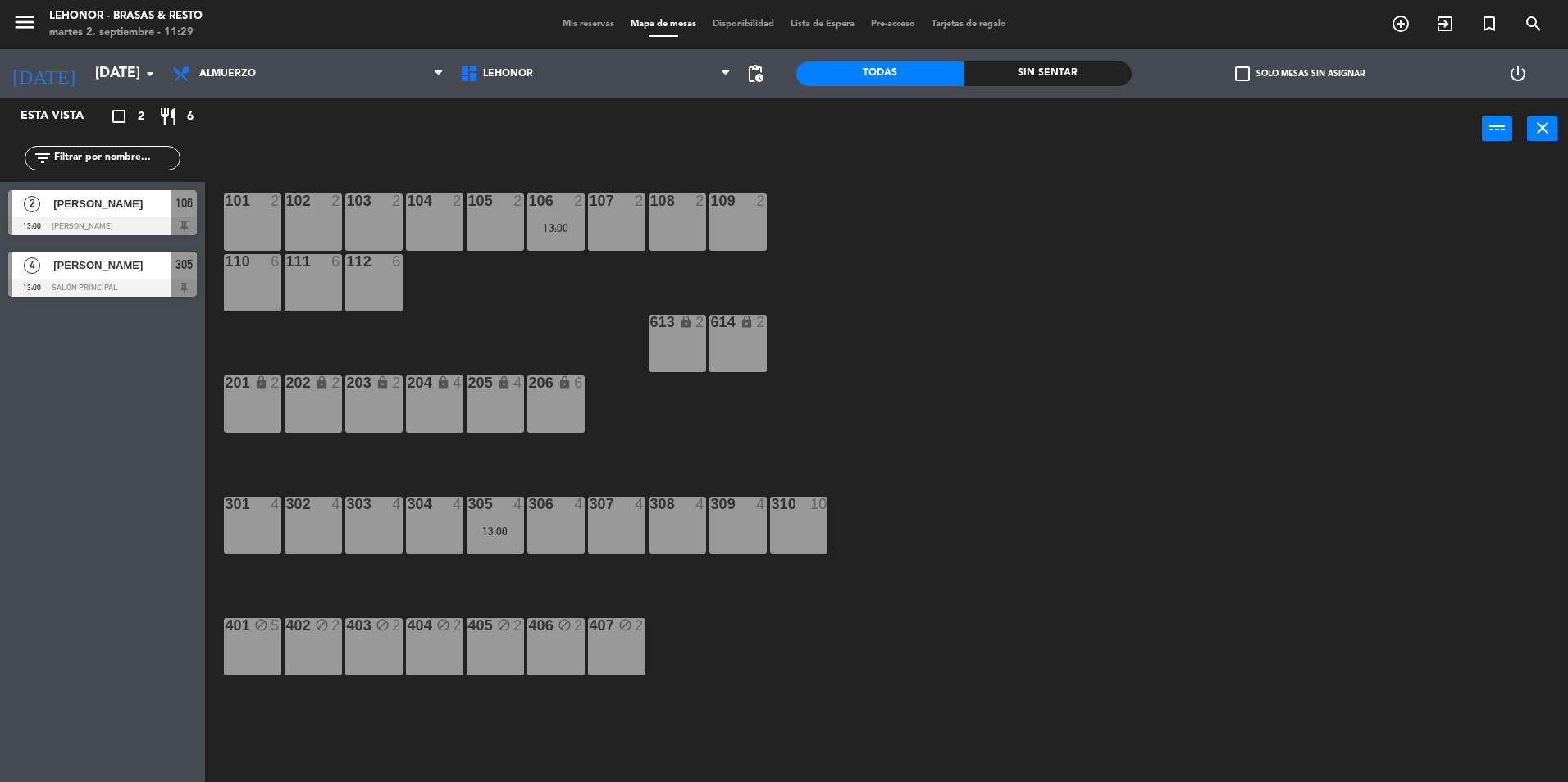
click at [101, 217] on div "[PERSON_NAME]" at bounding box center [111, 203] width 119 height 27
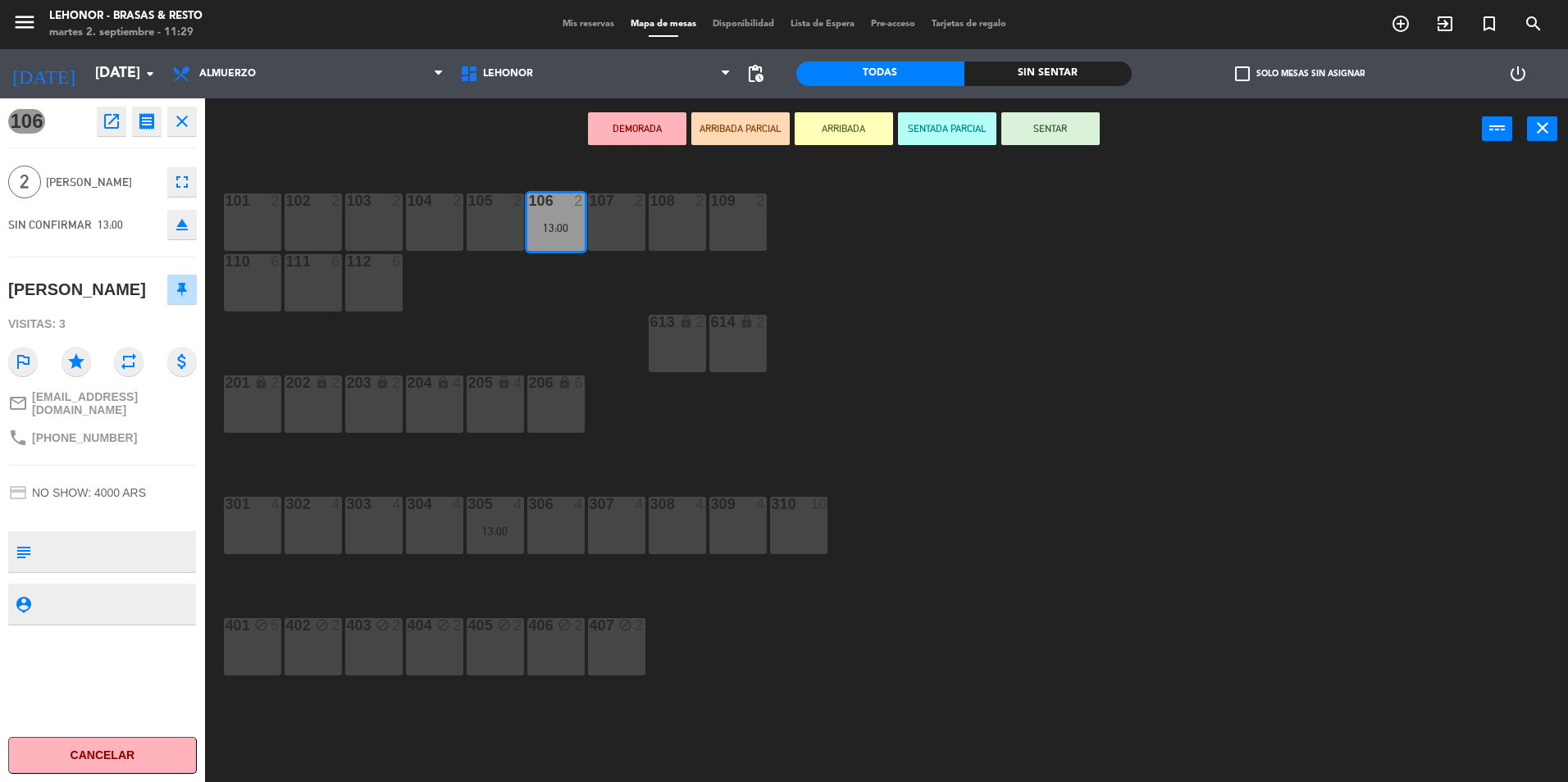
click at [175, 123] on icon "close" at bounding box center [182, 122] width 20 height 20
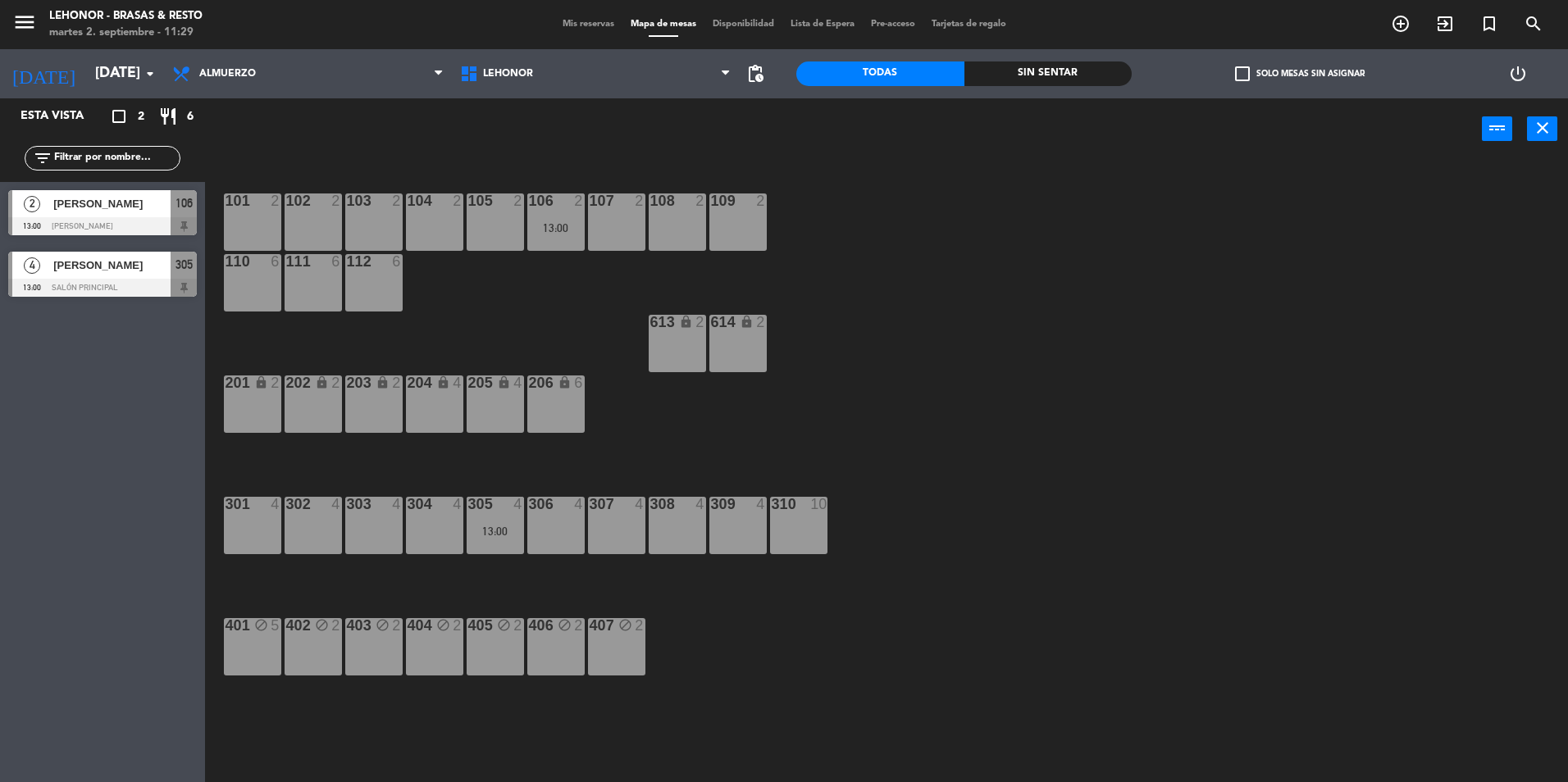
click at [95, 288] on div at bounding box center [102, 288] width 188 height 18
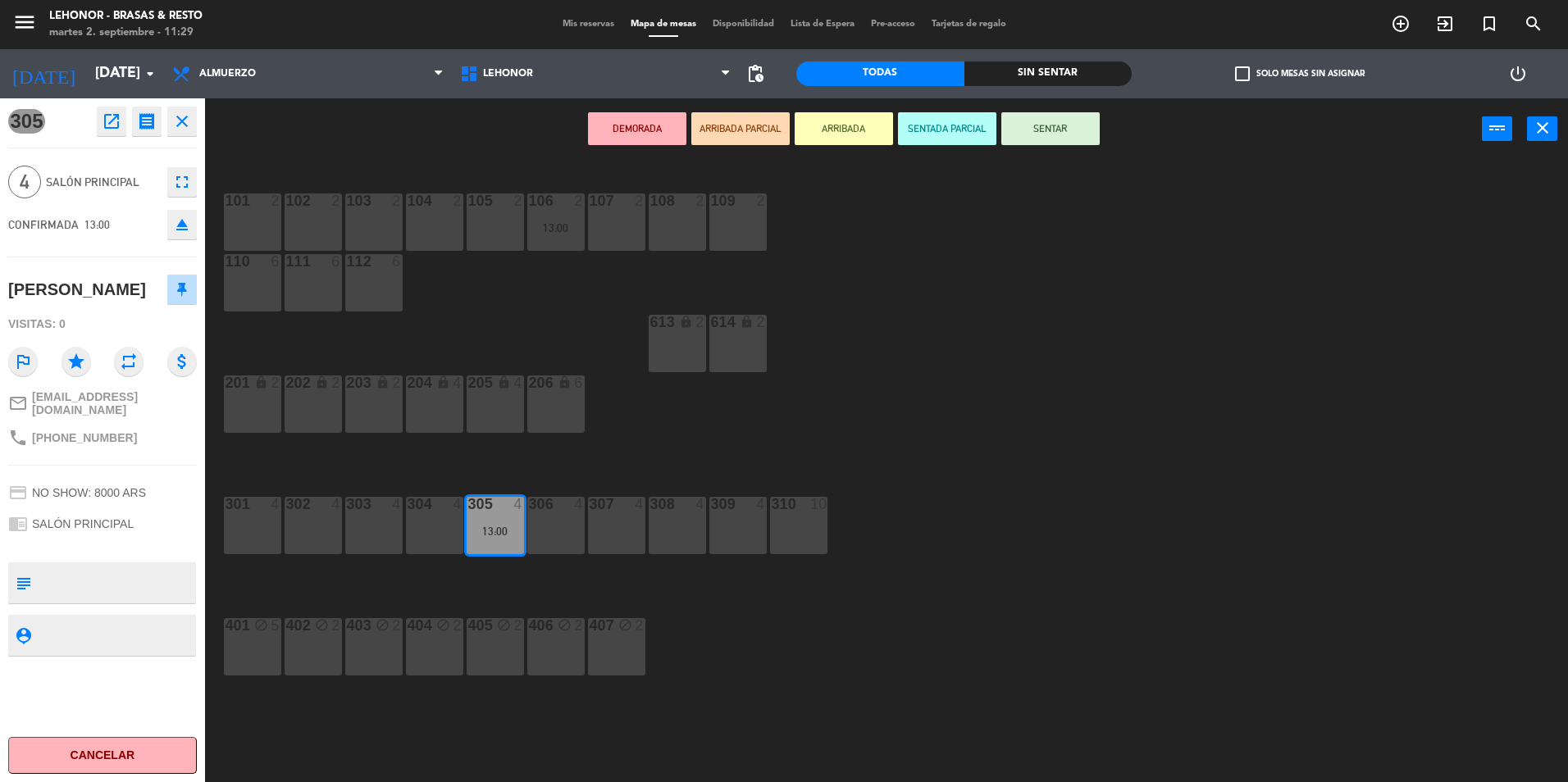
click at [177, 116] on icon "close" at bounding box center [182, 122] width 20 height 20
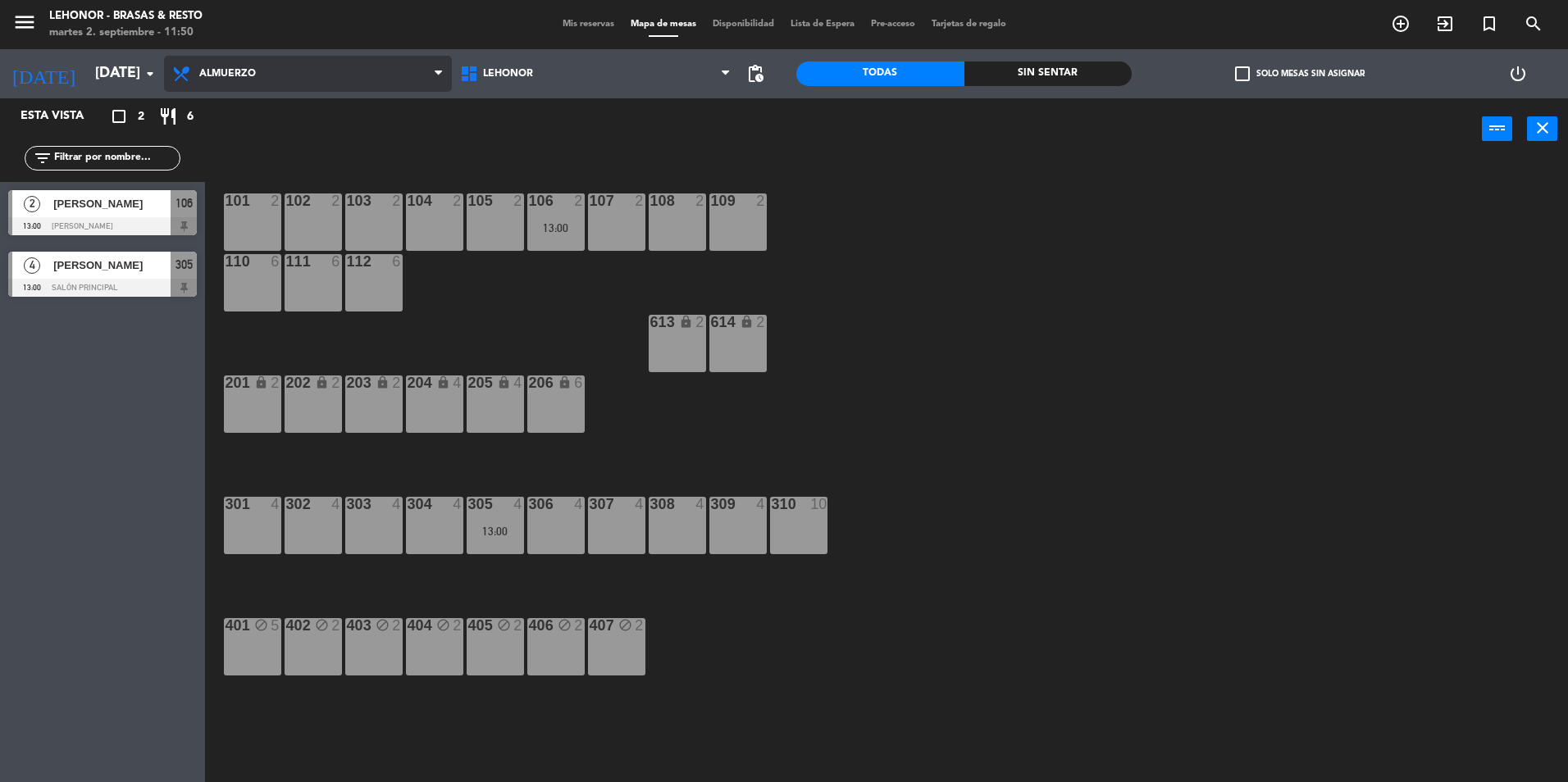
click at [411, 63] on span "Almuerzo" at bounding box center [307, 74] width 288 height 36
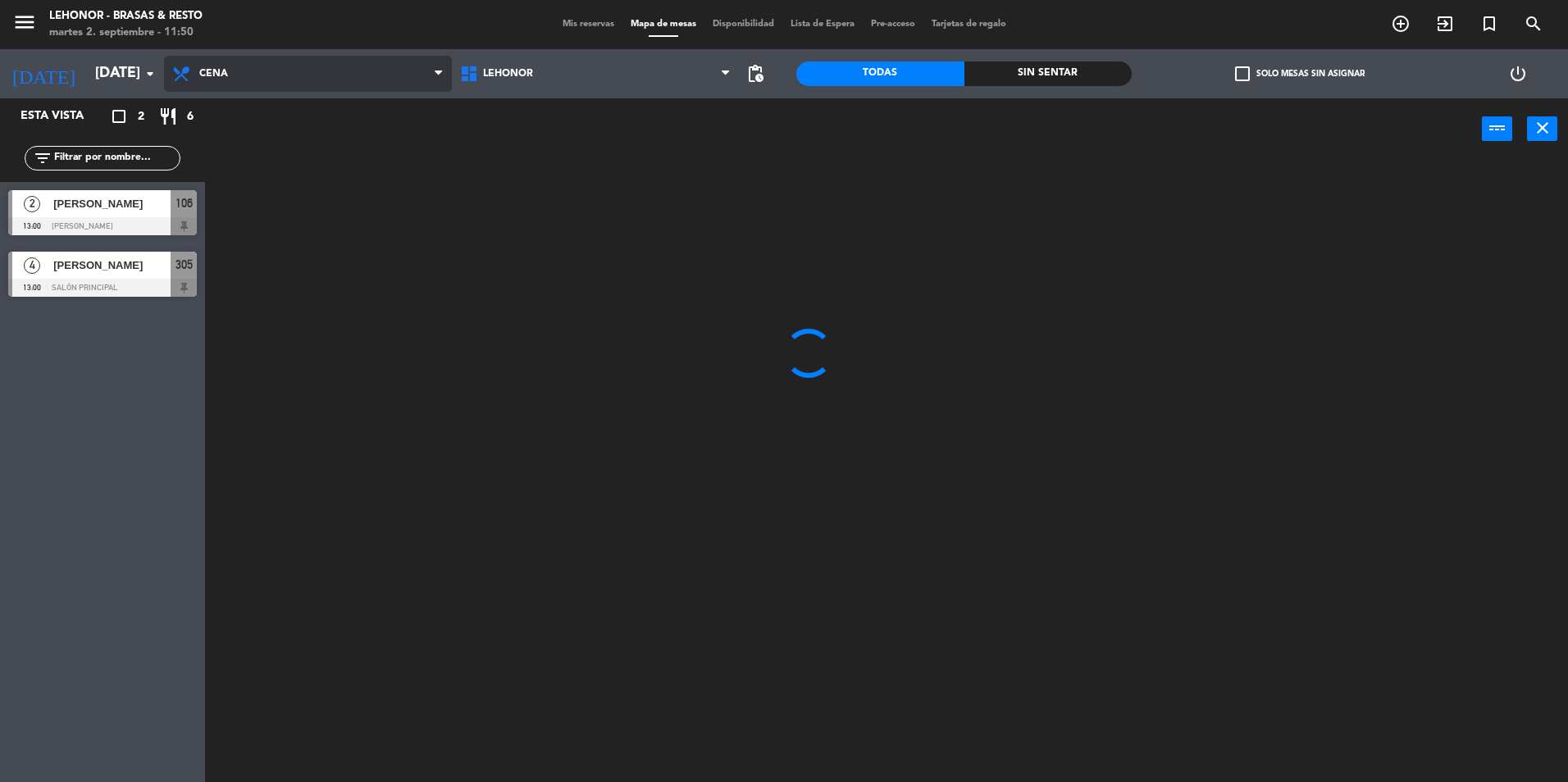
click at [350, 135] on ng-component "menu [PERSON_NAME] - Brasas & Resto [DATE] 2. septiembre - 11:50 Mis reservas M…" at bounding box center [784, 393] width 1568 height 786
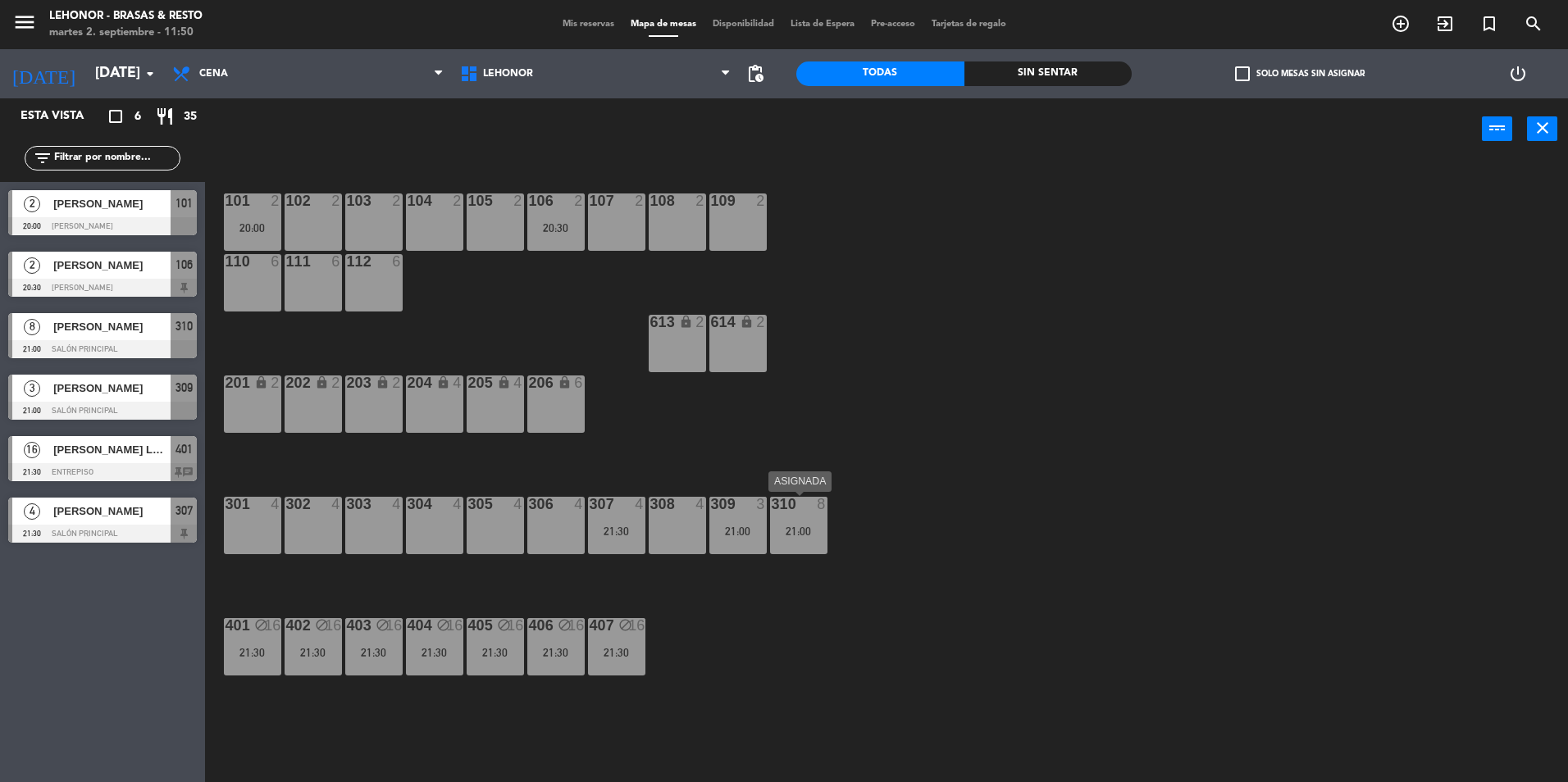
click at [804, 522] on div "310 8 21:00" at bounding box center [798, 525] width 57 height 57
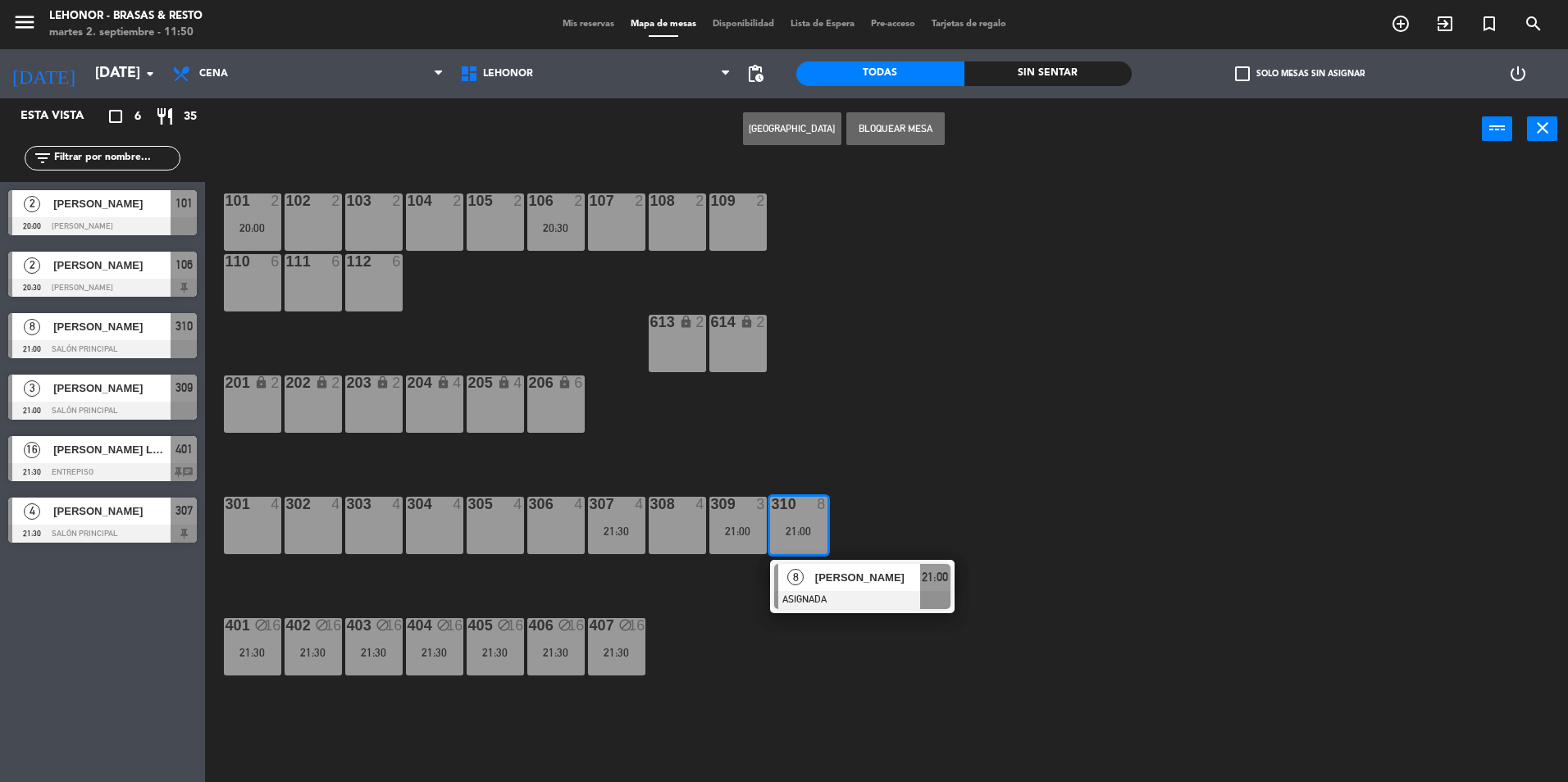
click at [924, 451] on div "101 2 20:00 102 2 103 2 104 2 105 2 106 2 20:30 107 2 108 2 109 2 110 6 111 6 1…" at bounding box center [894, 474] width 1347 height 622
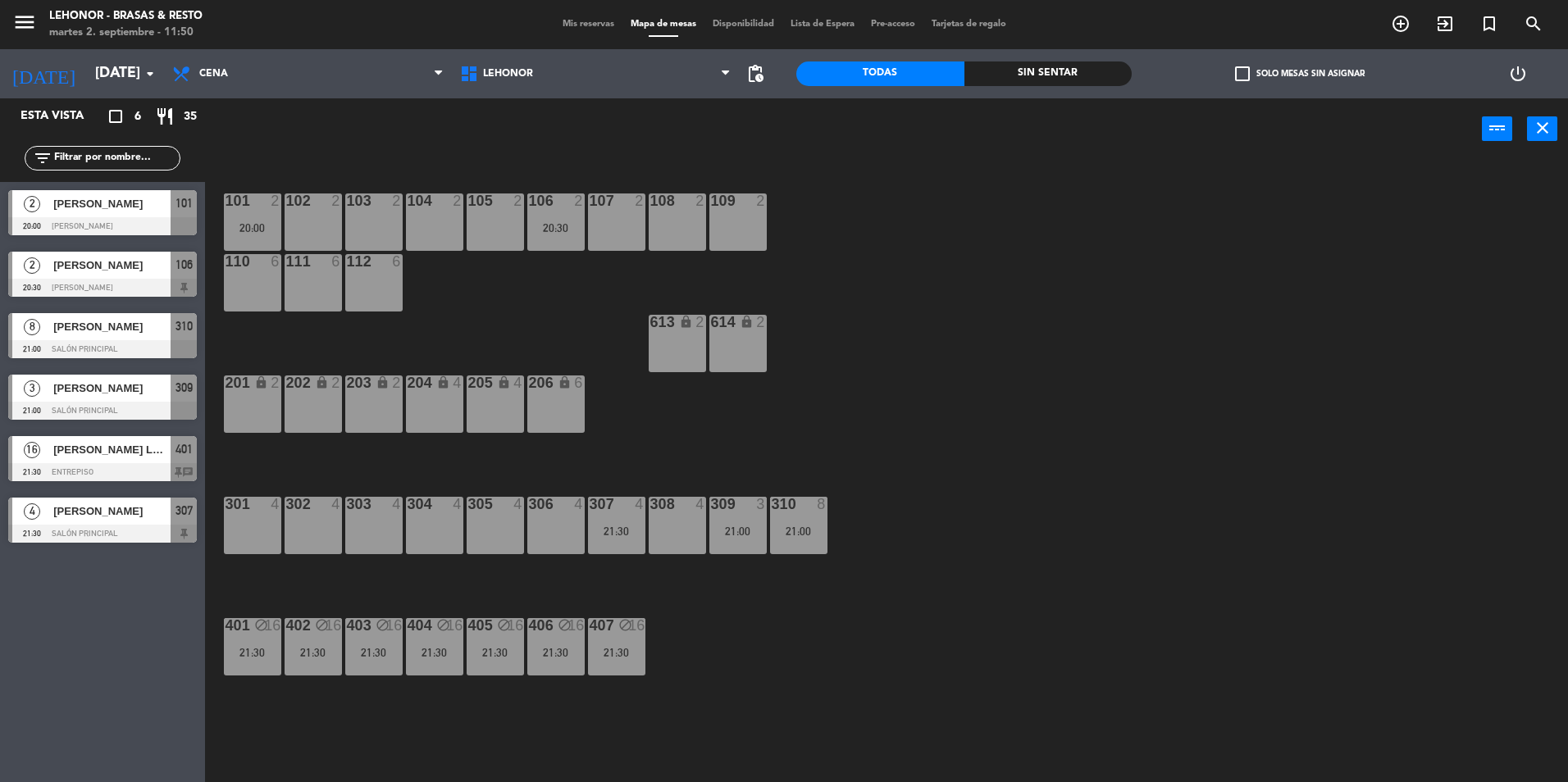
click at [82, 213] on div "[PERSON_NAME]" at bounding box center [111, 203] width 119 height 27
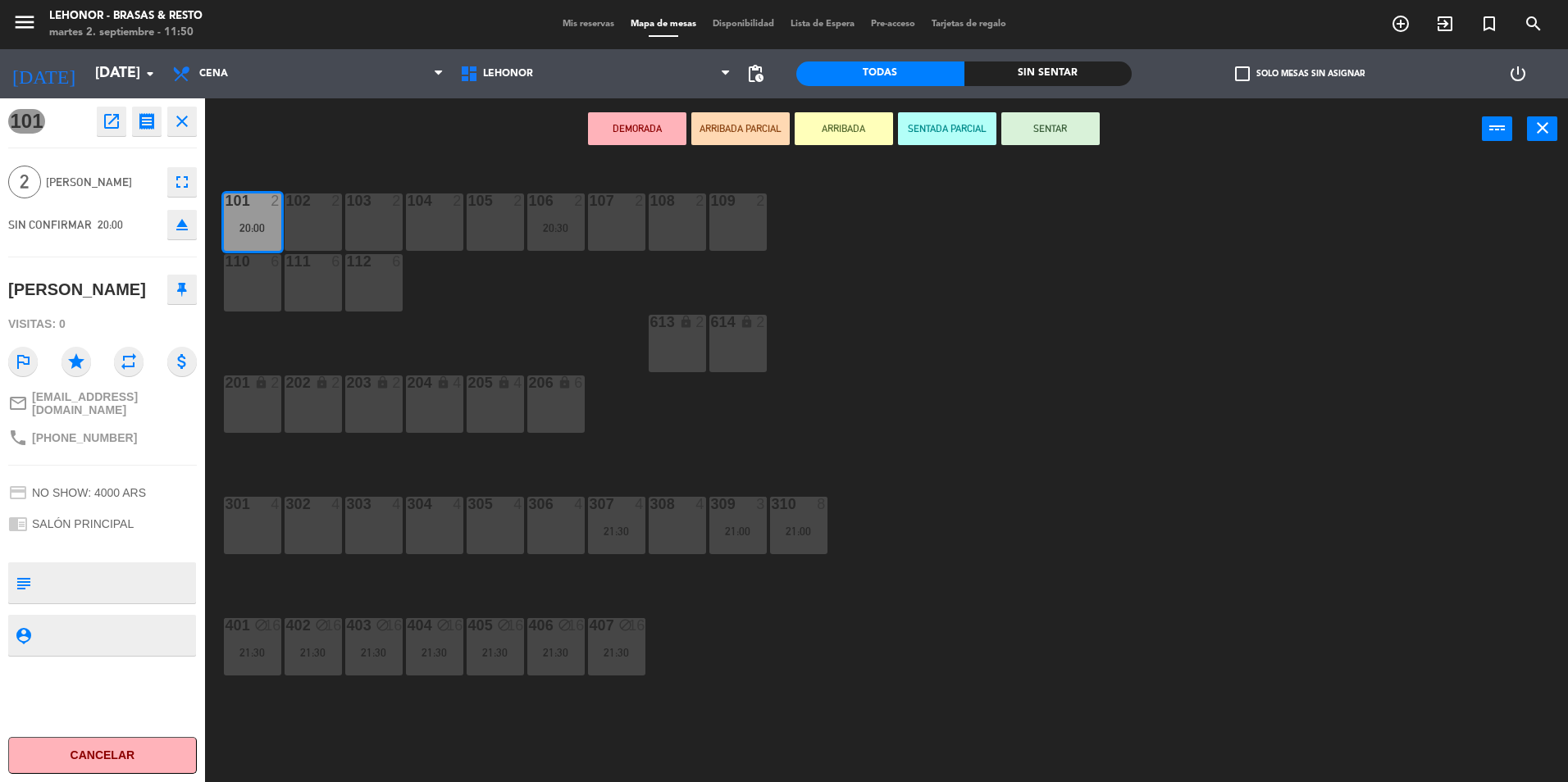
click at [109, 122] on icon "open_in_new" at bounding box center [112, 122] width 20 height 20
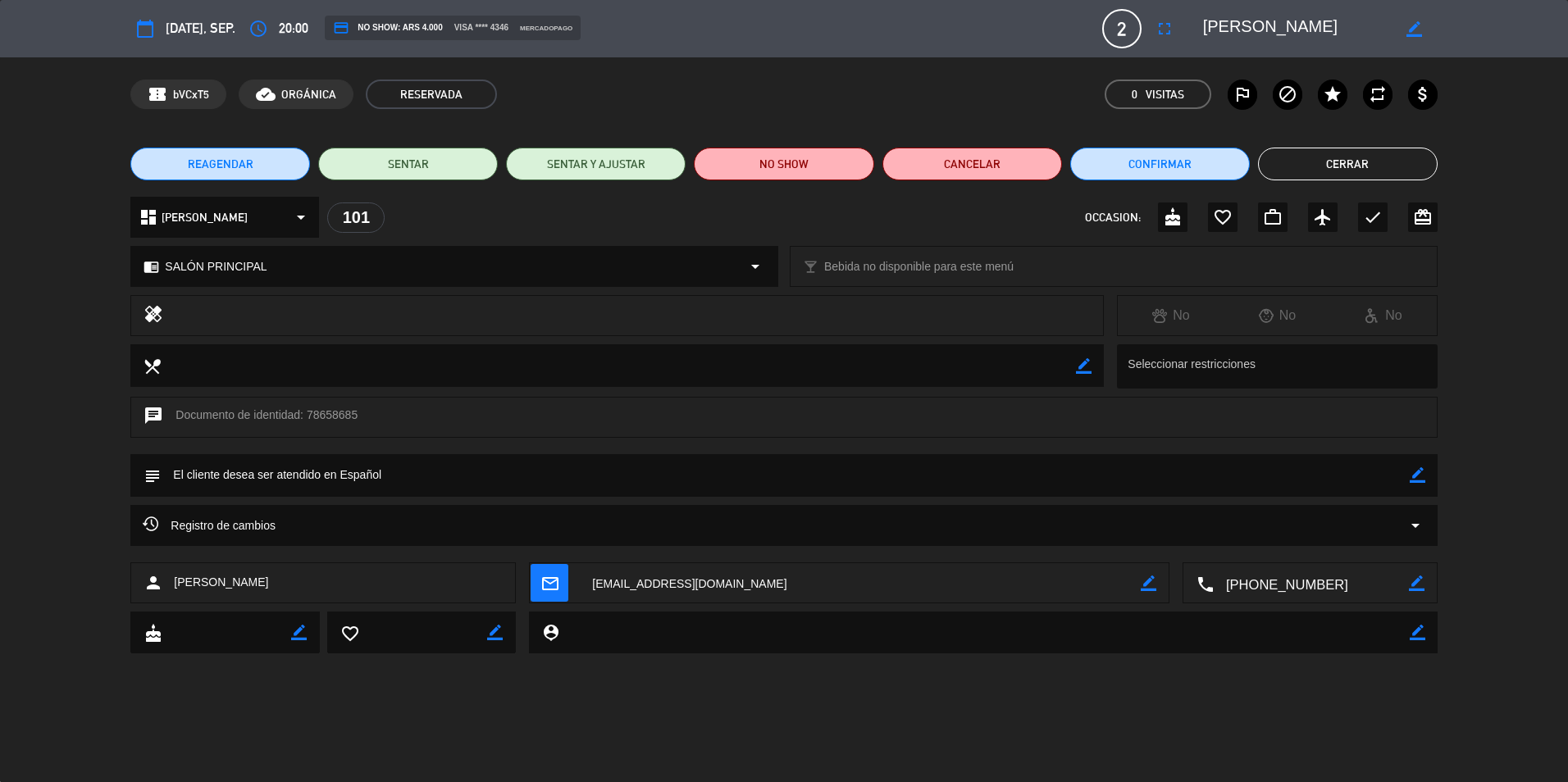
click at [1394, 526] on div "Registro de cambios arrow_drop_down" at bounding box center [784, 526] width 1281 height 20
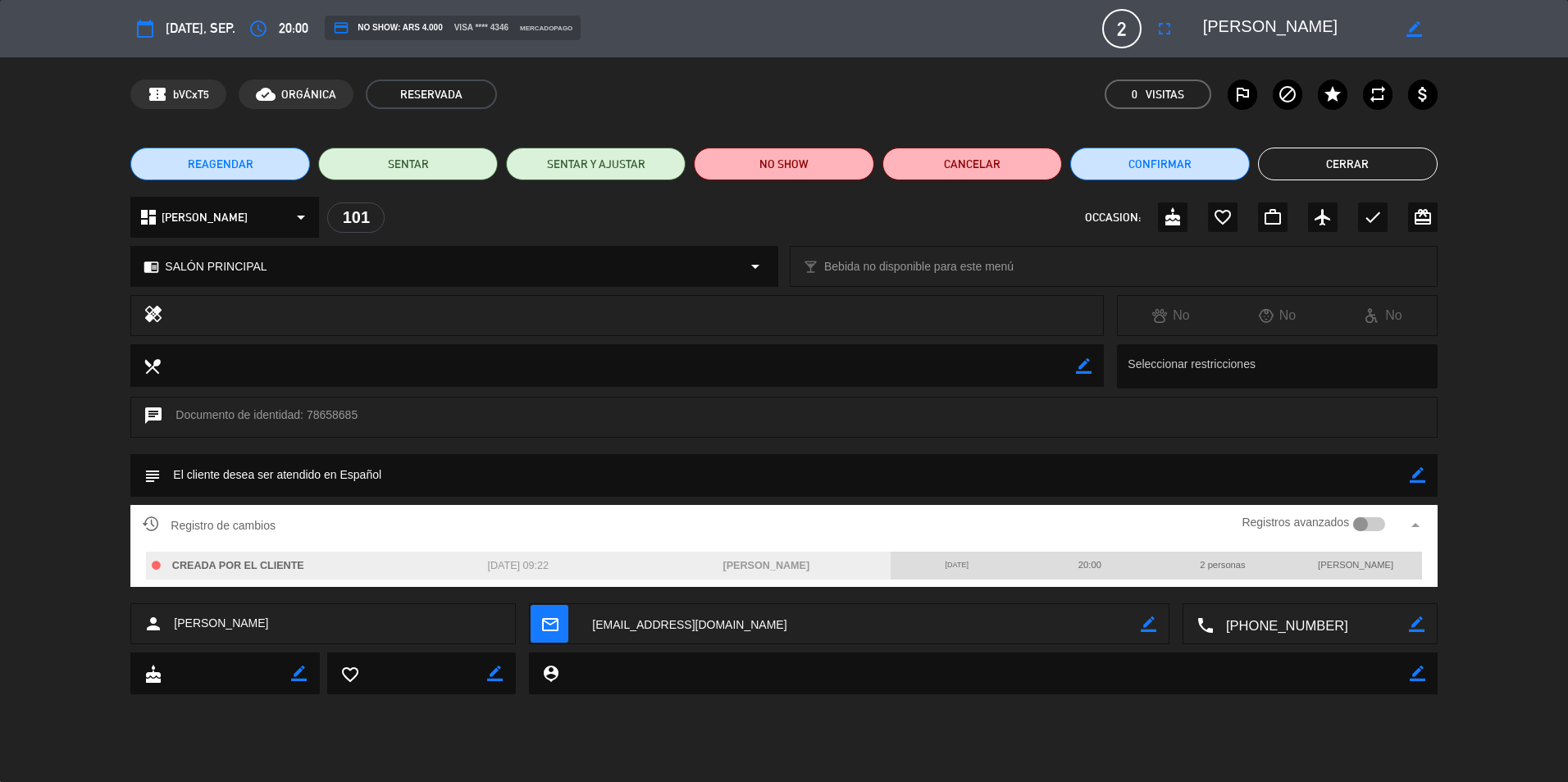
click at [1368, 520] on div at bounding box center [1369, 525] width 32 height 15
click at [1358, 163] on button "Cerrar" at bounding box center [1347, 165] width 179 height 33
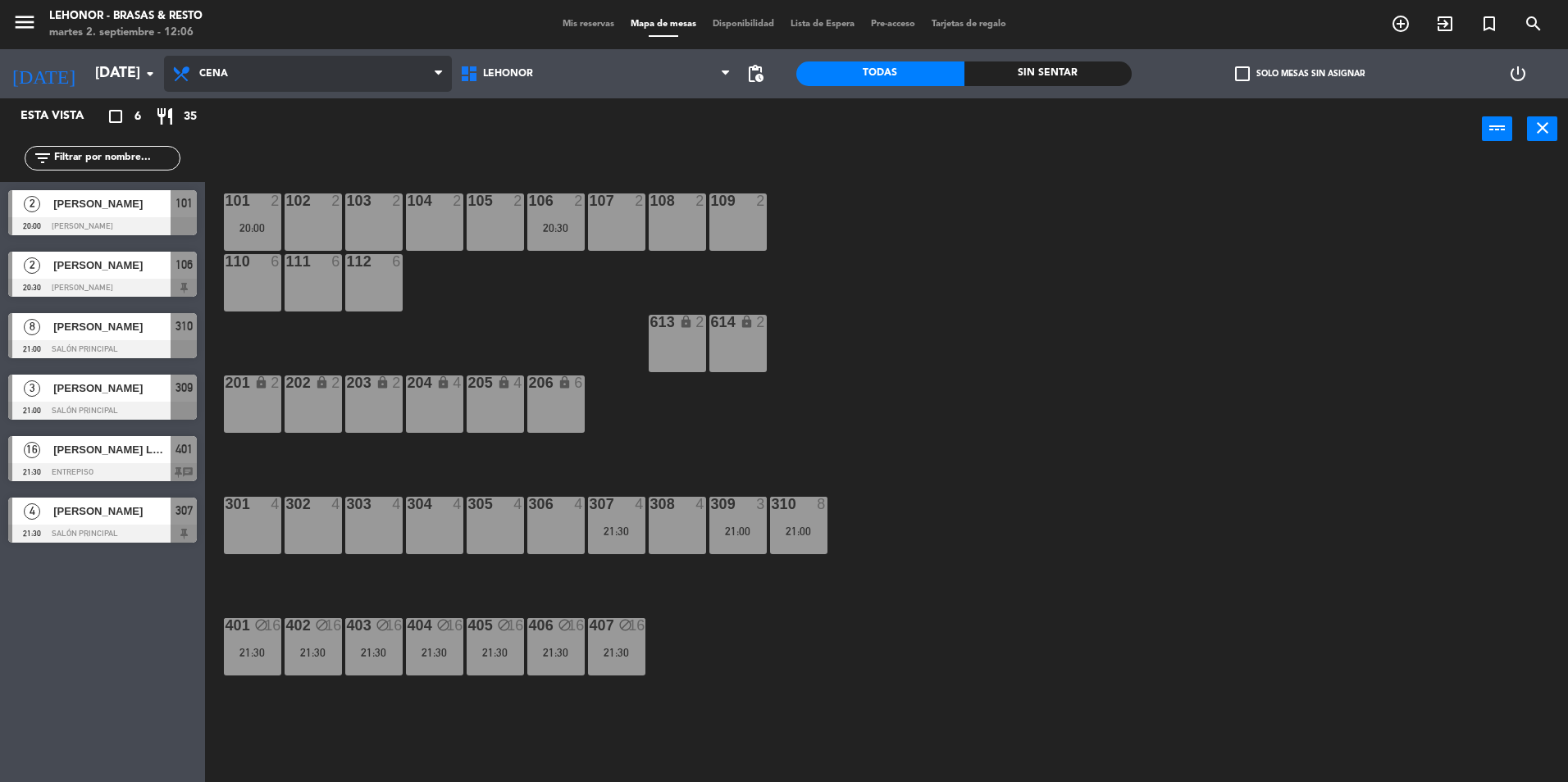
click at [198, 82] on span "Cena" at bounding box center [307, 74] width 288 height 36
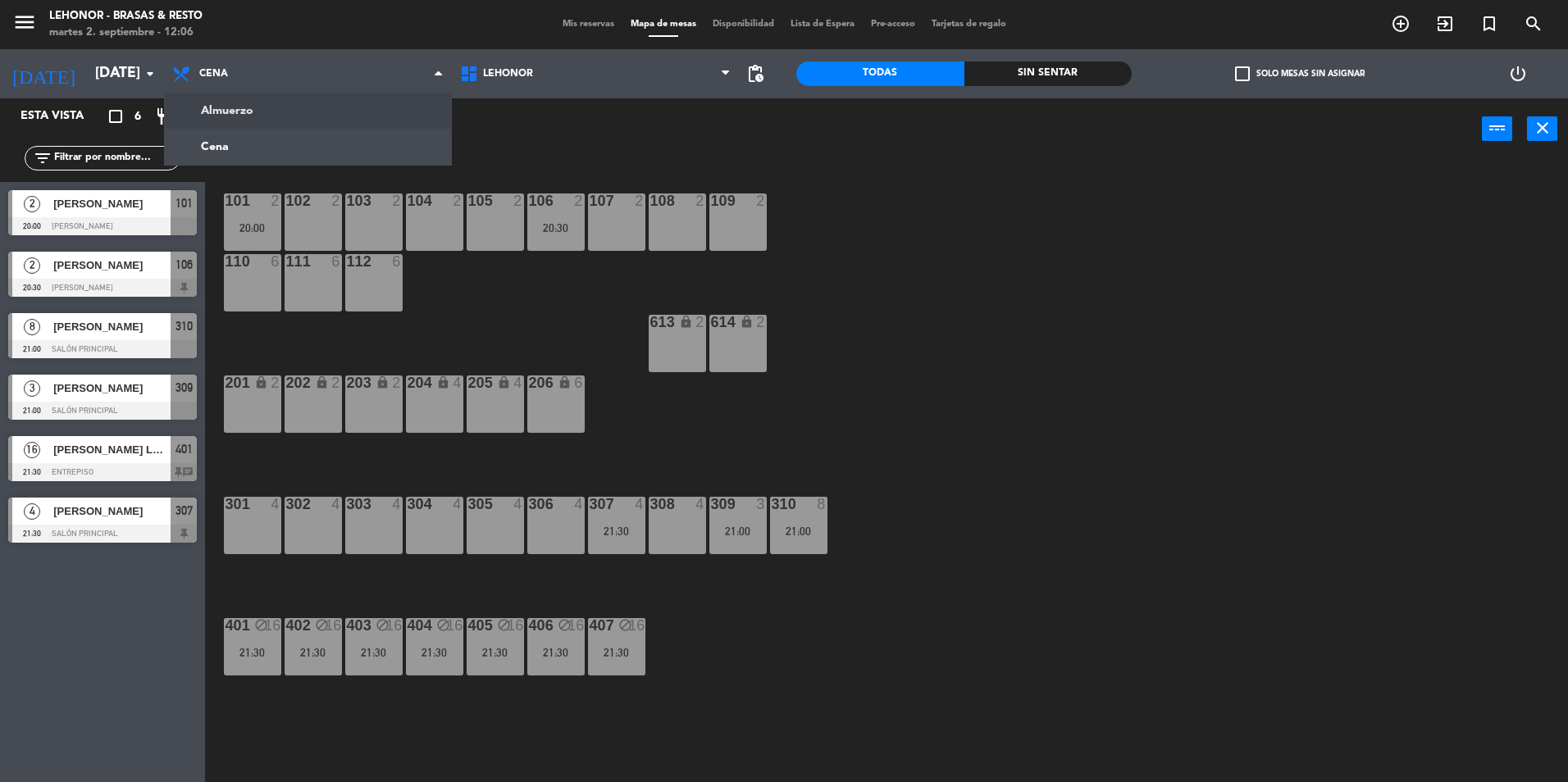
drag, startPoint x: 217, startPoint y: 123, endPoint x: 228, endPoint y: 137, distance: 17.8
click at [217, 123] on ng-component "menu [PERSON_NAME] - Brasas & Resto [DATE] 2. septiembre - 12:06 Mis reservas M…" at bounding box center [784, 393] width 1568 height 786
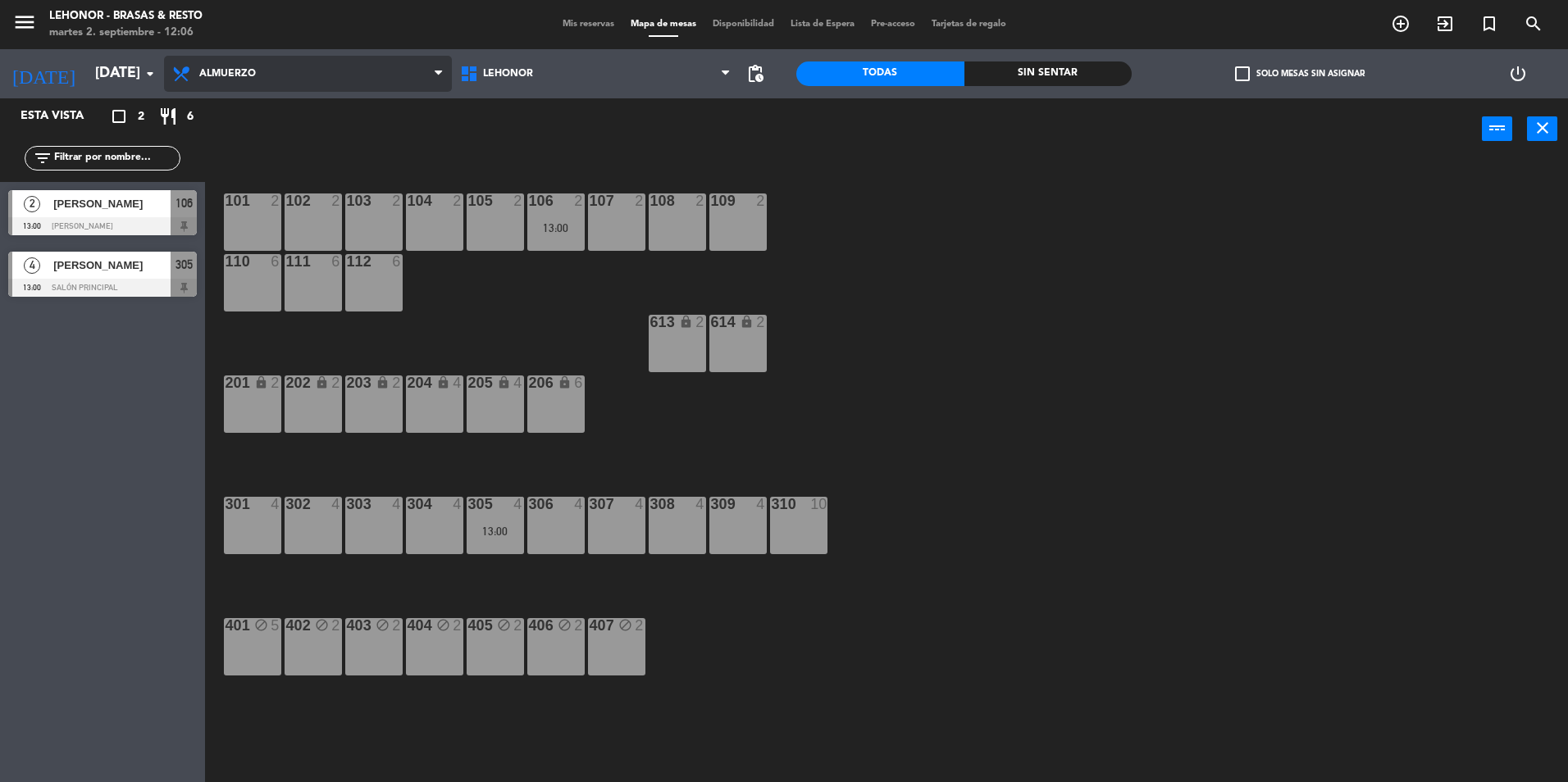
click at [232, 65] on span "Almuerzo" at bounding box center [307, 74] width 288 height 36
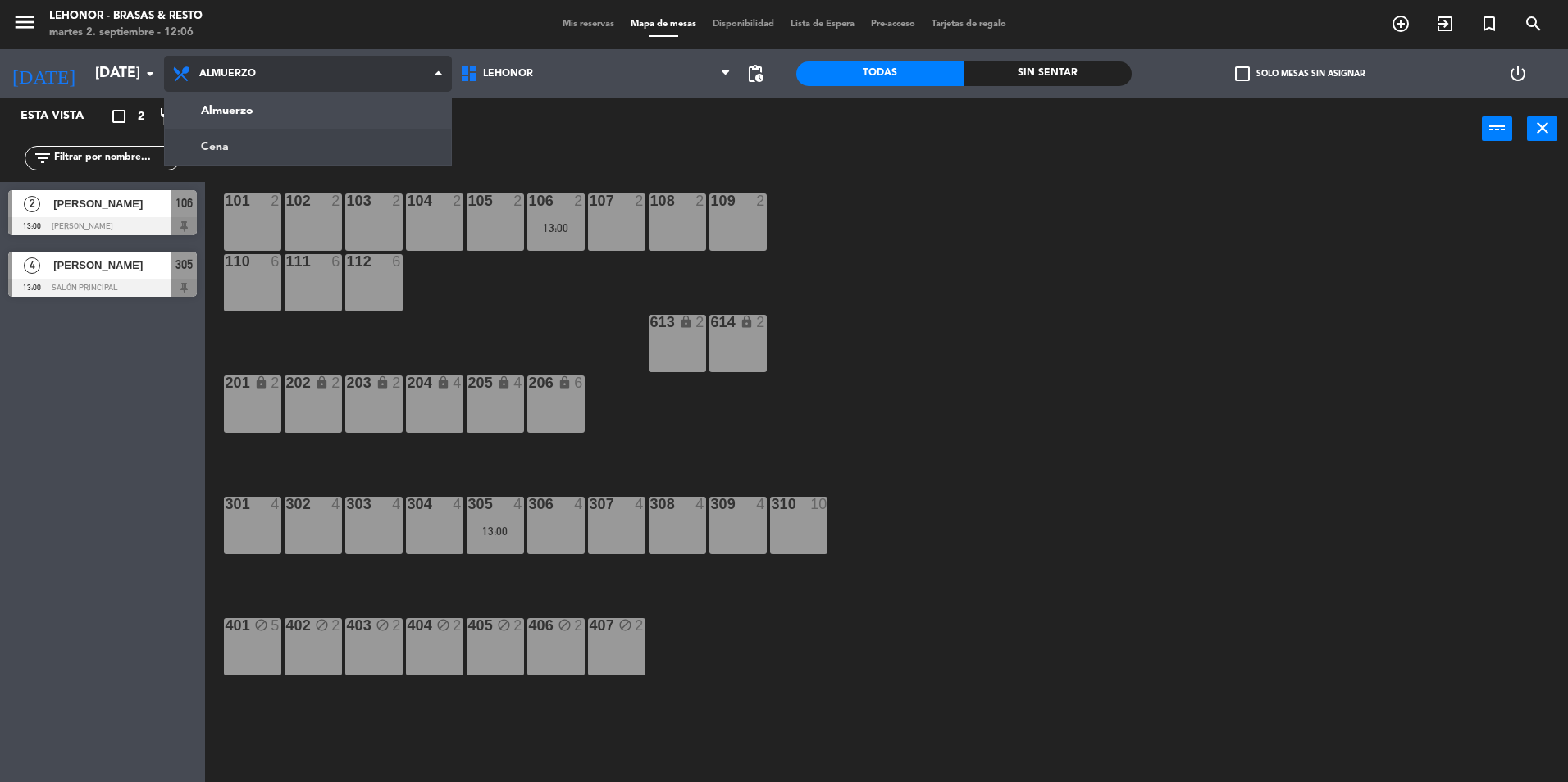
click at [231, 142] on ng-component "menu [PERSON_NAME] - Brasas & Resto [DATE] 2. septiembre - 12:06 Mis reservas M…" at bounding box center [784, 393] width 1568 height 786
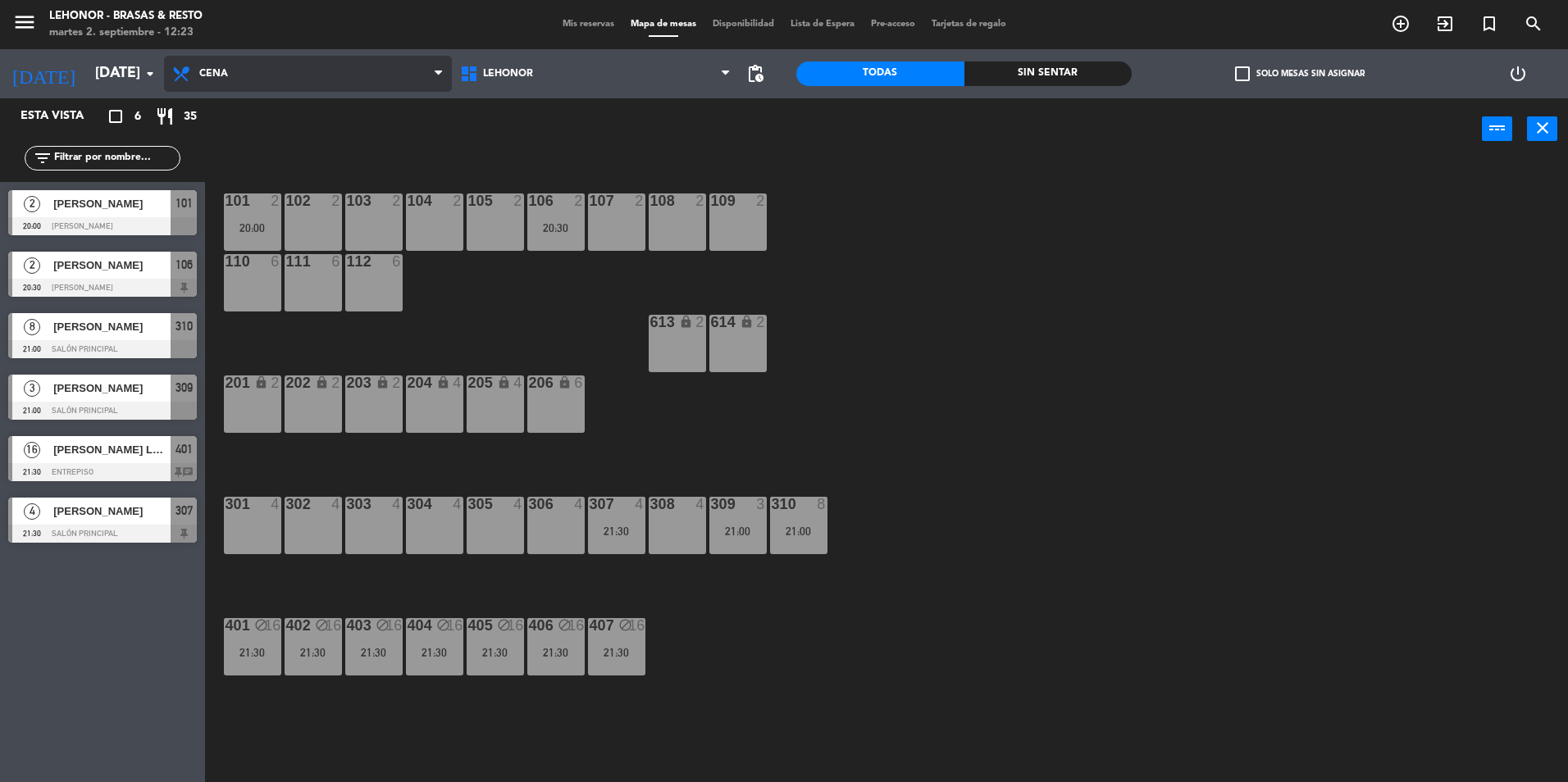
click at [216, 84] on span "Cena" at bounding box center [307, 74] width 288 height 36
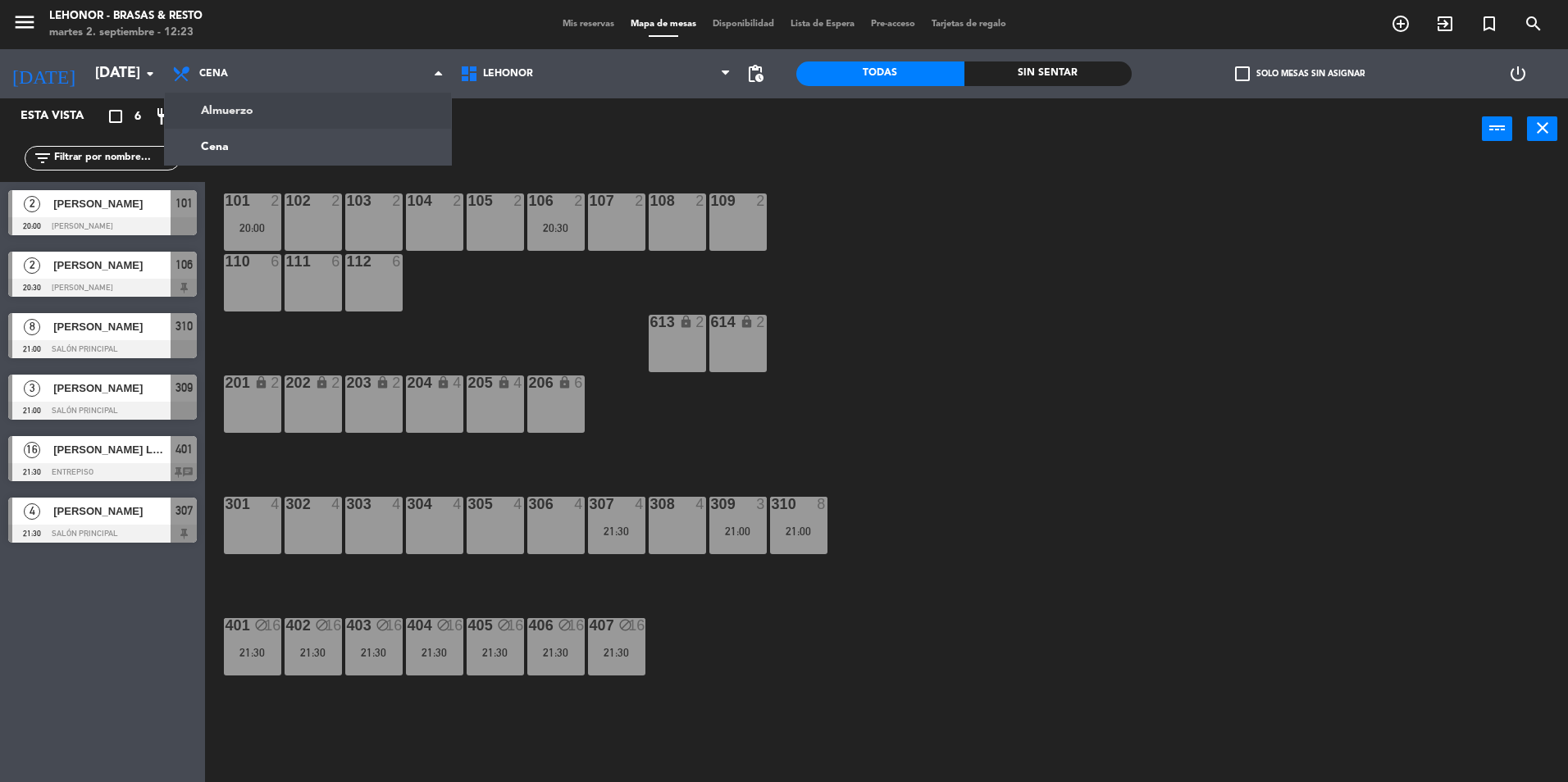
click at [227, 111] on ng-component "menu [PERSON_NAME] - Brasas & Resto [DATE] 2. septiembre - 12:23 Mis reservas M…" at bounding box center [784, 393] width 1568 height 786
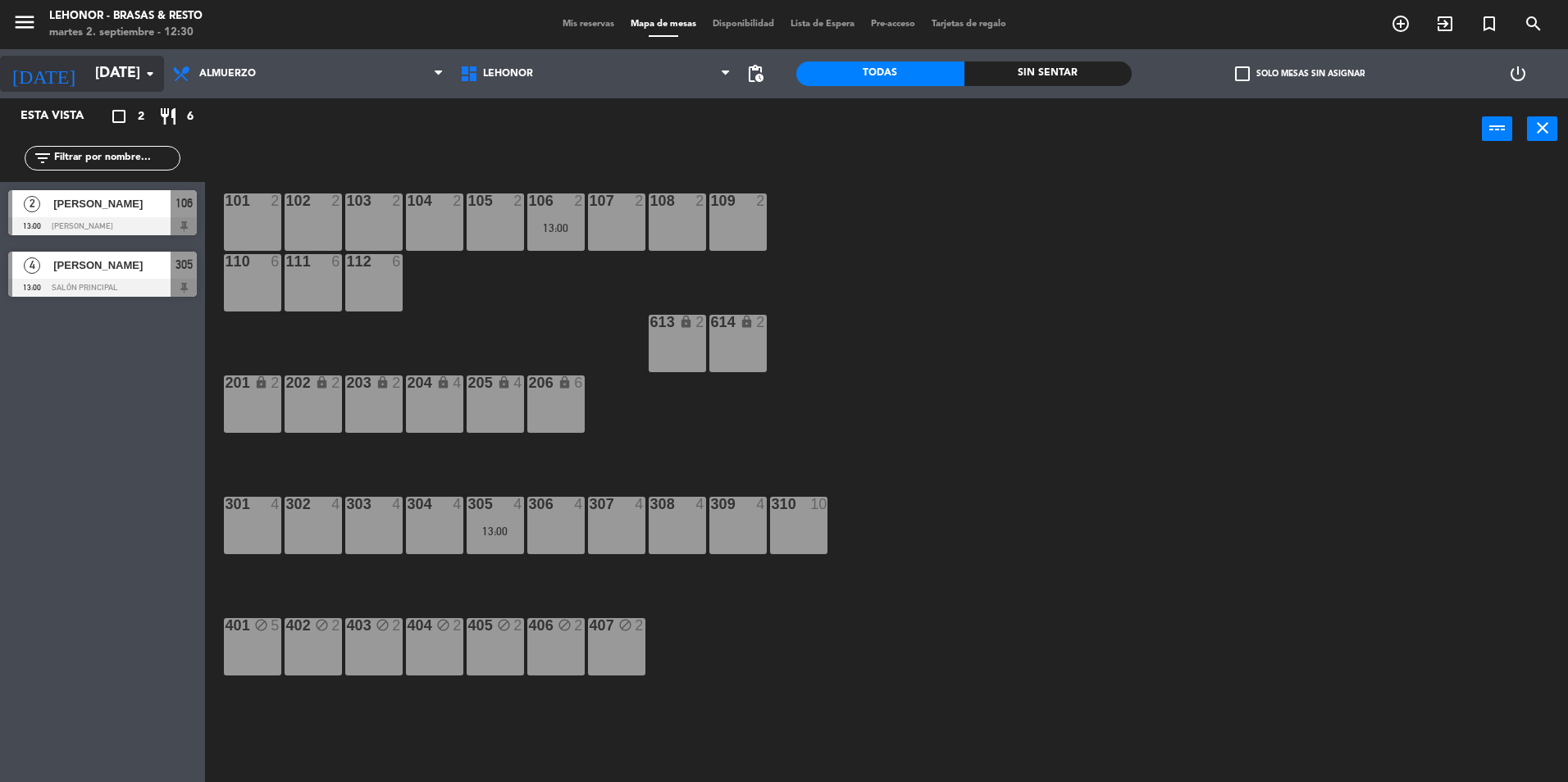
click at [98, 80] on input "[DATE]" at bounding box center [182, 74] width 190 height 33
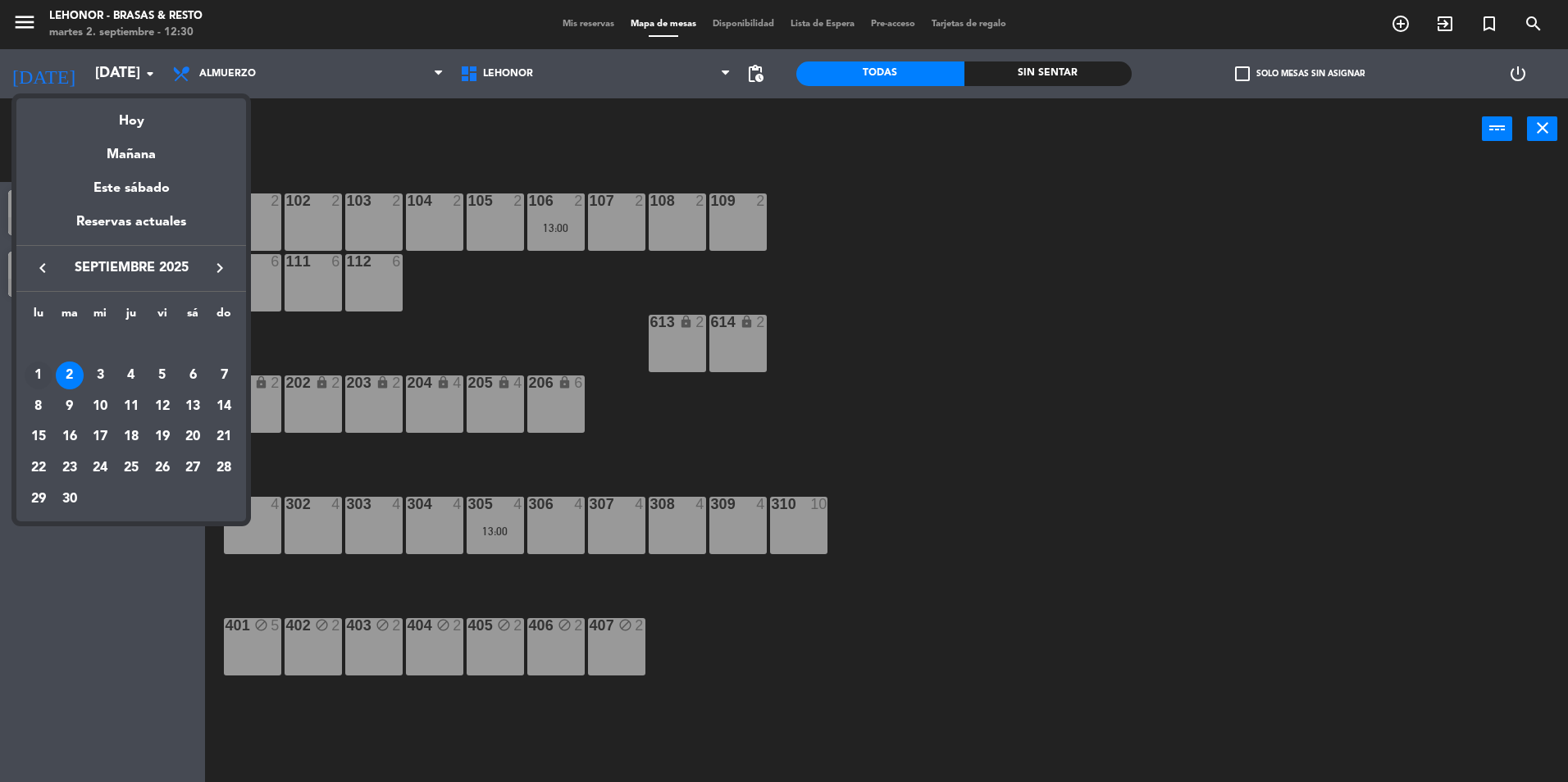
click at [37, 374] on div "1" at bounding box center [39, 375] width 28 height 28
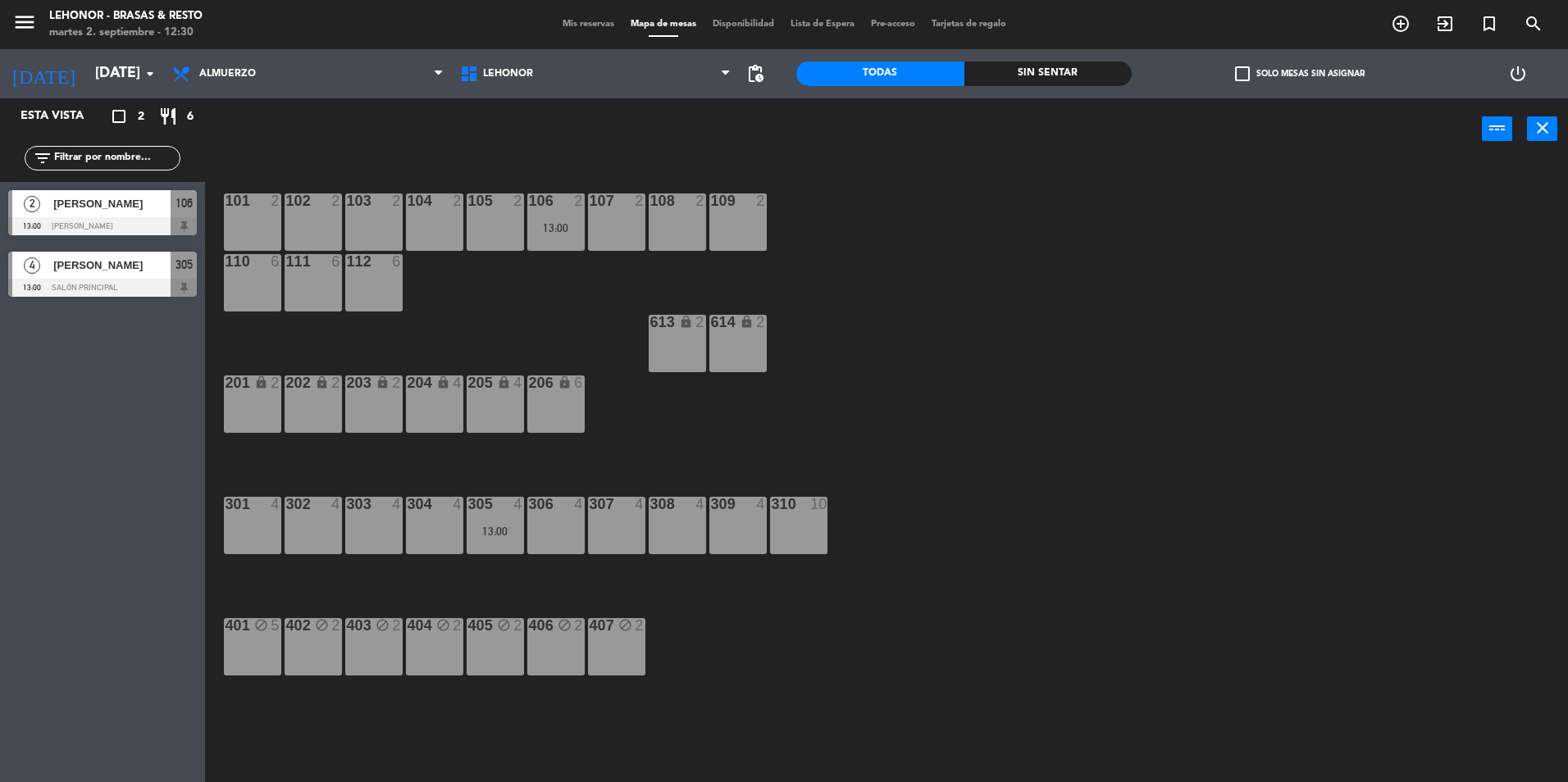
type input "[DATE]"
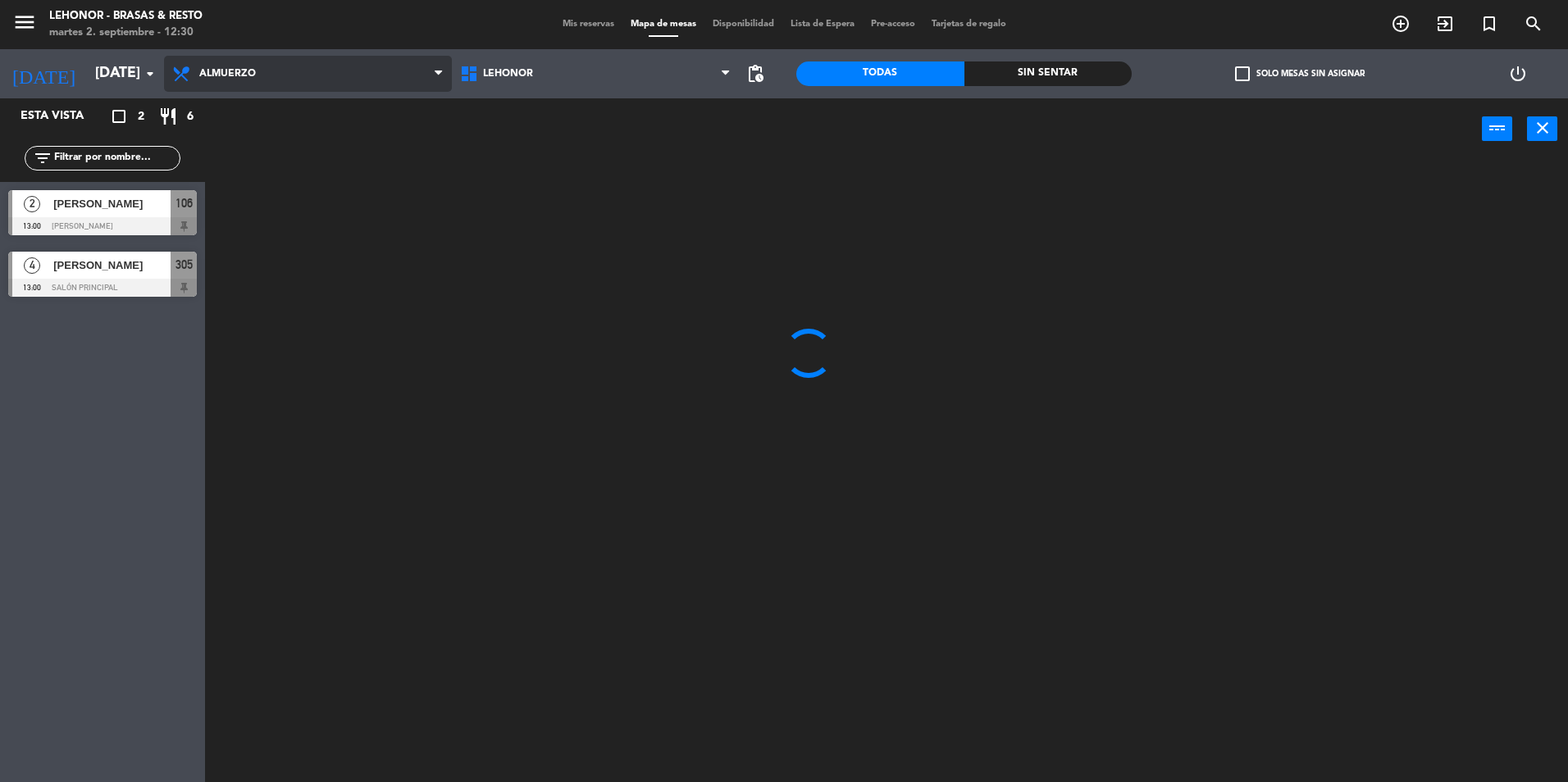
click at [240, 61] on span "Almuerzo" at bounding box center [307, 74] width 288 height 36
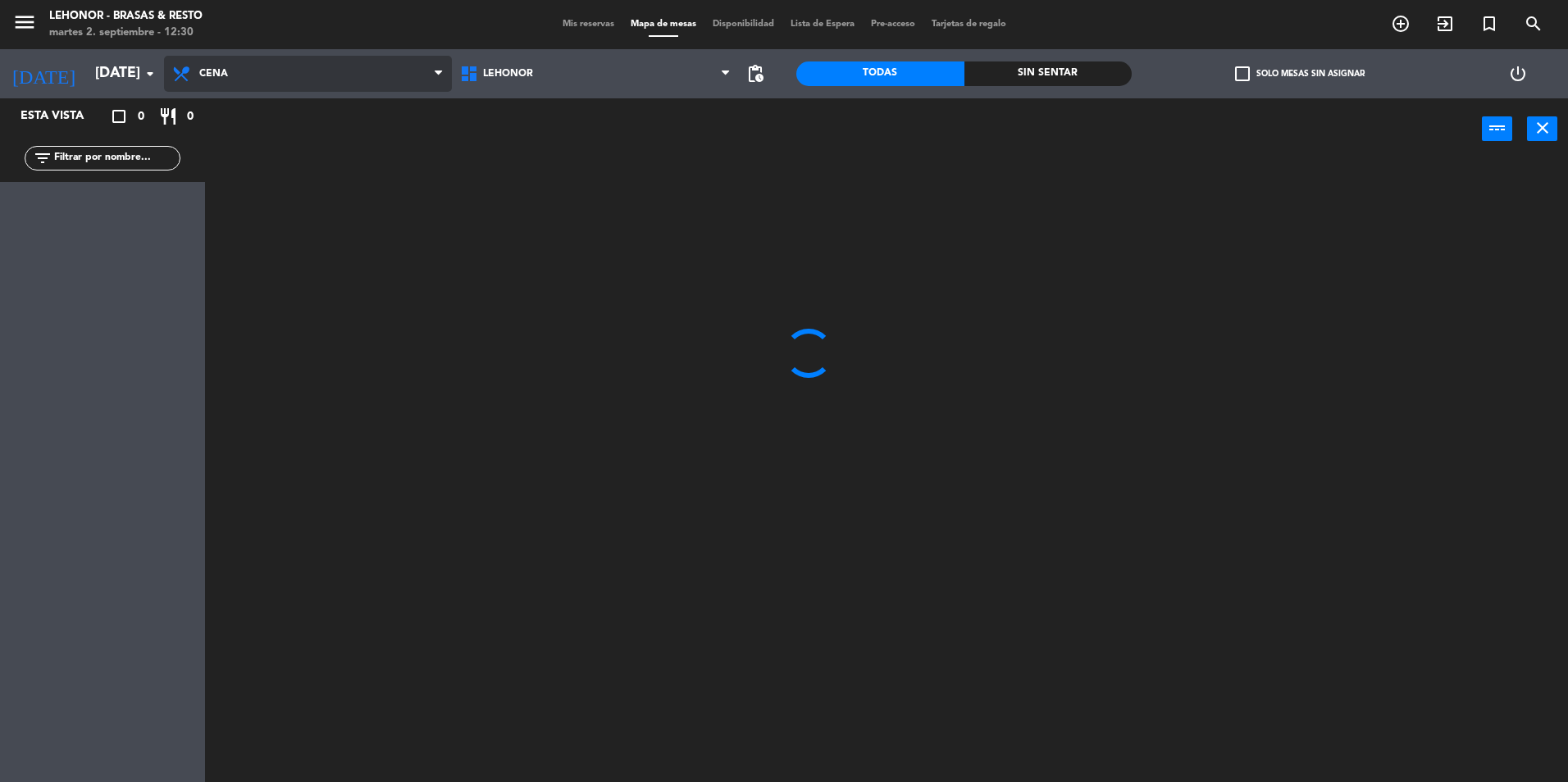
click at [250, 150] on ng-component "menu [PERSON_NAME] - Brasas & Resto [DATE] 2. septiembre - 12:30 Mis reservas M…" at bounding box center [784, 393] width 1568 height 786
